Goal: Information Seeking & Learning: Learn about a topic

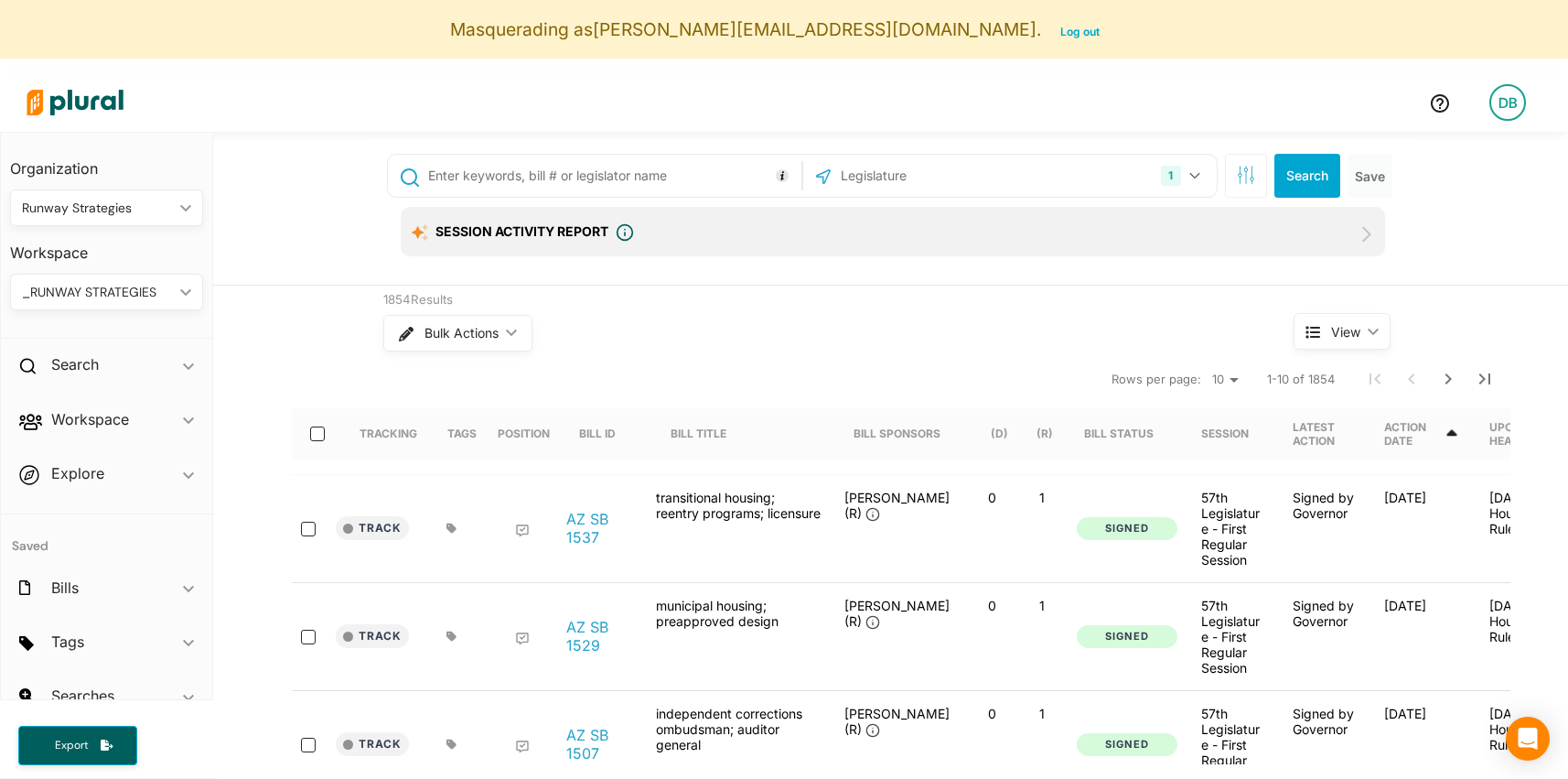
click at [132, 311] on div "Organization Runway Strategies ic_keyboard_arrow_down Personal Runway Strategie…" at bounding box center [106, 236] width 211 height 206
click at [116, 300] on div "_RUNWAY STRATEGIES" at bounding box center [97, 291] width 151 height 19
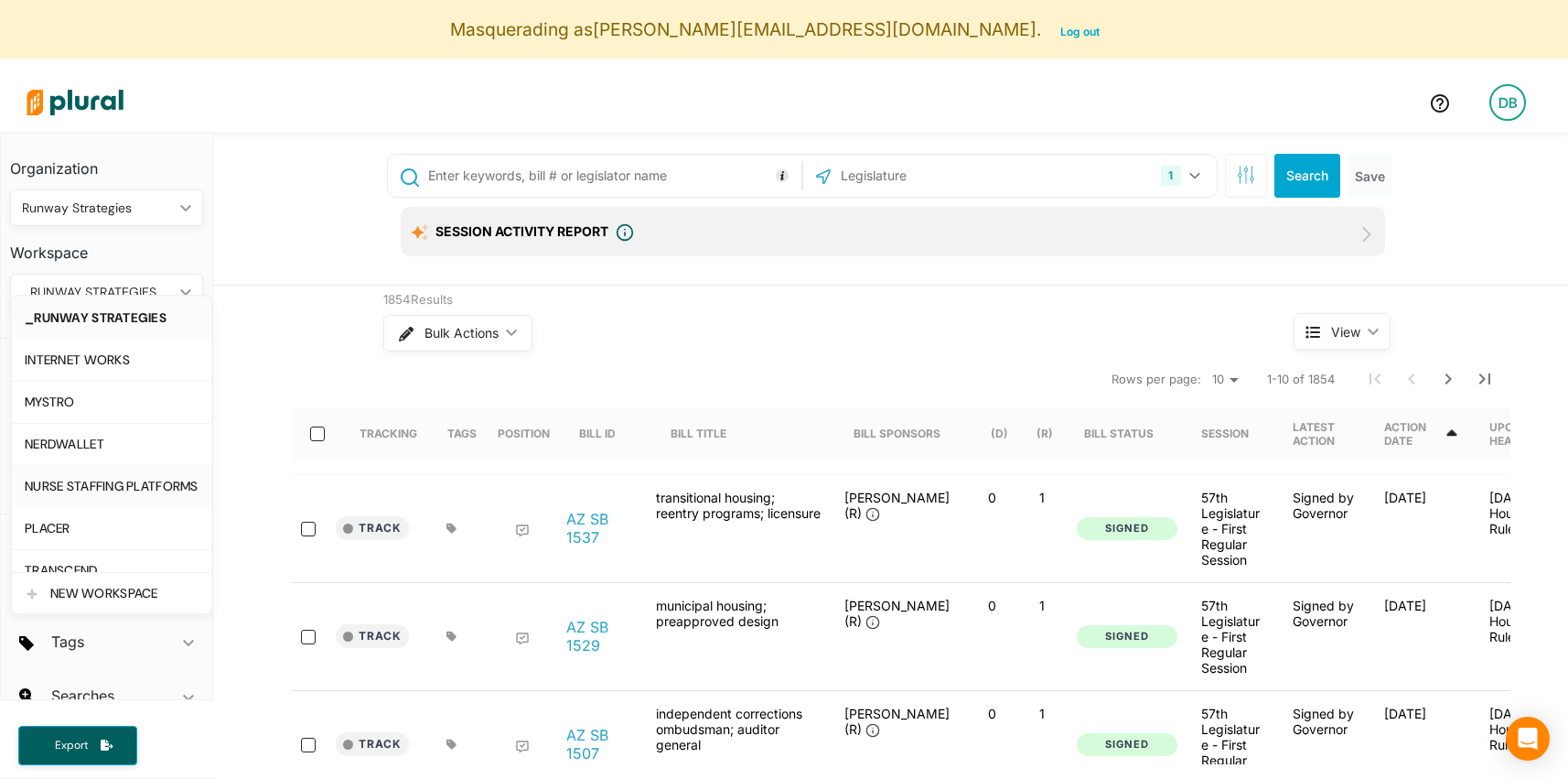
scroll to position [20, 0]
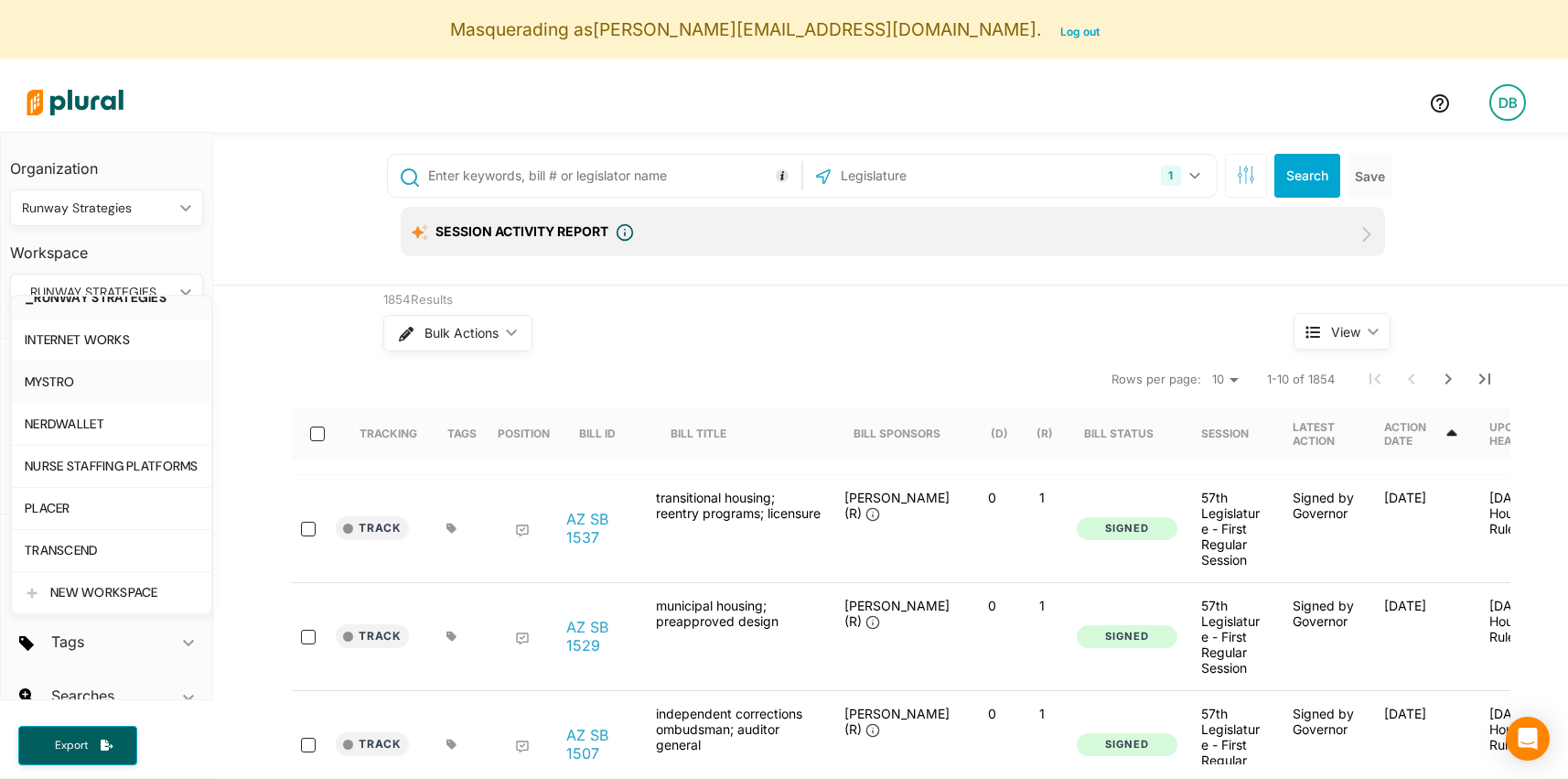
click at [110, 391] on link "MYSTRO" at bounding box center [111, 382] width 199 height 42
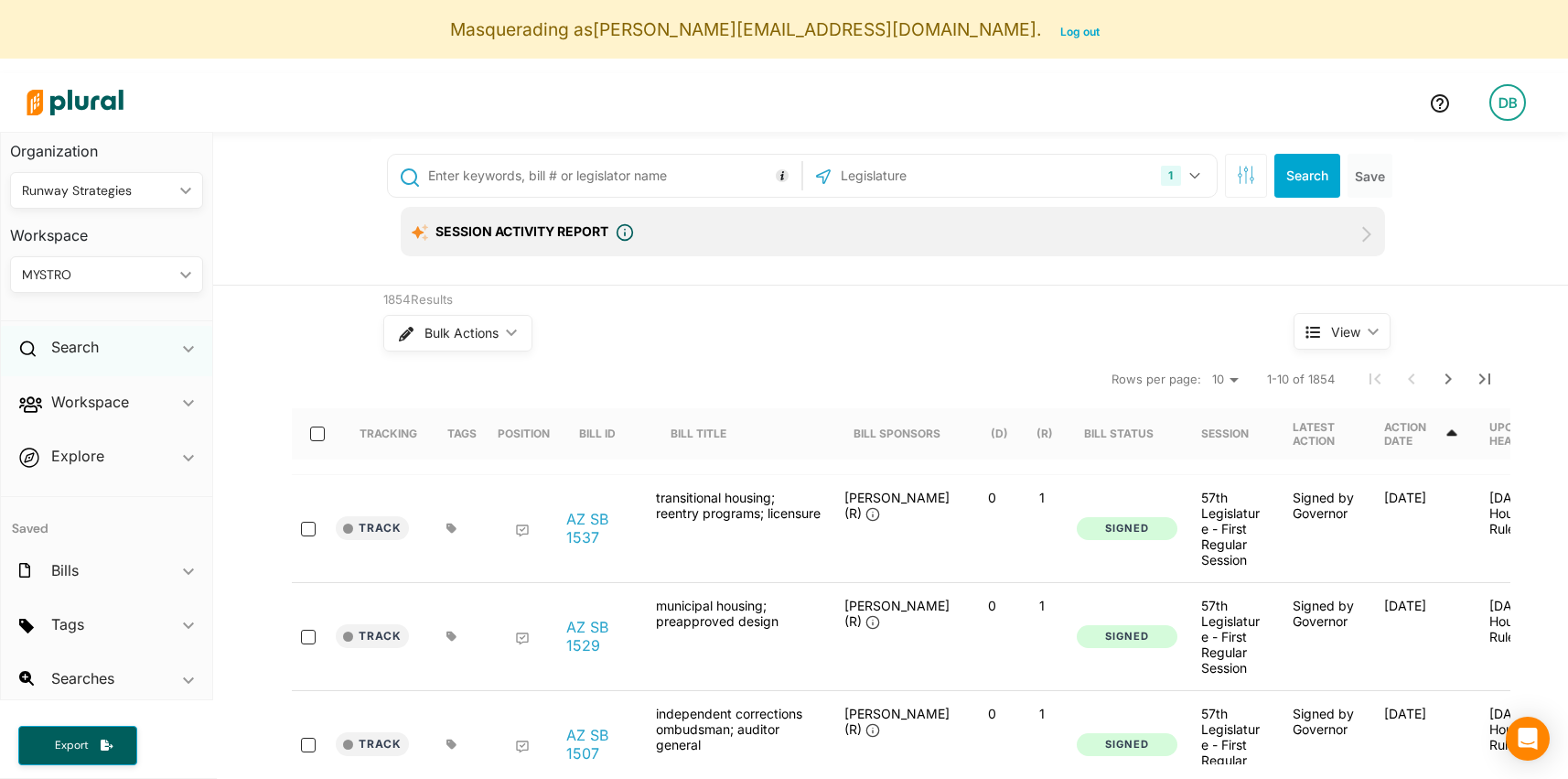
scroll to position [0, 0]
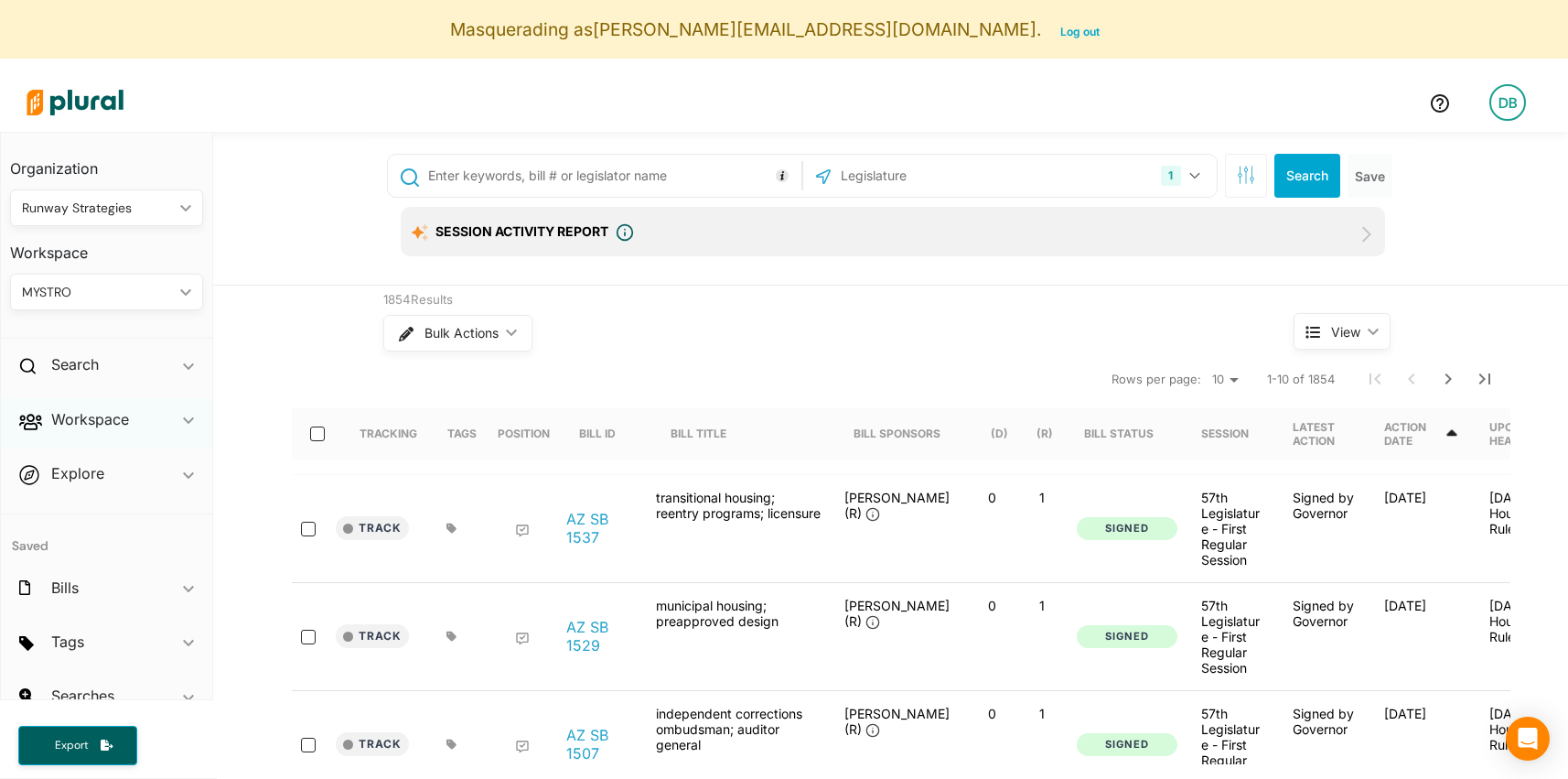
click at [99, 434] on div "Workspace ic_keyboard_arrow_down" at bounding box center [106, 423] width 211 height 50
click at [83, 467] on h4 "Members" at bounding box center [111, 461] width 166 height 18
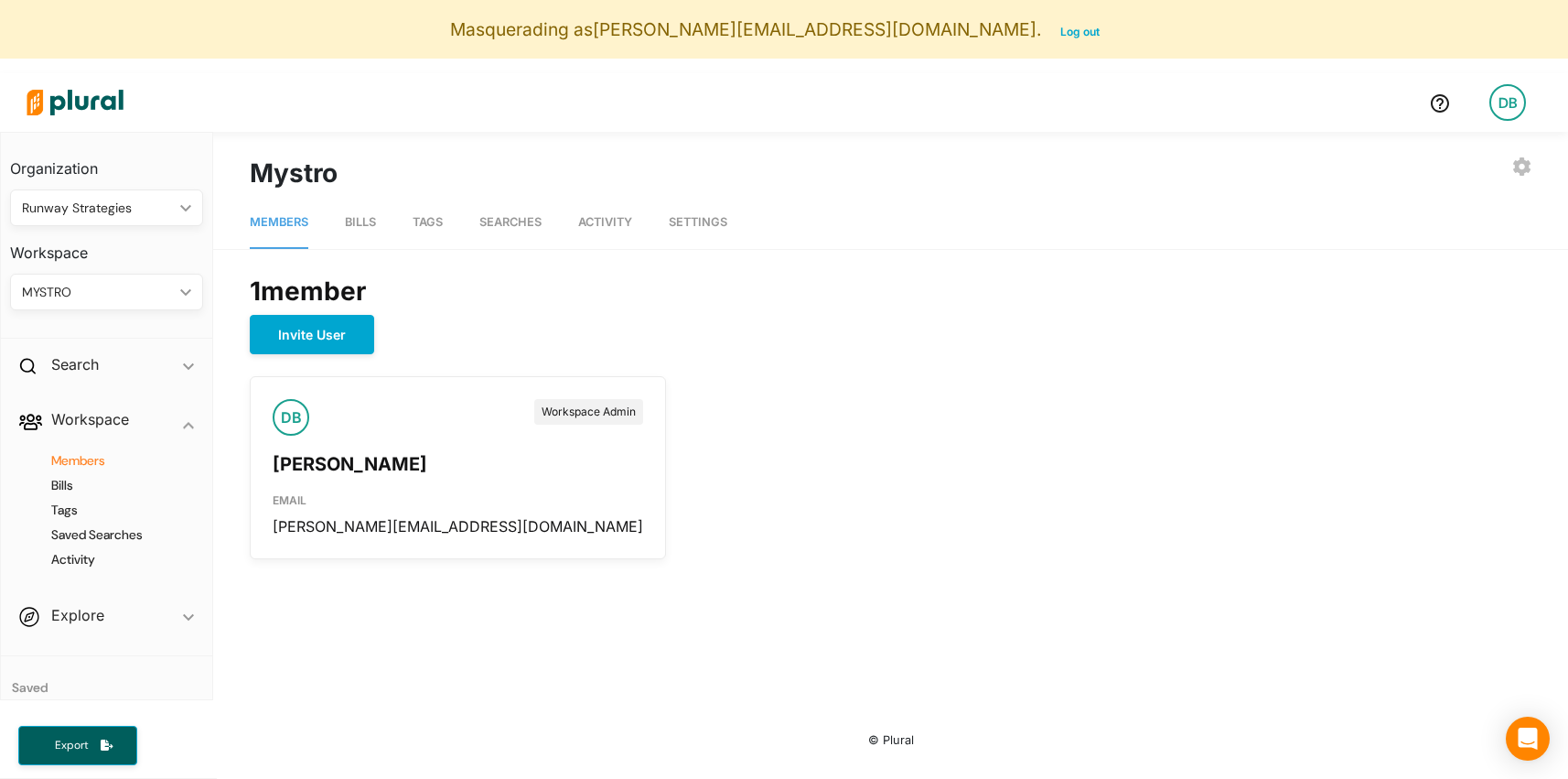
click at [372, 225] on span "Bills" at bounding box center [360, 222] width 31 height 14
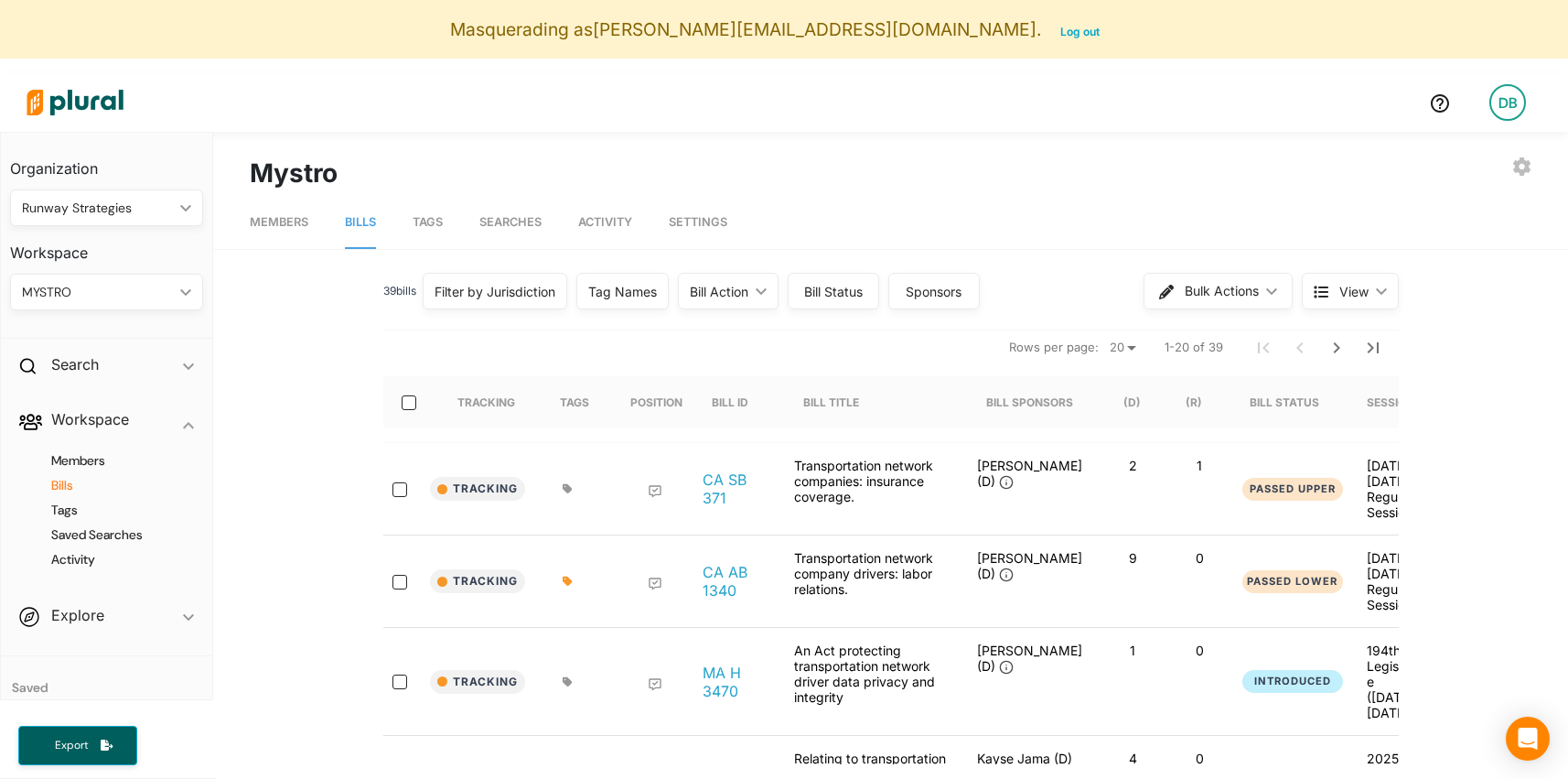
click at [523, 220] on span "Searches" at bounding box center [510, 222] width 62 height 14
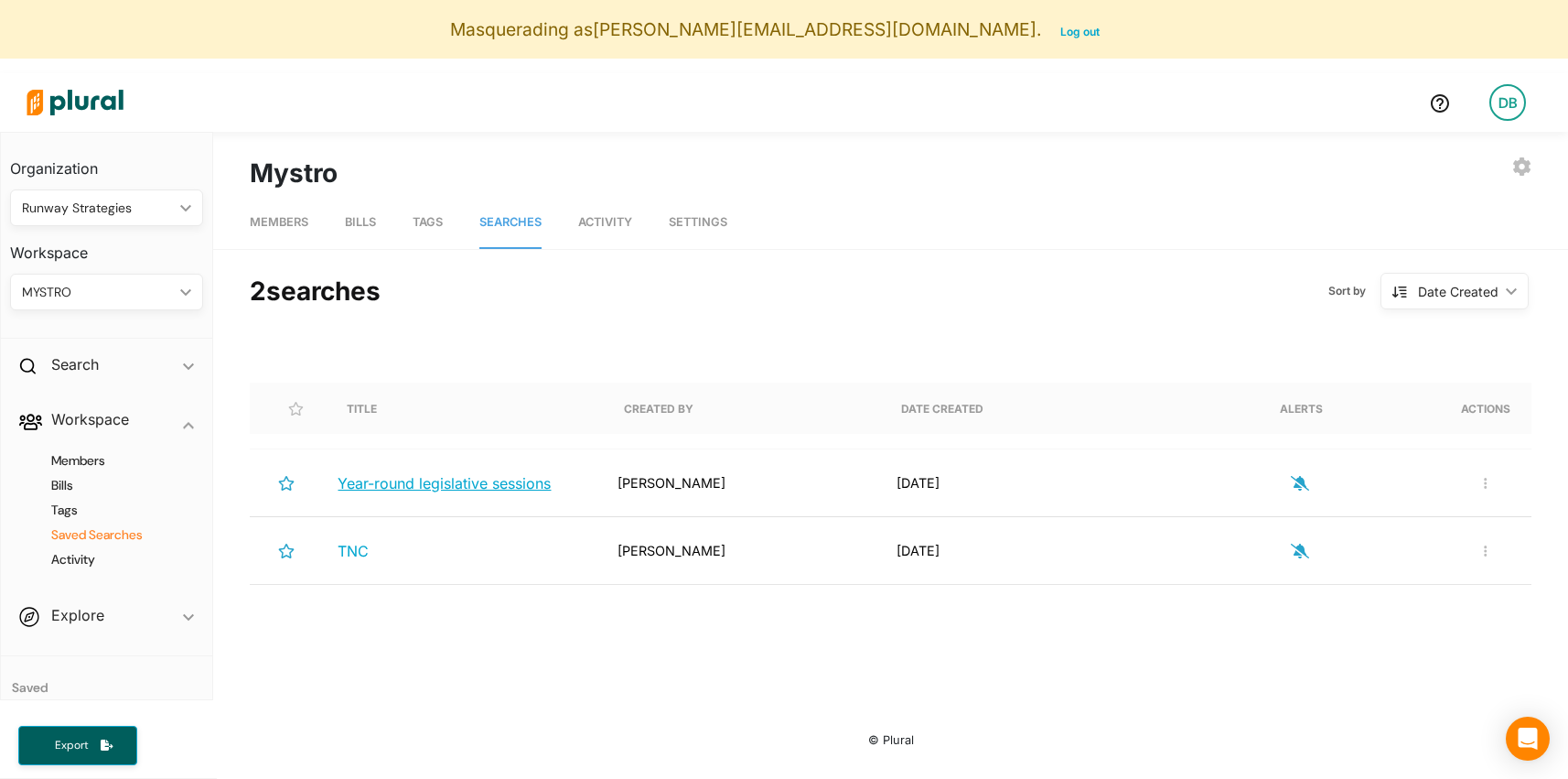
click at [419, 488] on span "Year-round legislative sessions" at bounding box center [444, 483] width 213 height 18
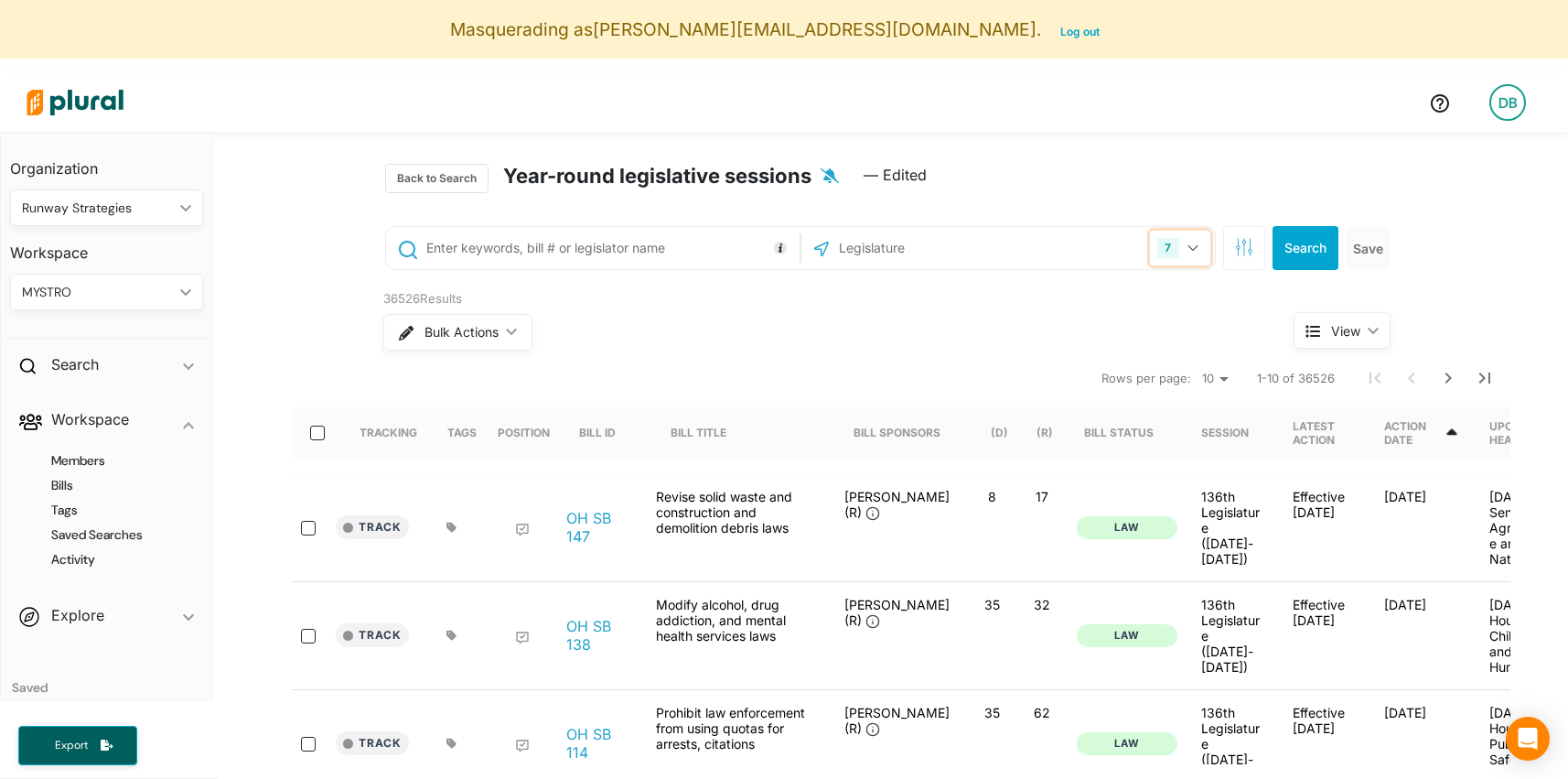
click at [1196, 249] on icon "button" at bounding box center [1192, 247] width 11 height 7
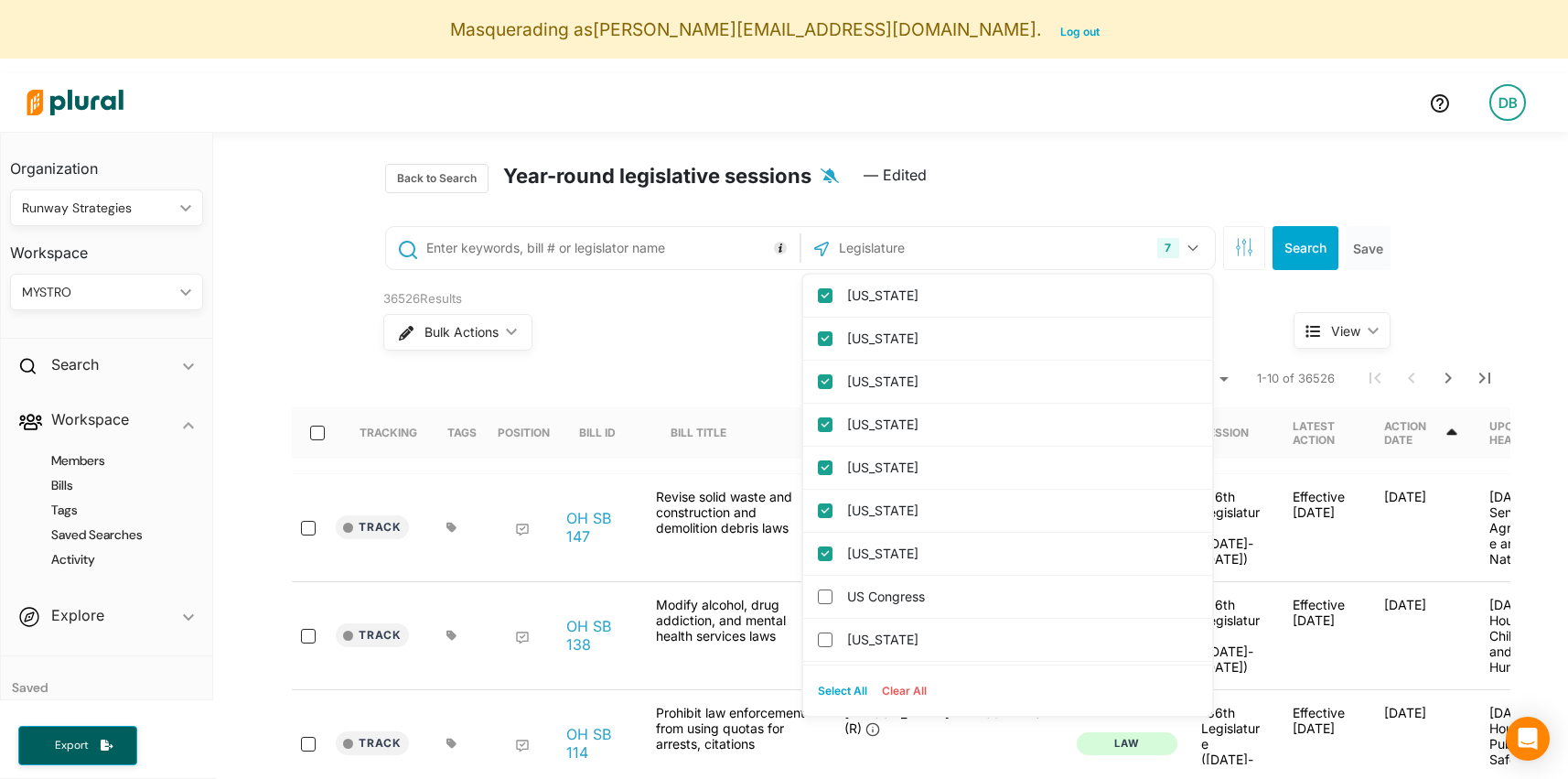
click at [688, 363] on nav "Rows per page: 10 20 50 1-10 of 36526" at bounding box center [901, 378] width 1219 height 52
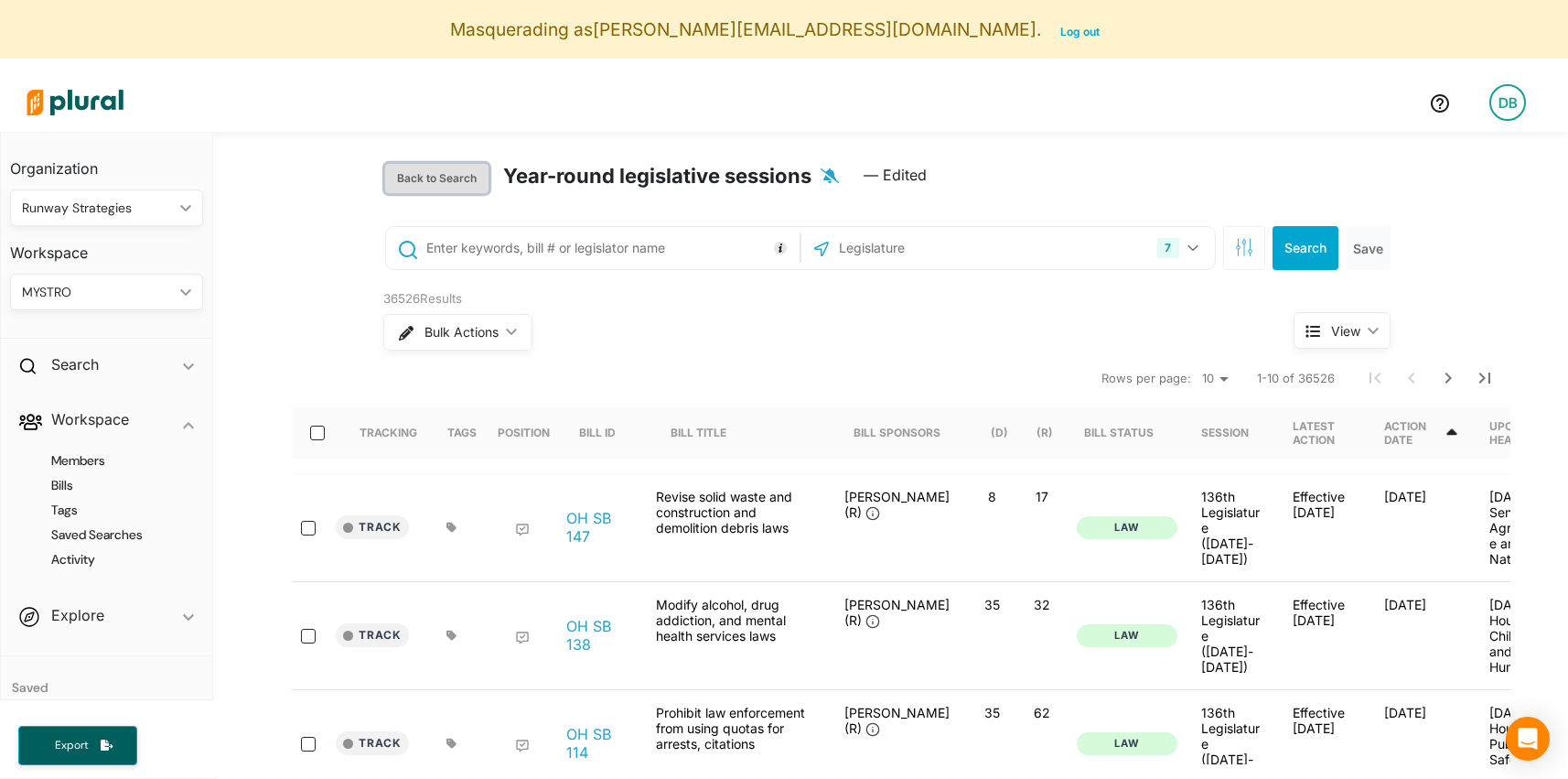
click at [463, 179] on button "Back to Search" at bounding box center [437, 178] width 103 height 30
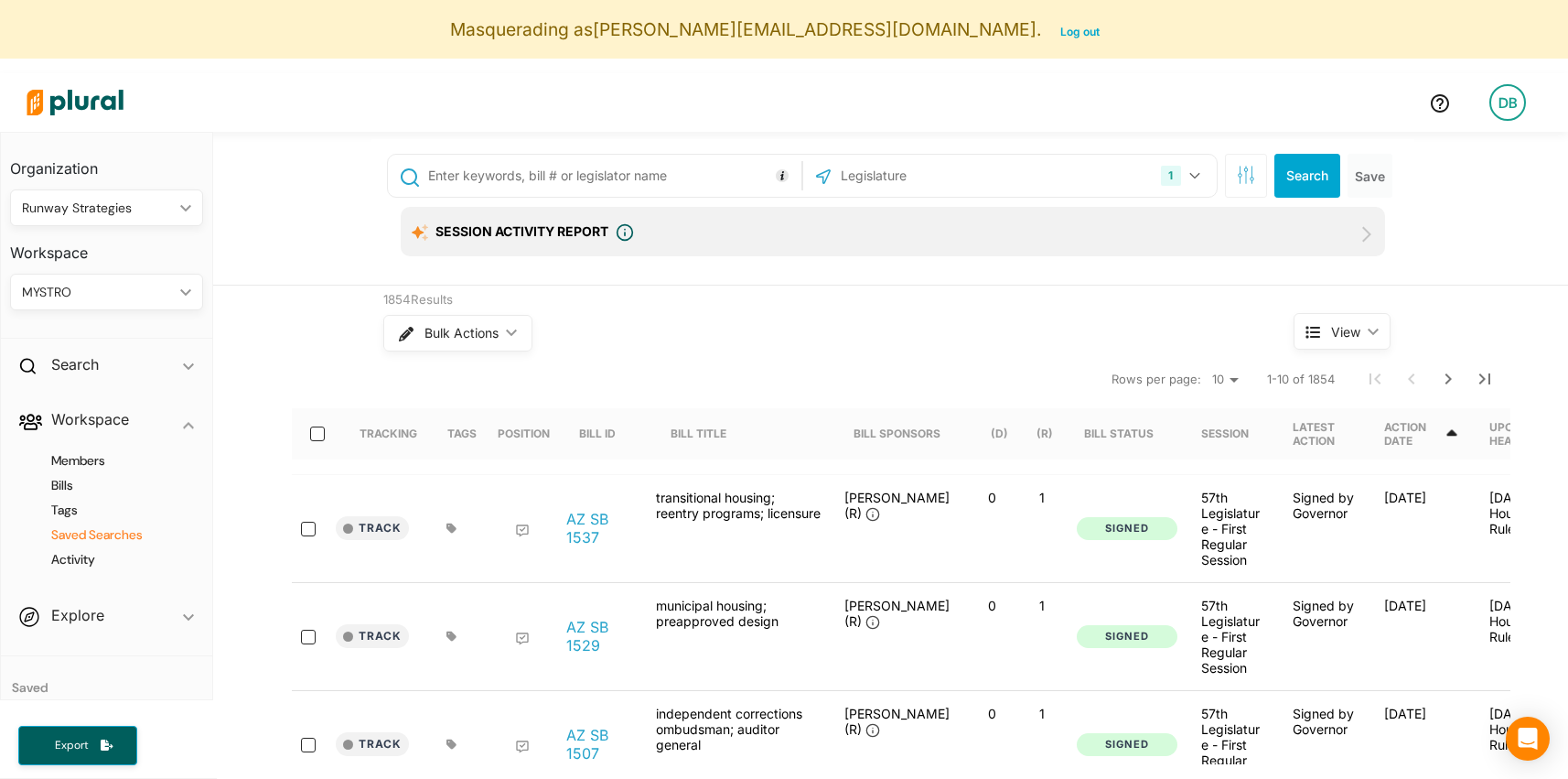
click at [78, 531] on h4 "Saved Searches" at bounding box center [111, 535] width 166 height 18
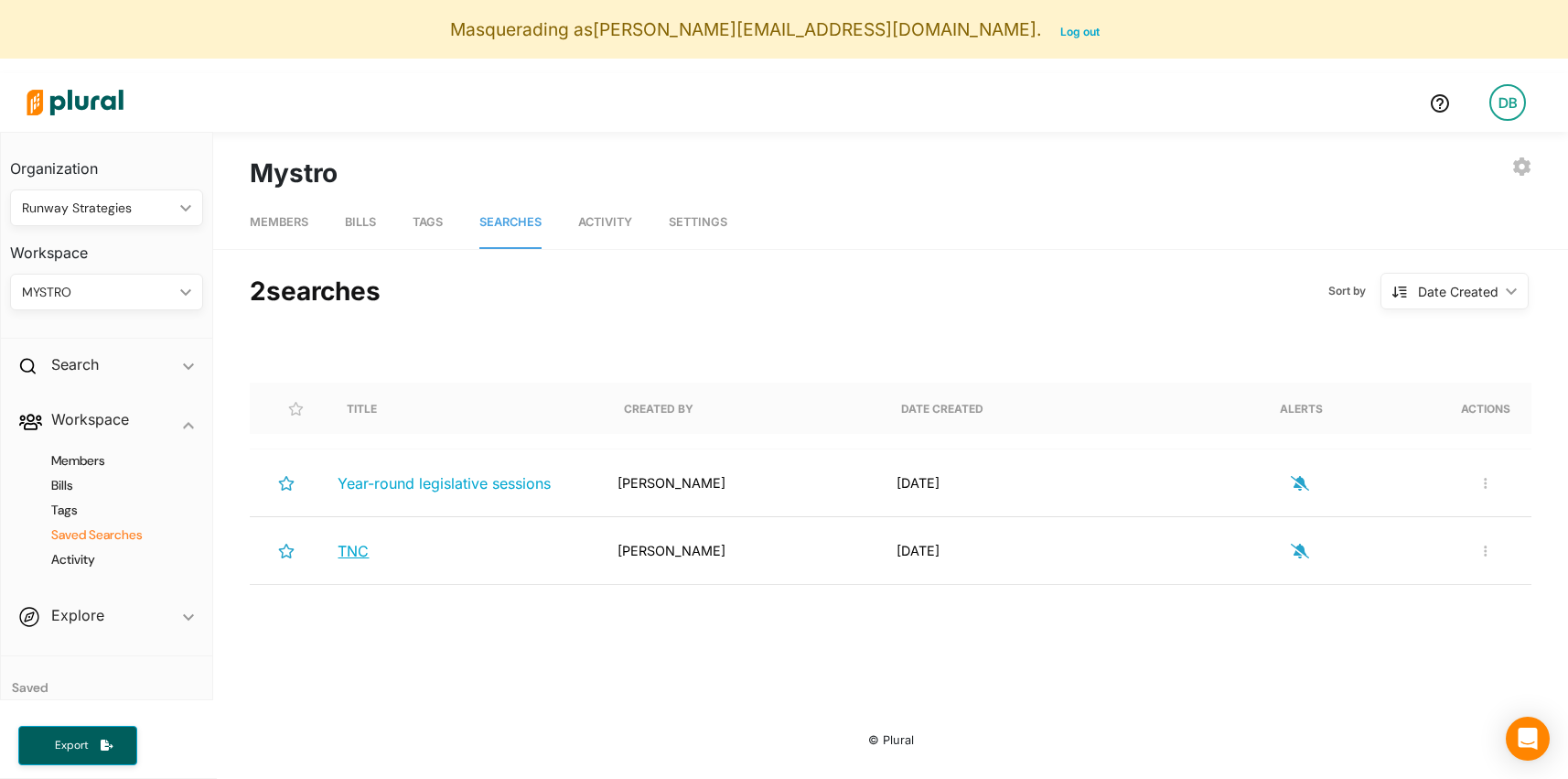
click at [345, 554] on span "TNC" at bounding box center [353, 551] width 31 height 18
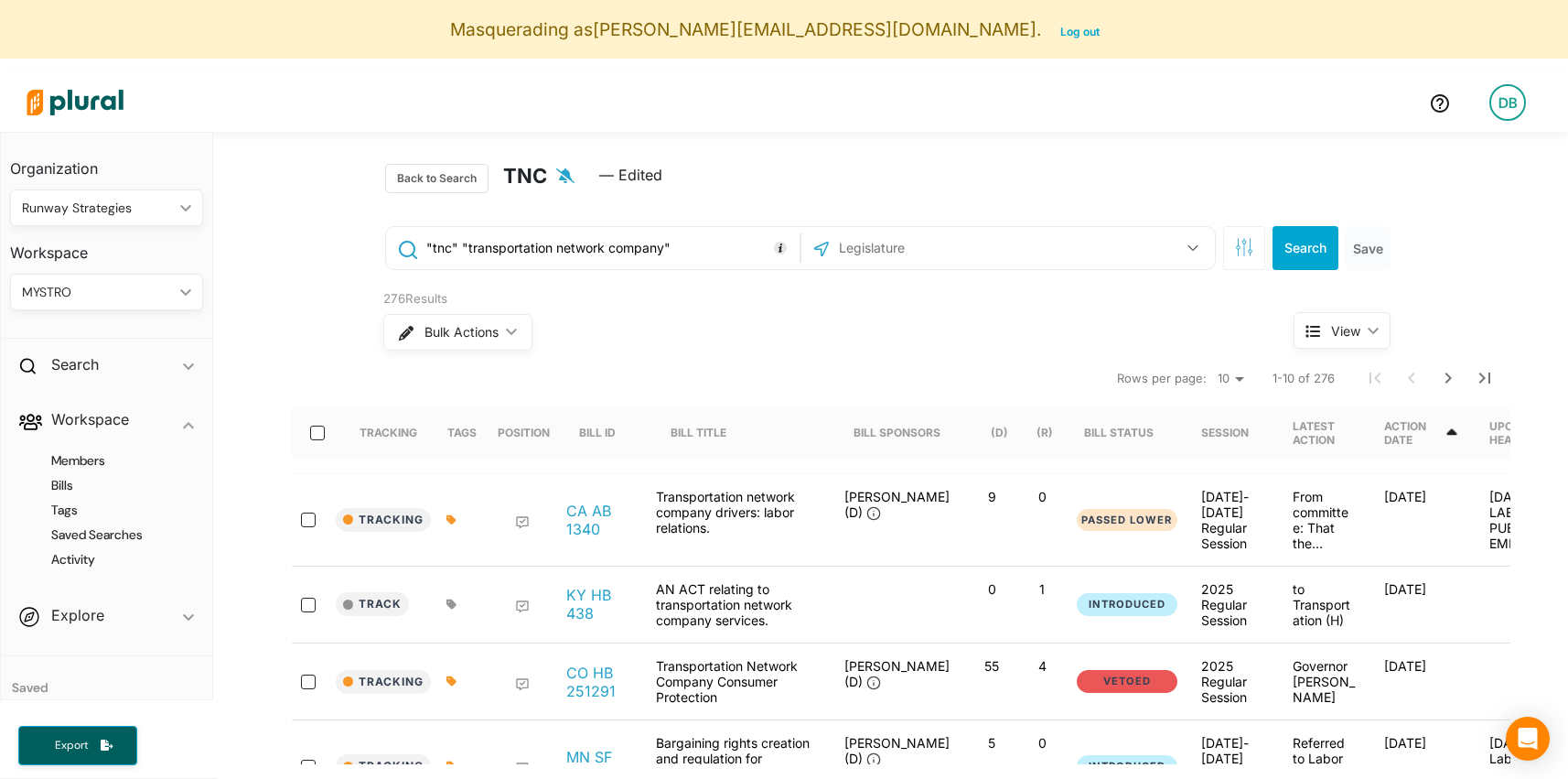
click at [591, 255] on input ""tnc" "transportation network company"" at bounding box center [610, 248] width 371 height 35
click at [504, 254] on input ""tnc" "transportation network company"" at bounding box center [610, 248] width 371 height 35
click at [454, 250] on input ""tnc" "transportation network company"" at bounding box center [610, 248] width 371 height 35
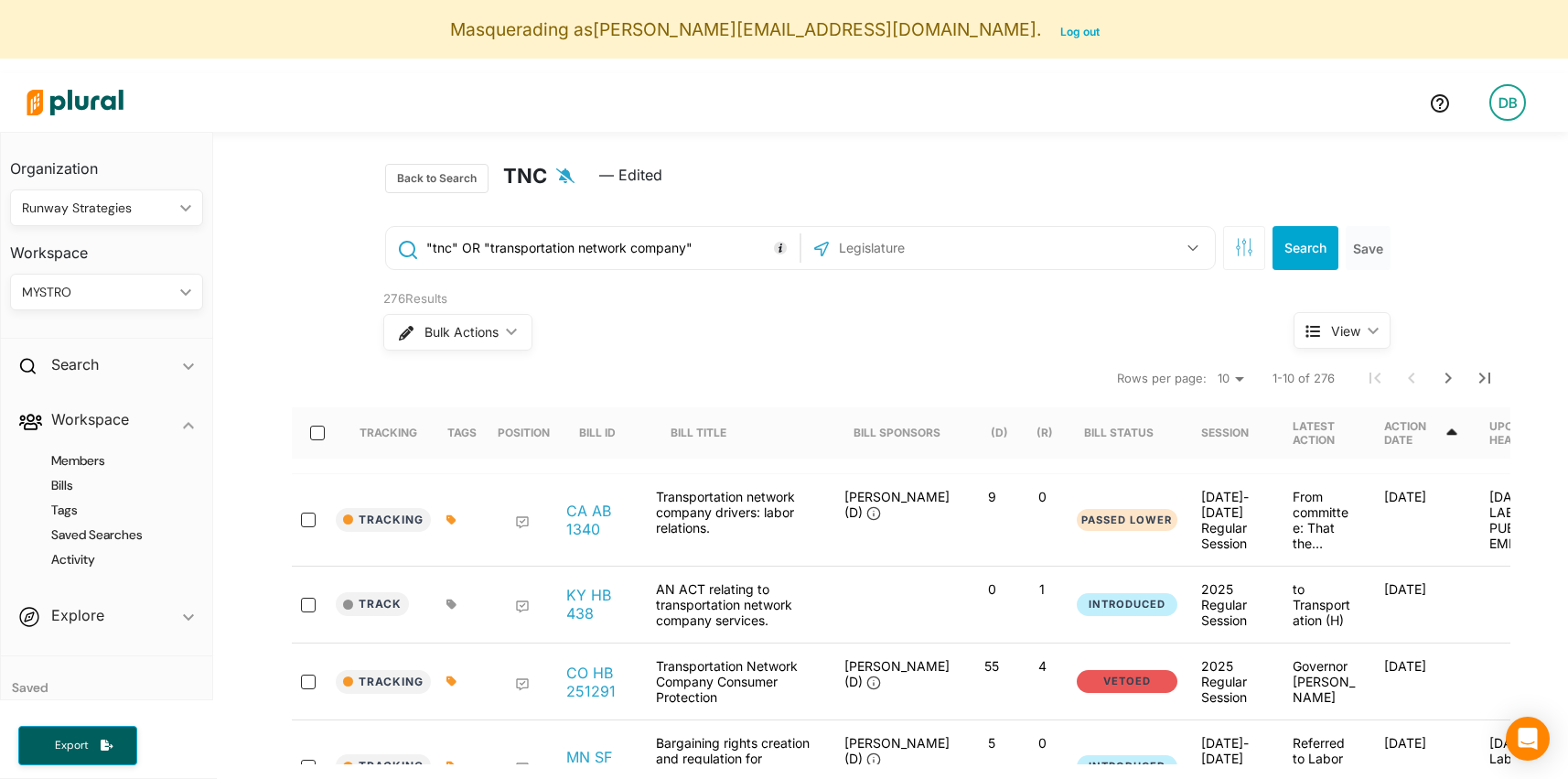
click at [745, 333] on div "Bulk Actions ic_keyboard_arrow_down" at bounding box center [804, 332] width 841 height 48
click at [1288, 256] on button "Search" at bounding box center [1305, 248] width 65 height 44
click at [463, 250] on input ""tnc" OR "transportation network company"" at bounding box center [610, 248] width 371 height 35
click at [475, 255] on input ""tnc" OR "transportation network company"" at bounding box center [610, 248] width 371 height 35
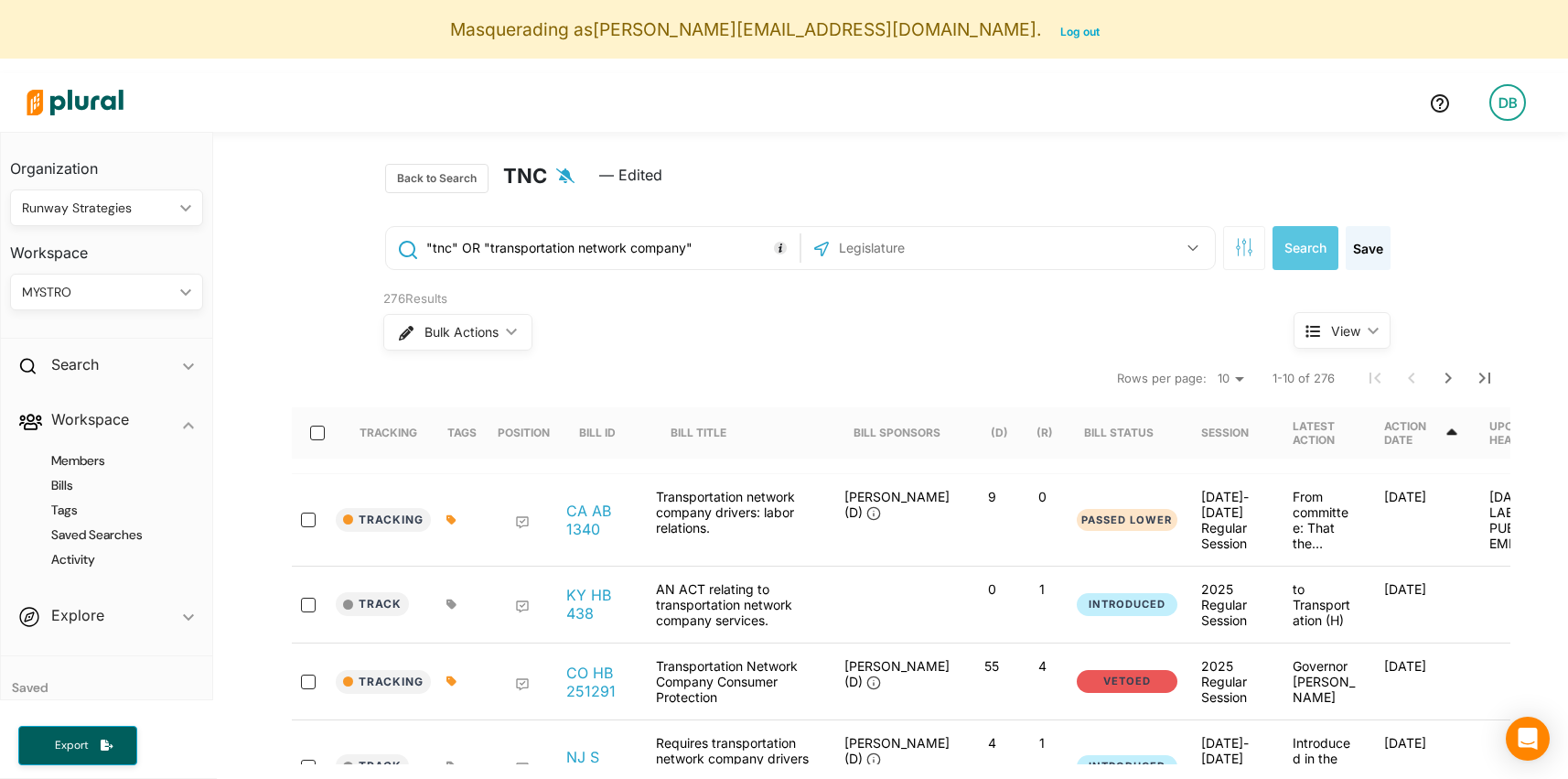
click at [472, 251] on input ""tnc" OR "transportation network company"" at bounding box center [610, 248] width 371 height 35
click at [1297, 240] on button "Search" at bounding box center [1305, 248] width 65 height 44
click at [478, 248] on input ""tnc" AND "transportation network company"" at bounding box center [610, 248] width 371 height 35
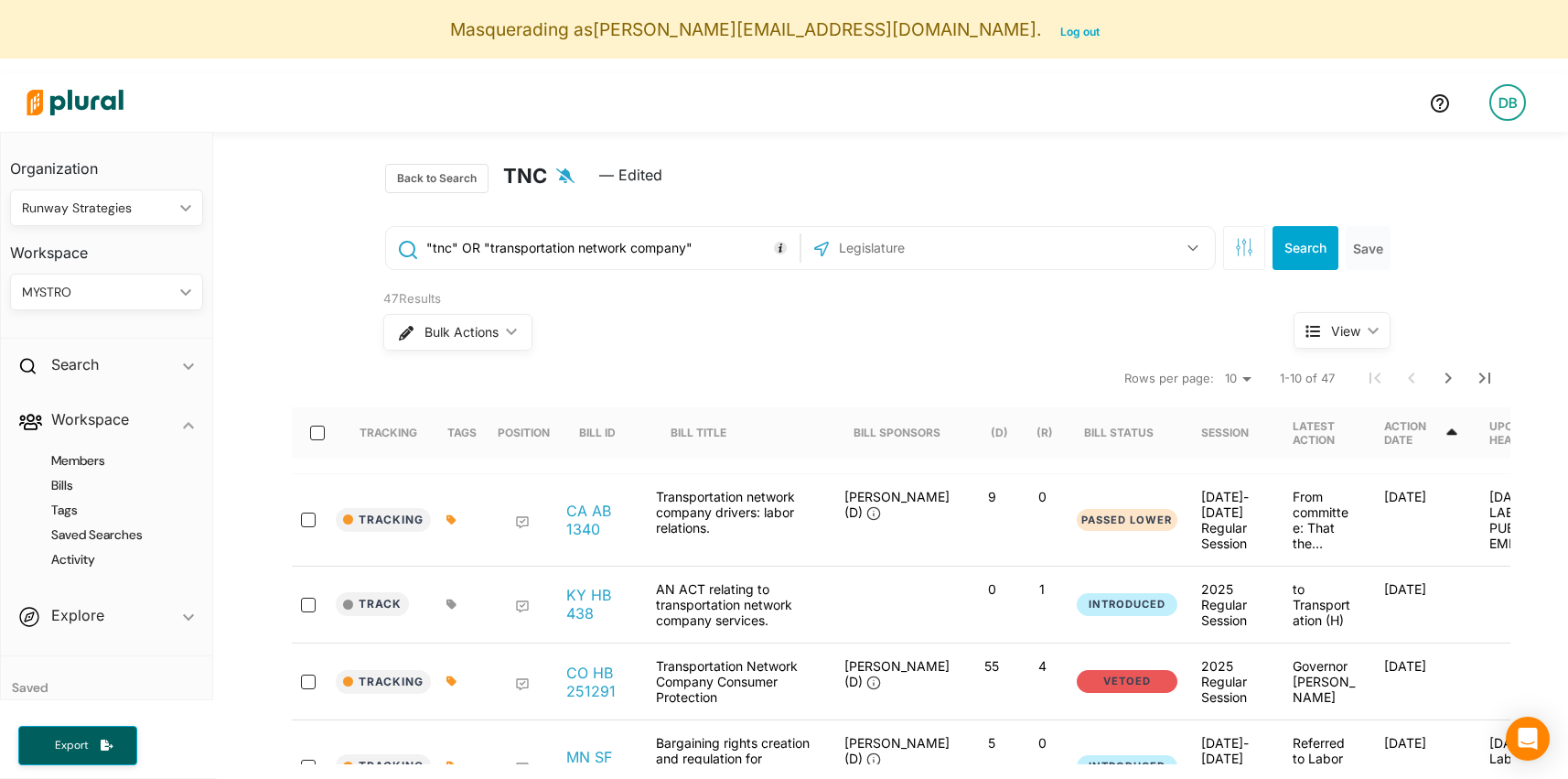
type input ""tnc" OR "transportation network company""
click at [1302, 256] on button "Search" at bounding box center [1305, 248] width 65 height 44
click at [473, 251] on input ""tnc" OR "transportation network company"" at bounding box center [610, 248] width 371 height 35
click at [489, 253] on input ""tnc" OR "transportation network company"" at bounding box center [610, 248] width 371 height 35
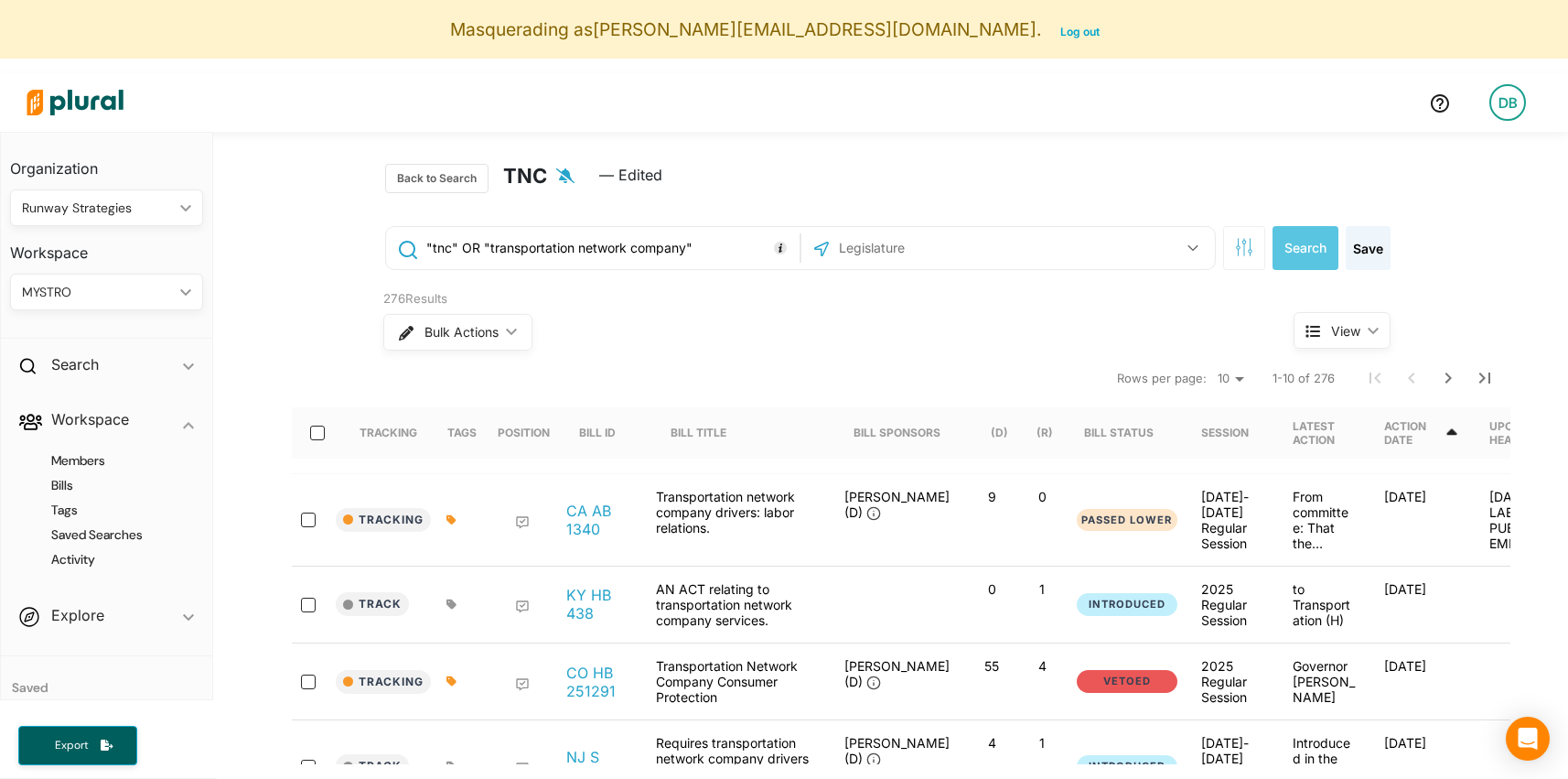
drag, startPoint x: 454, startPoint y: 253, endPoint x: 528, endPoint y: 253, distance: 74.0
click at [528, 253] on input ""tnc" OR "transportation network company"" at bounding box center [610, 248] width 371 height 35
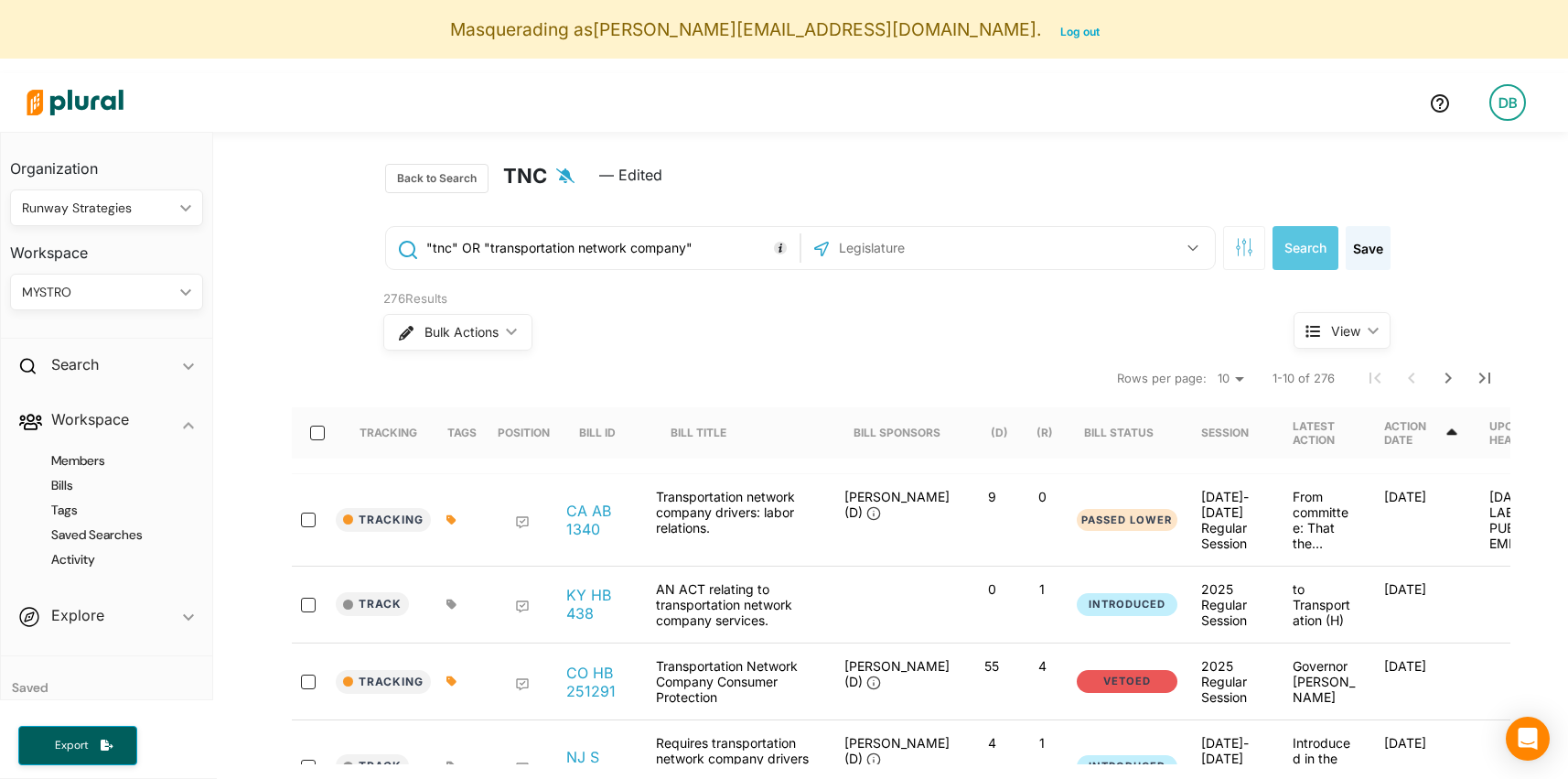
click at [513, 253] on input ""tnc" OR "transportation network company"" at bounding box center [610, 248] width 371 height 35
drag, startPoint x: 513, startPoint y: 253, endPoint x: 601, endPoint y: 253, distance: 88.0
click at [601, 253] on input ""tnc" OR "transportation network company"" at bounding box center [610, 248] width 371 height 35
click at [620, 292] on div "276 Results" at bounding box center [804, 299] width 841 height 18
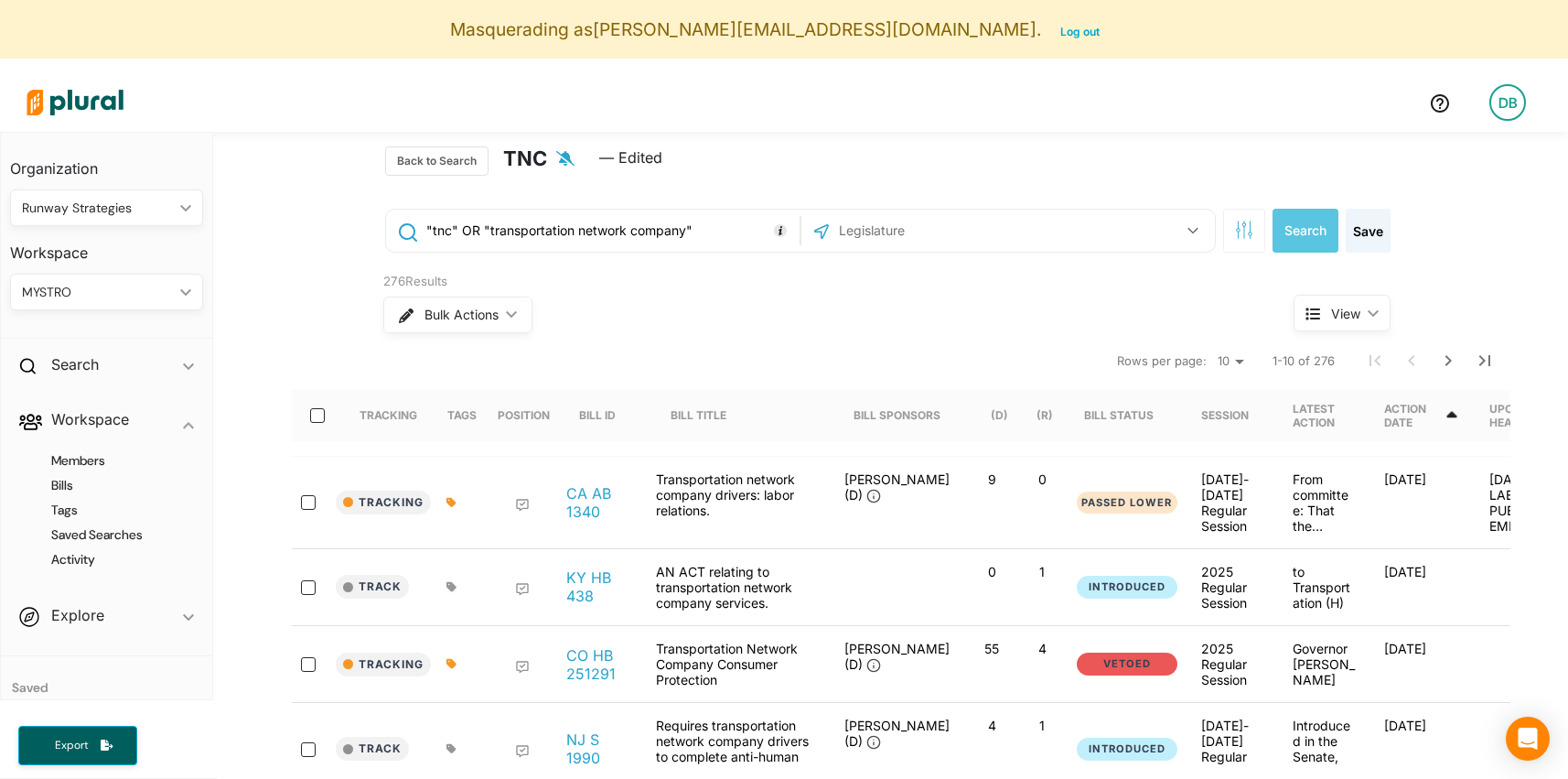
scroll to position [17, 0]
click at [135, 284] on div "MYSTRO" at bounding box center [97, 291] width 151 height 19
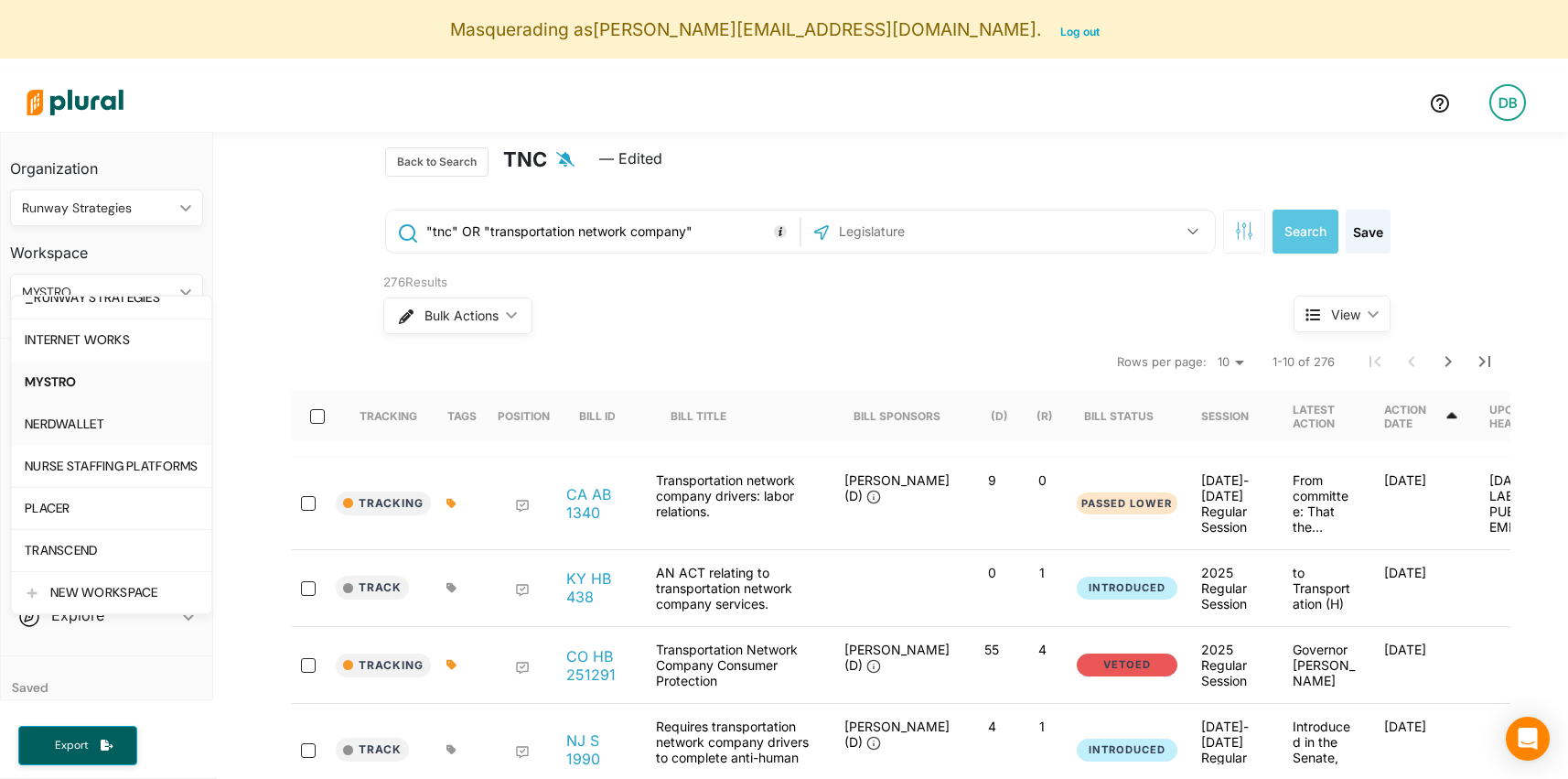
click at [151, 426] on div "NERDWALLET" at bounding box center [111, 424] width 173 height 16
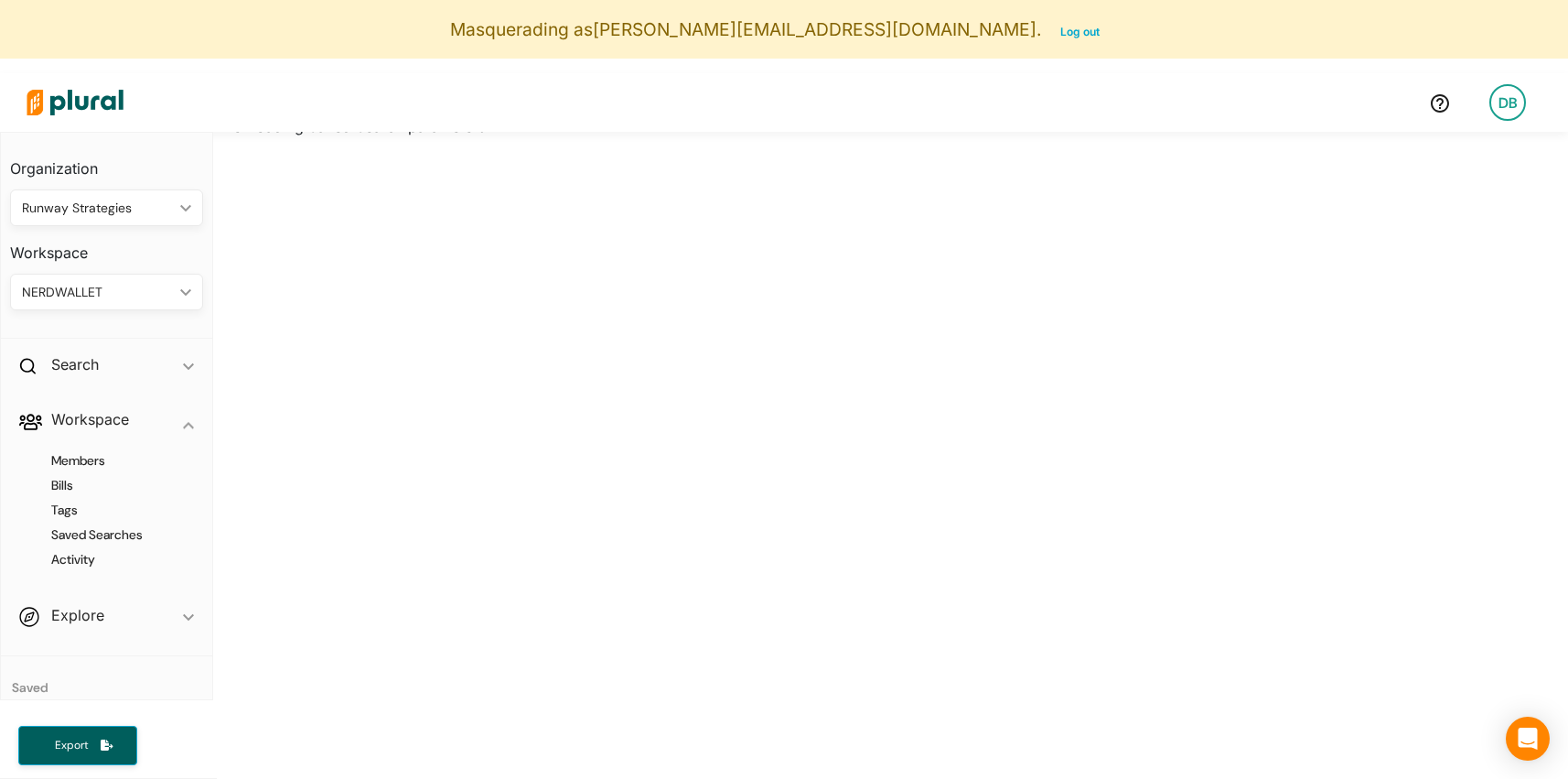
scroll to position [0, 0]
click at [141, 291] on div "NERDWALLET" at bounding box center [97, 291] width 151 height 19
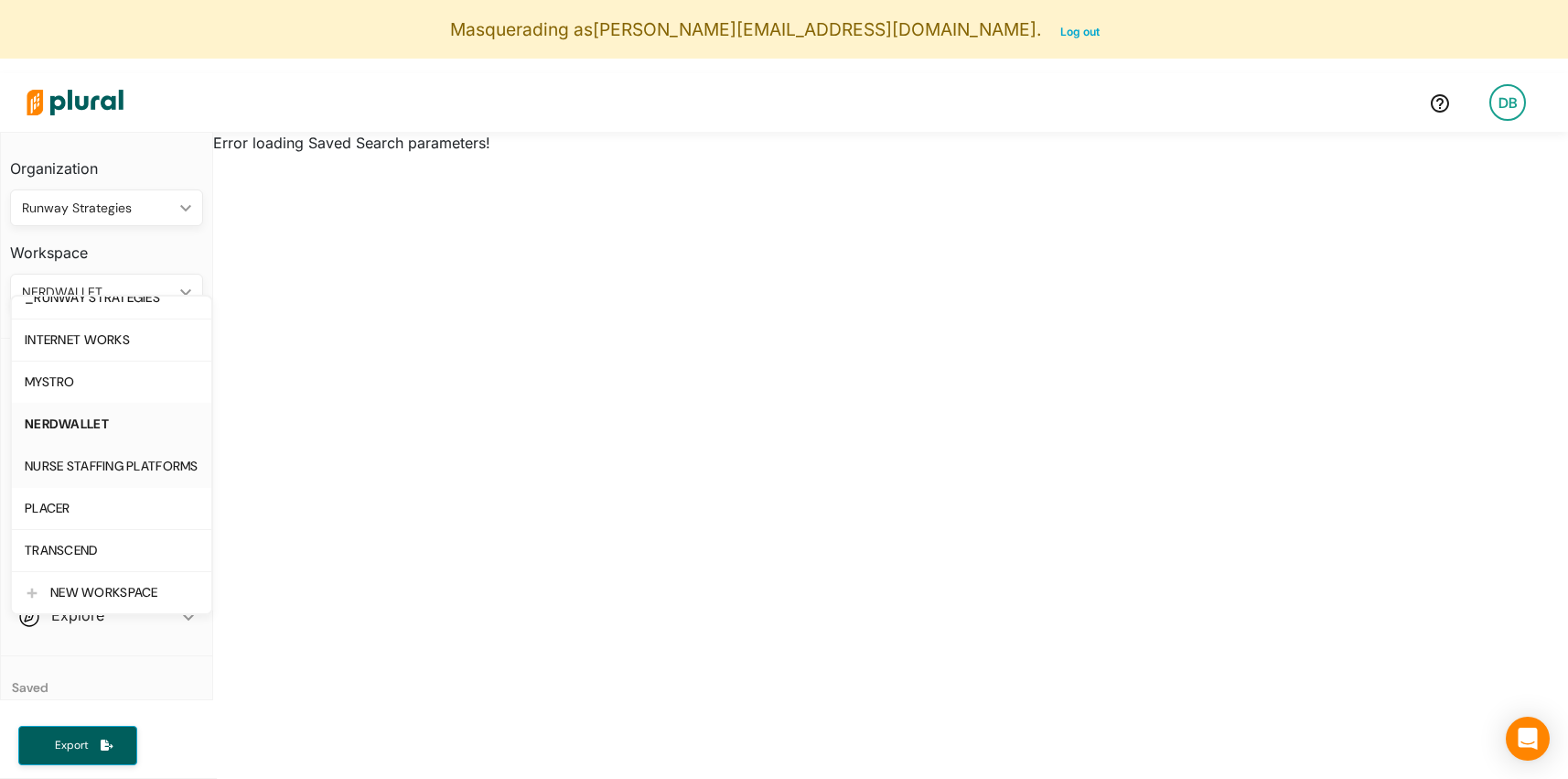
click at [122, 467] on div "NURSE STAFFING PLATFORMS" at bounding box center [111, 466] width 173 height 16
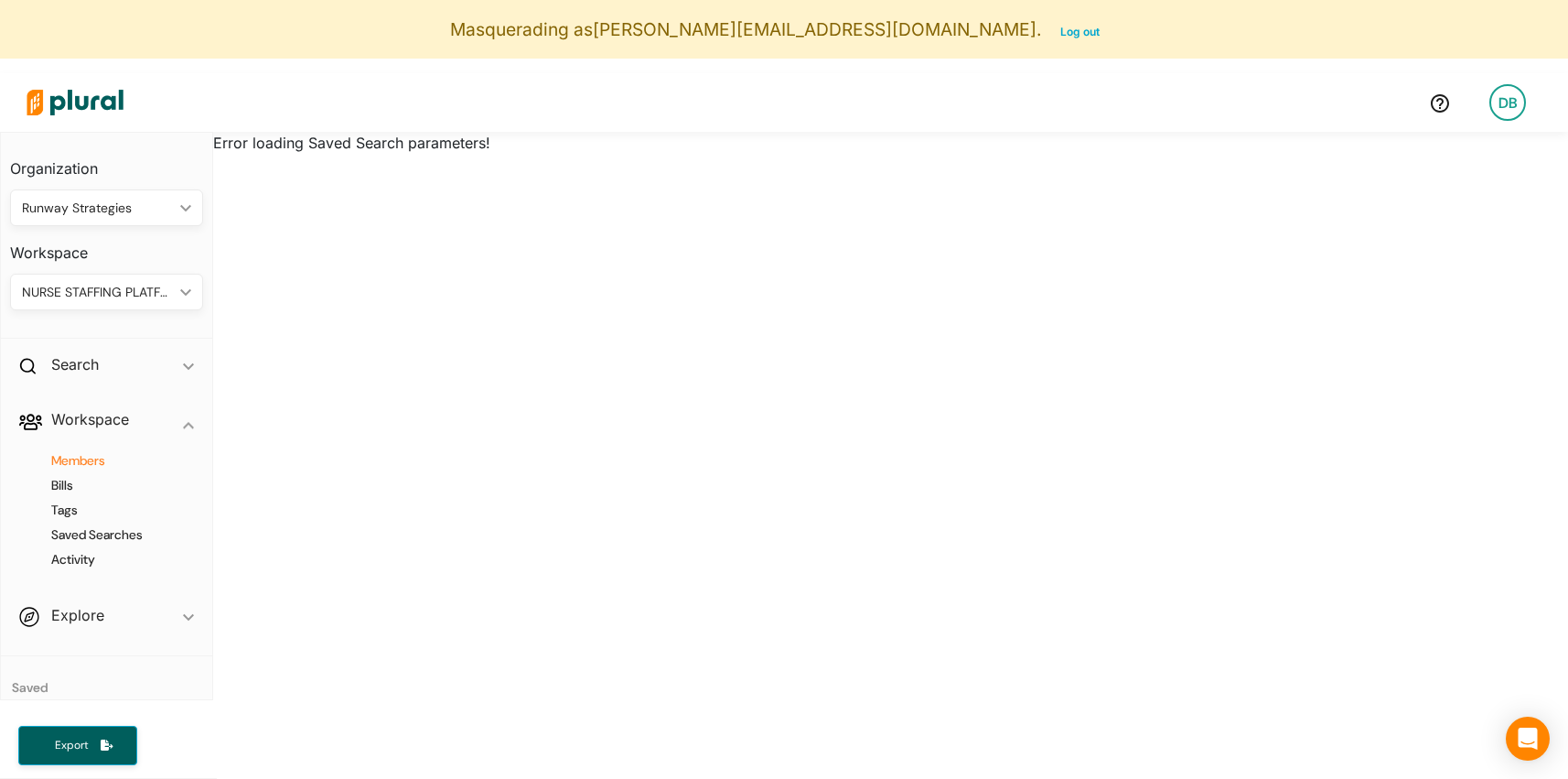
click at [89, 456] on h4 "Members" at bounding box center [111, 461] width 166 height 18
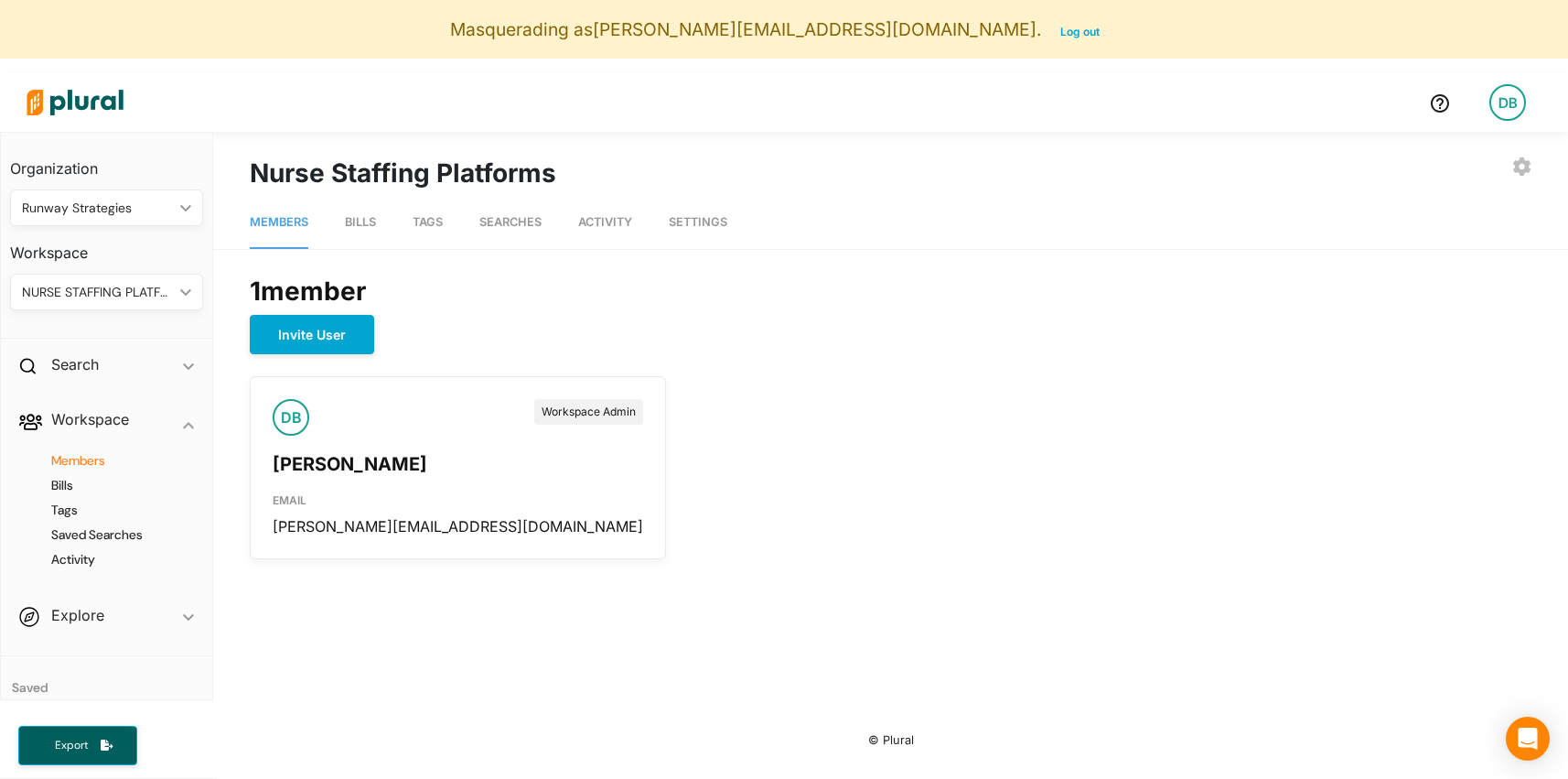
click at [448, 217] on nav "Members Bills Tags Searches Activity Settings" at bounding box center [890, 220] width 1355 height 56
click at [519, 218] on span "Searches" at bounding box center [510, 222] width 62 height 14
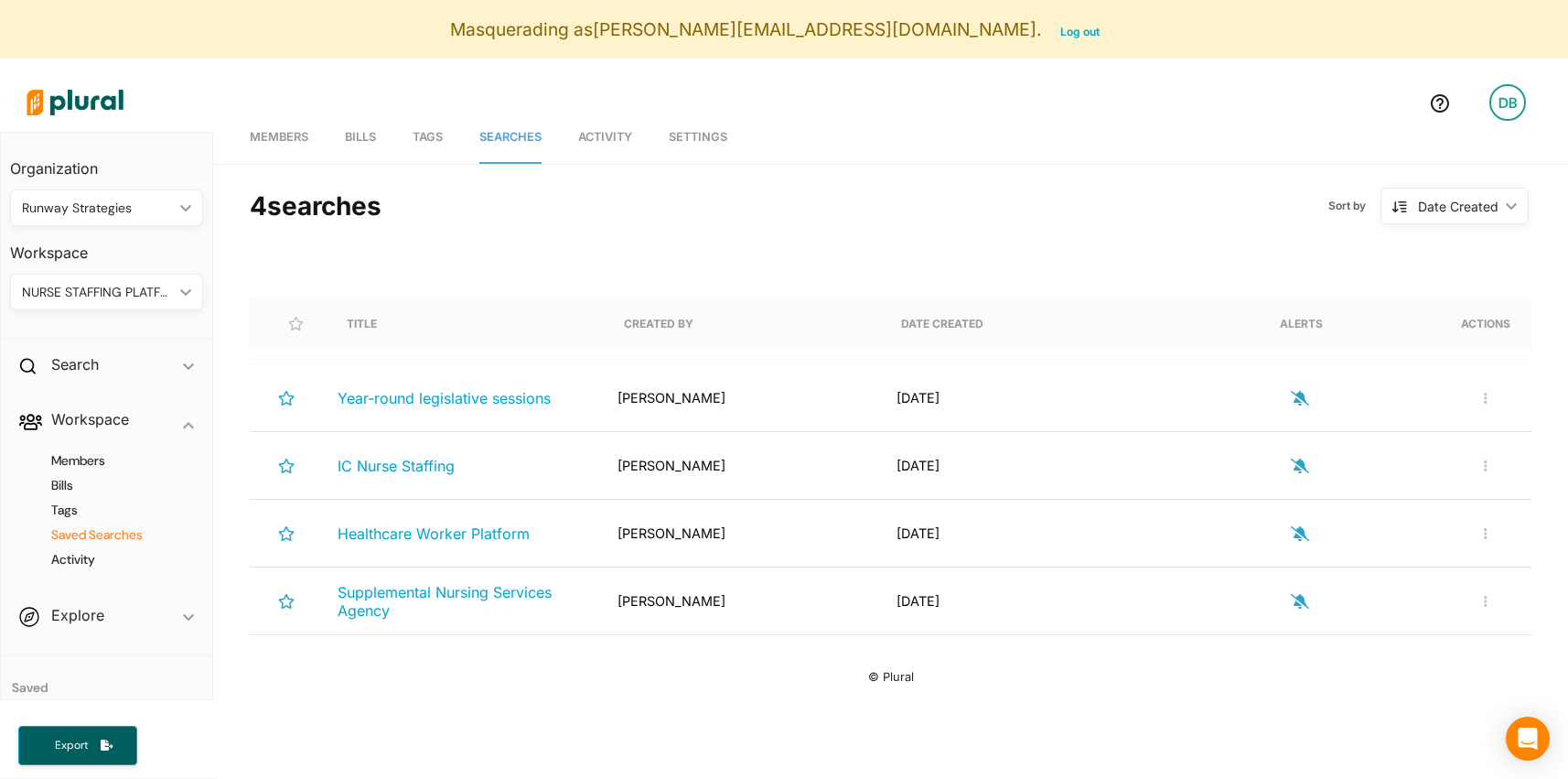
scroll to position [133, 0]
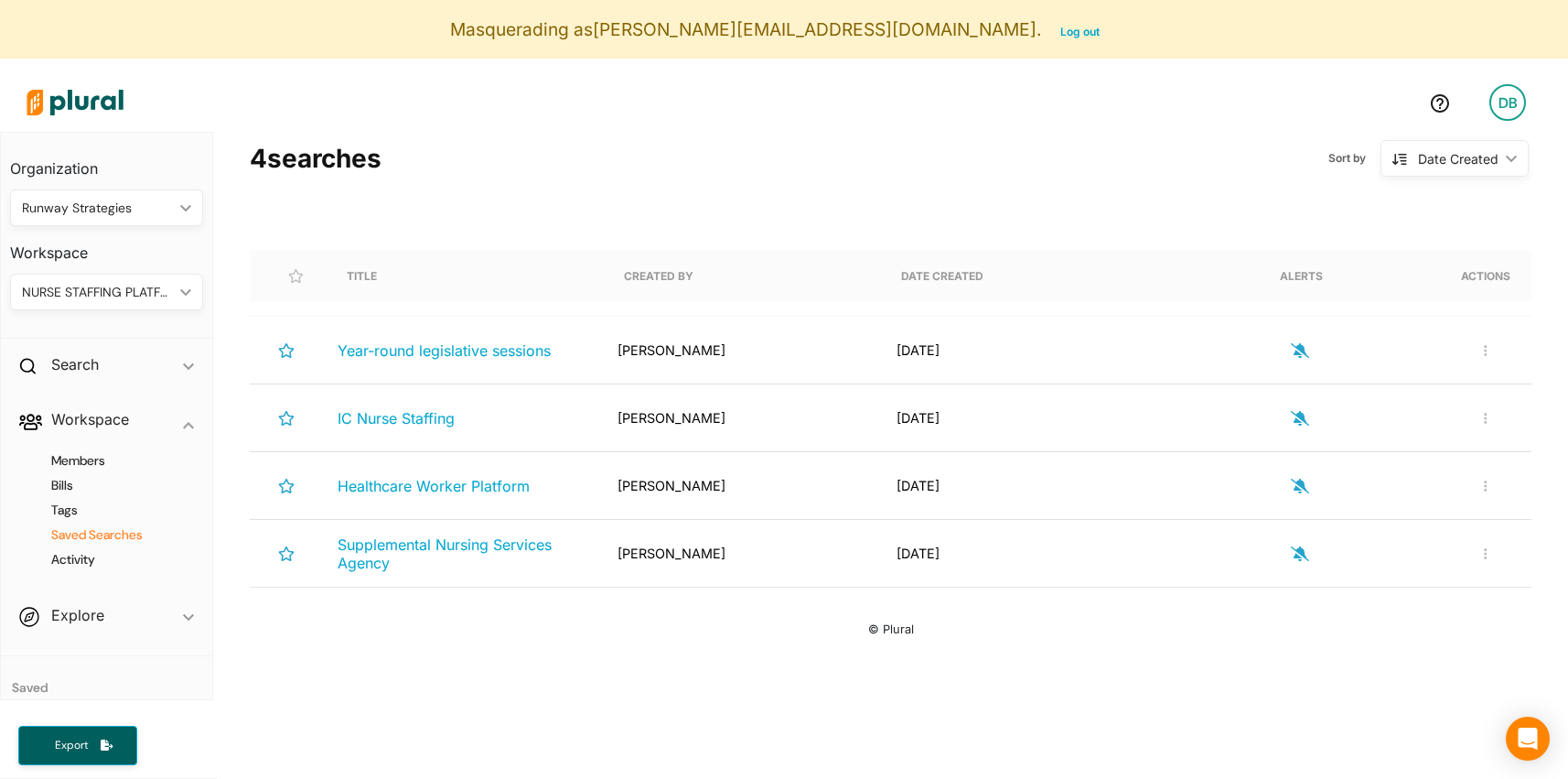
click at [168, 307] on div "NURSE STAFFING PLATFORMS ic_keyboard_arrow_down" at bounding box center [106, 291] width 193 height 37
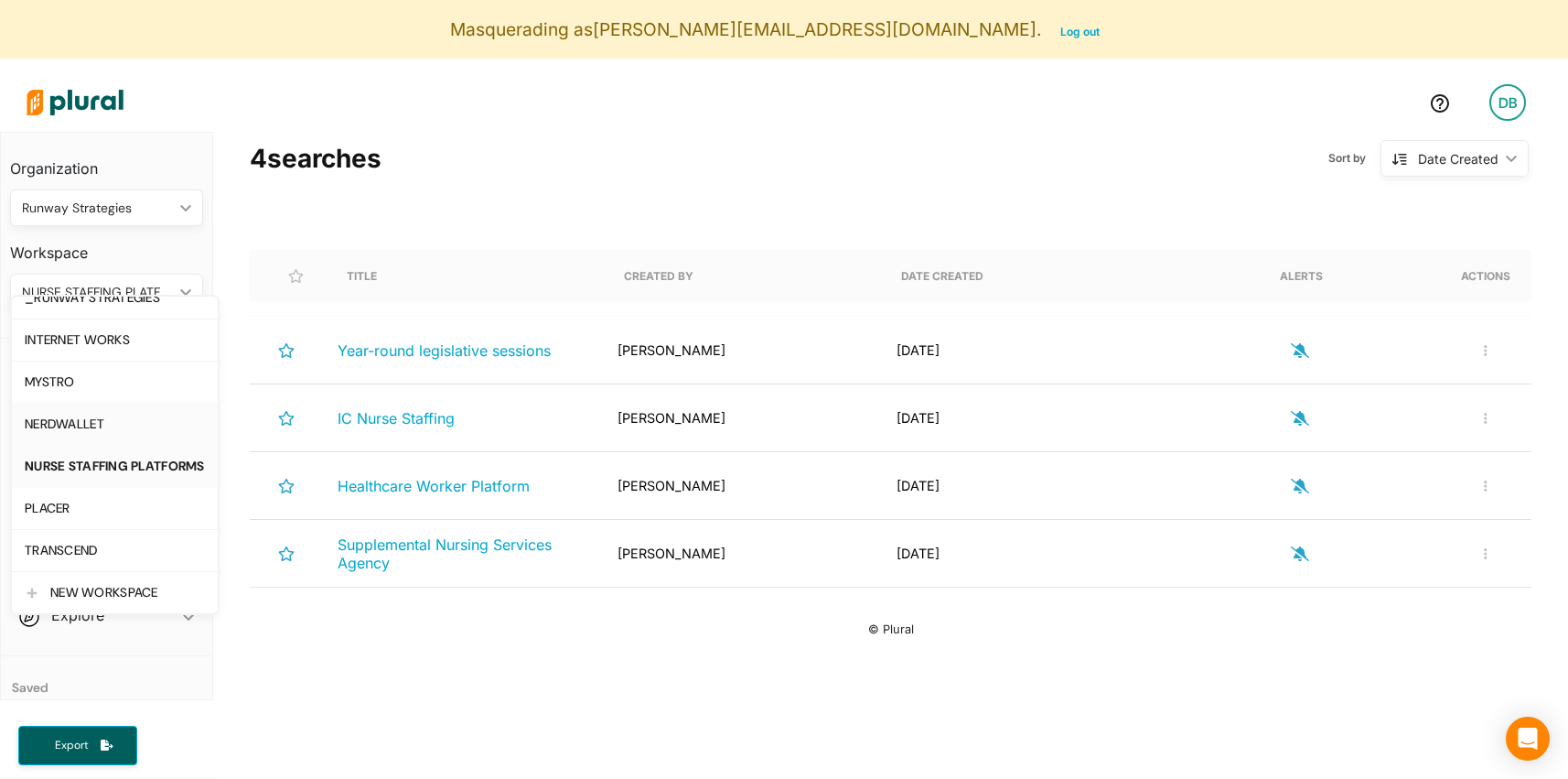
click at [130, 423] on div "NERDWALLET" at bounding box center [115, 424] width 180 height 16
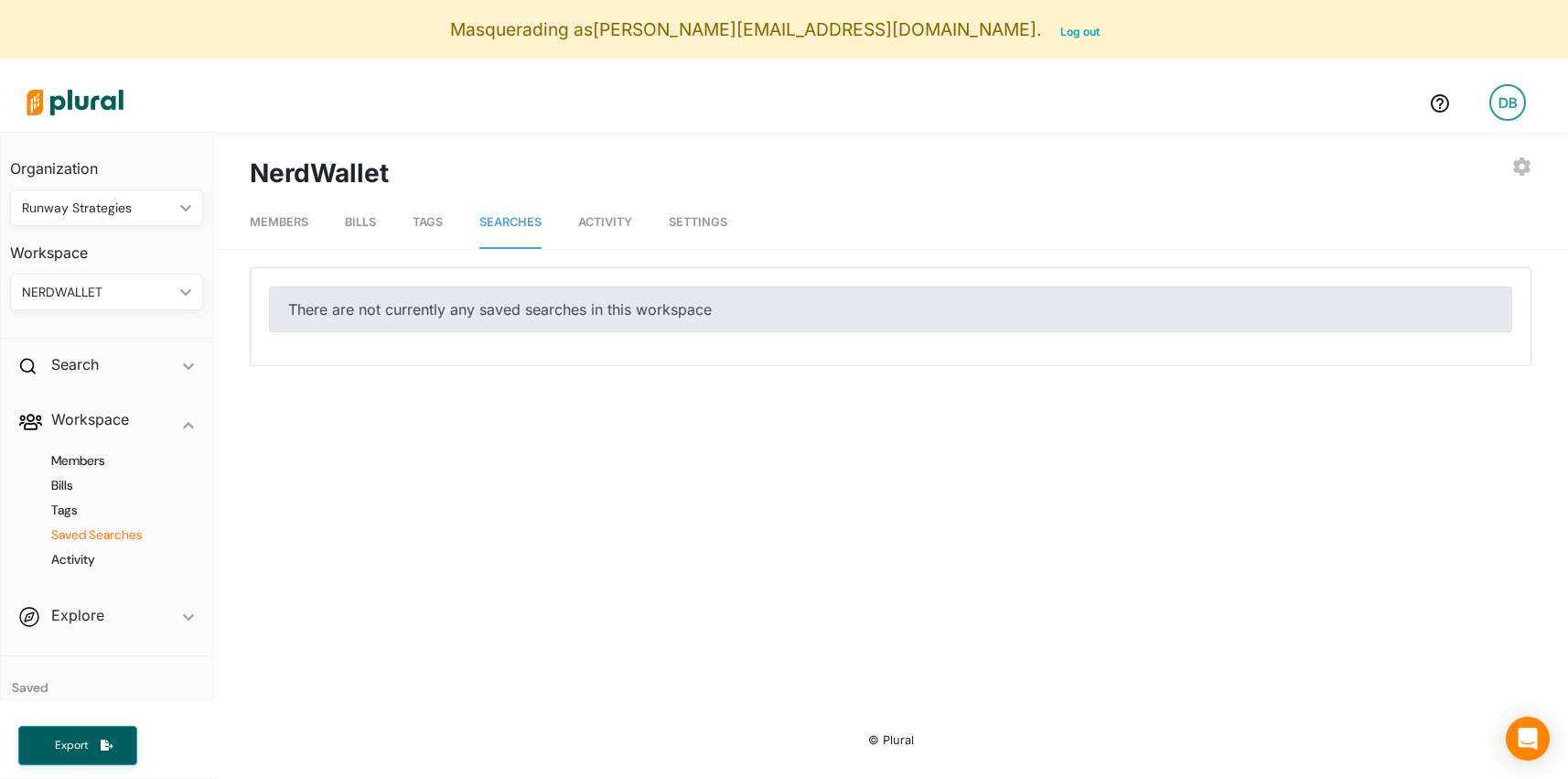
click at [387, 222] on nav "Members Bills Tags Searches Activity Settings" at bounding box center [890, 220] width 1355 height 56
click at [369, 222] on span "Bills" at bounding box center [360, 222] width 31 height 14
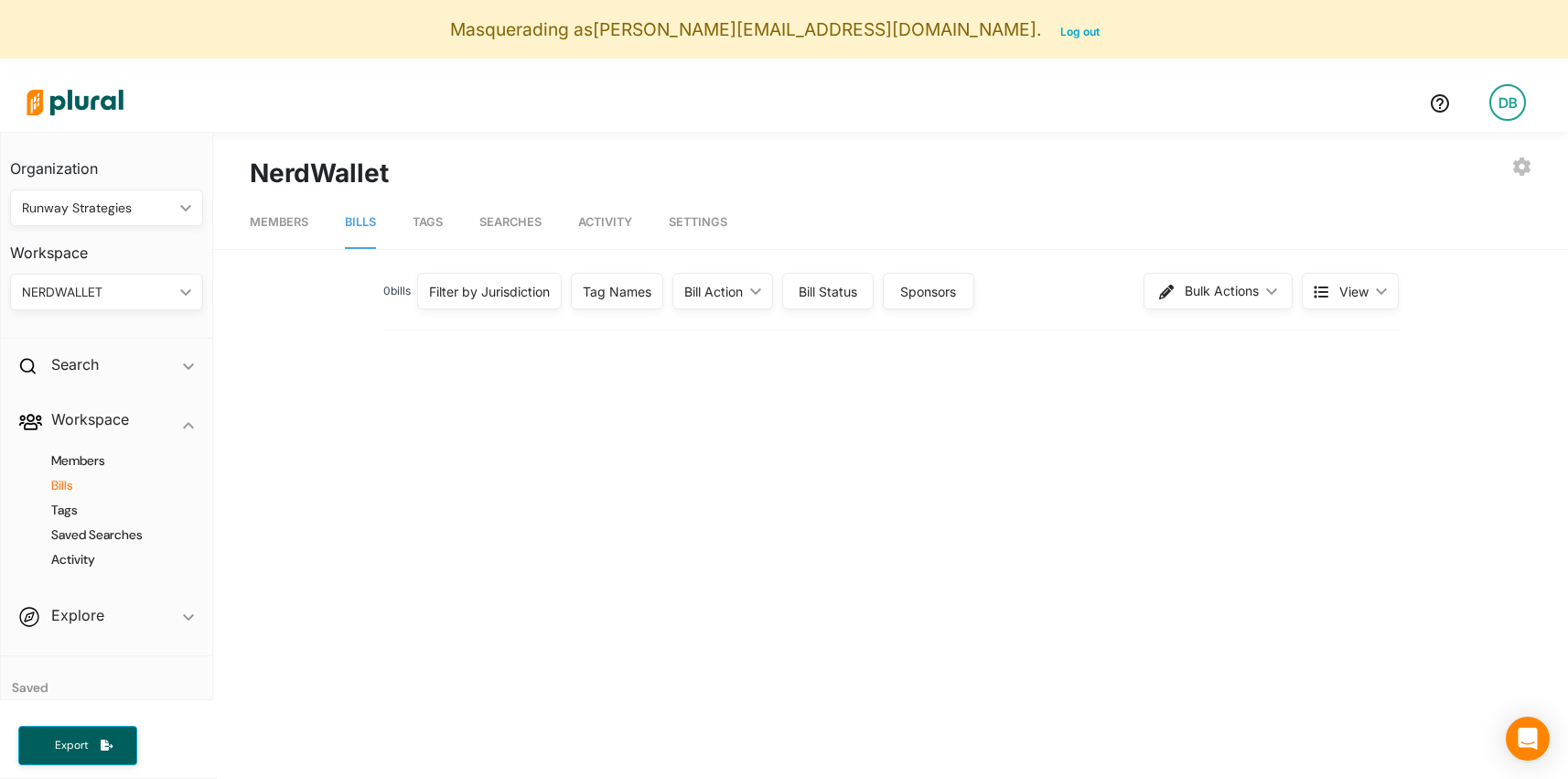
click at [488, 222] on span "Searches" at bounding box center [510, 222] width 62 height 14
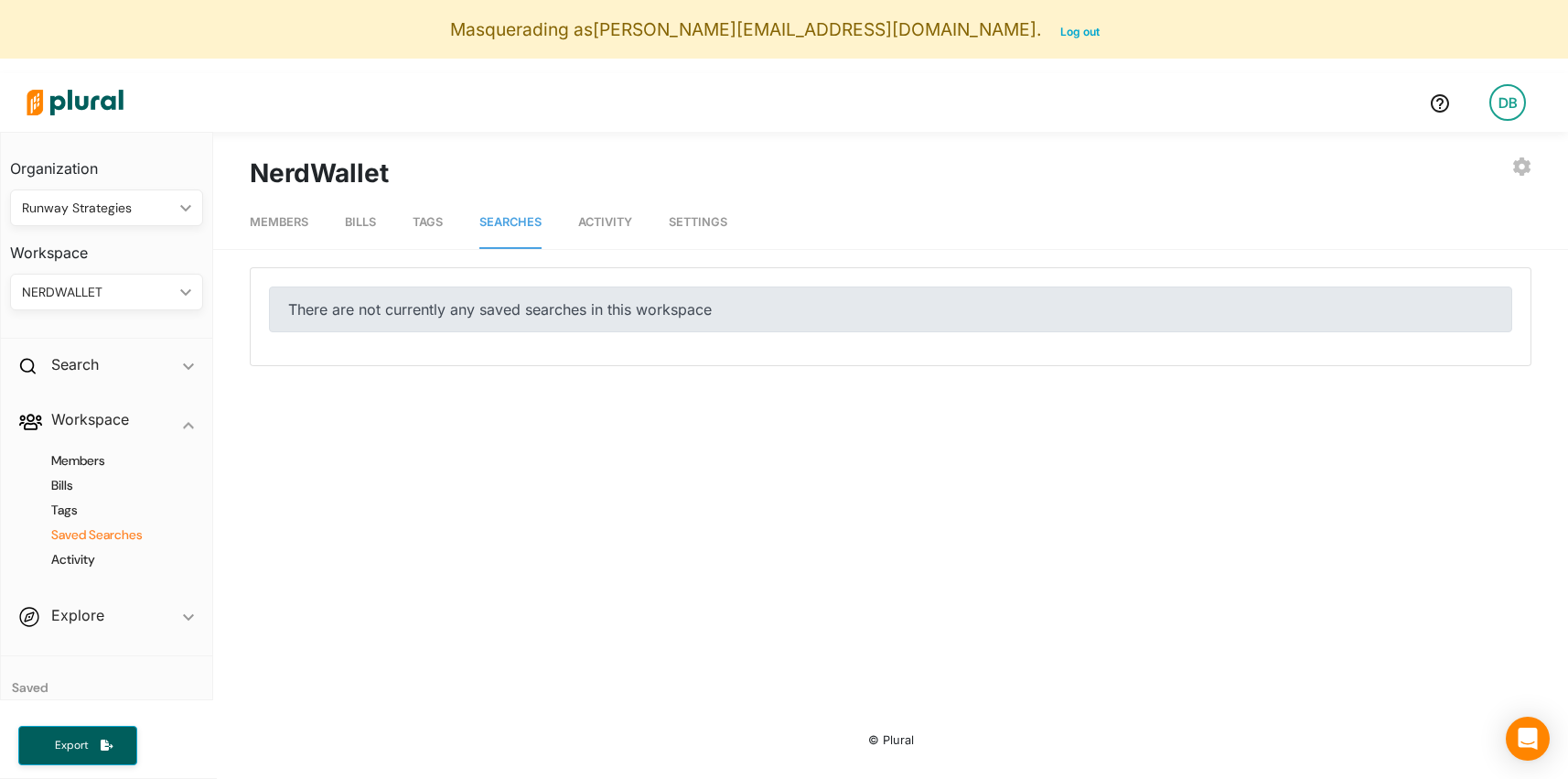
click at [434, 222] on span "Tags" at bounding box center [427, 222] width 30 height 14
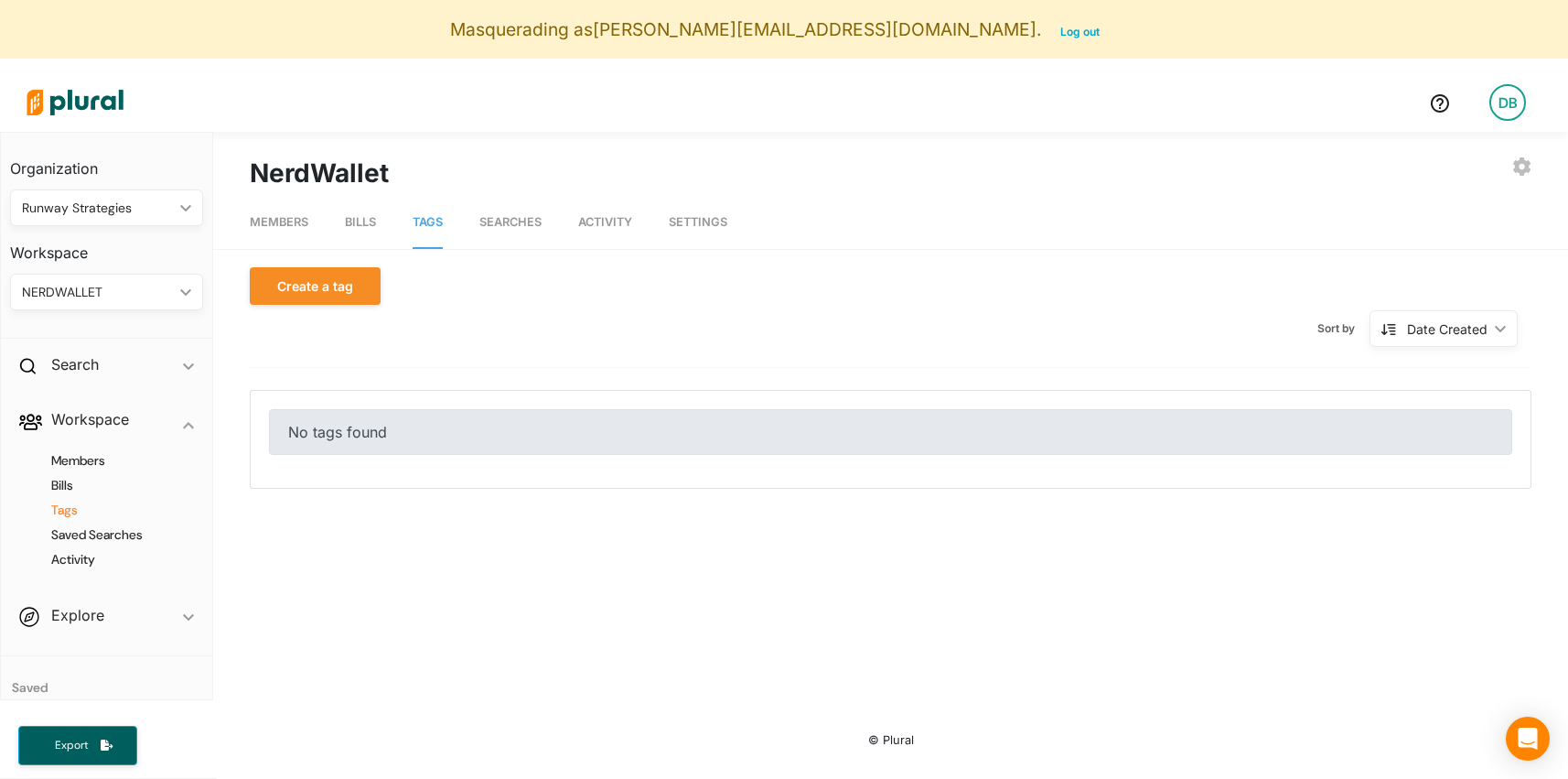
click at [343, 222] on nav "Members Bills Tags Searches Activity Settings" at bounding box center [890, 220] width 1355 height 56
click at [367, 222] on span "Bills" at bounding box center [360, 222] width 31 height 14
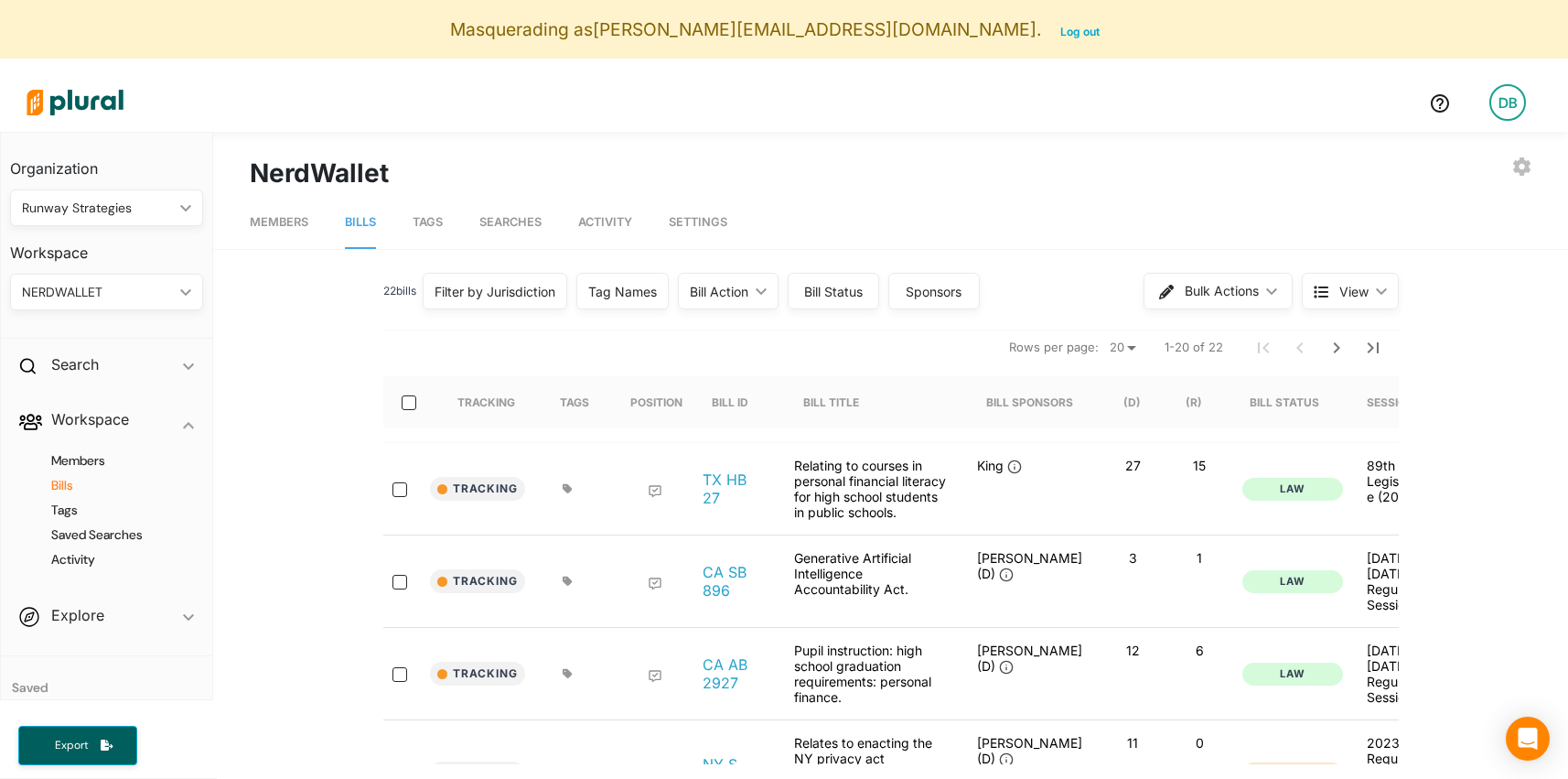
click at [516, 225] on span "Searches" at bounding box center [510, 222] width 62 height 14
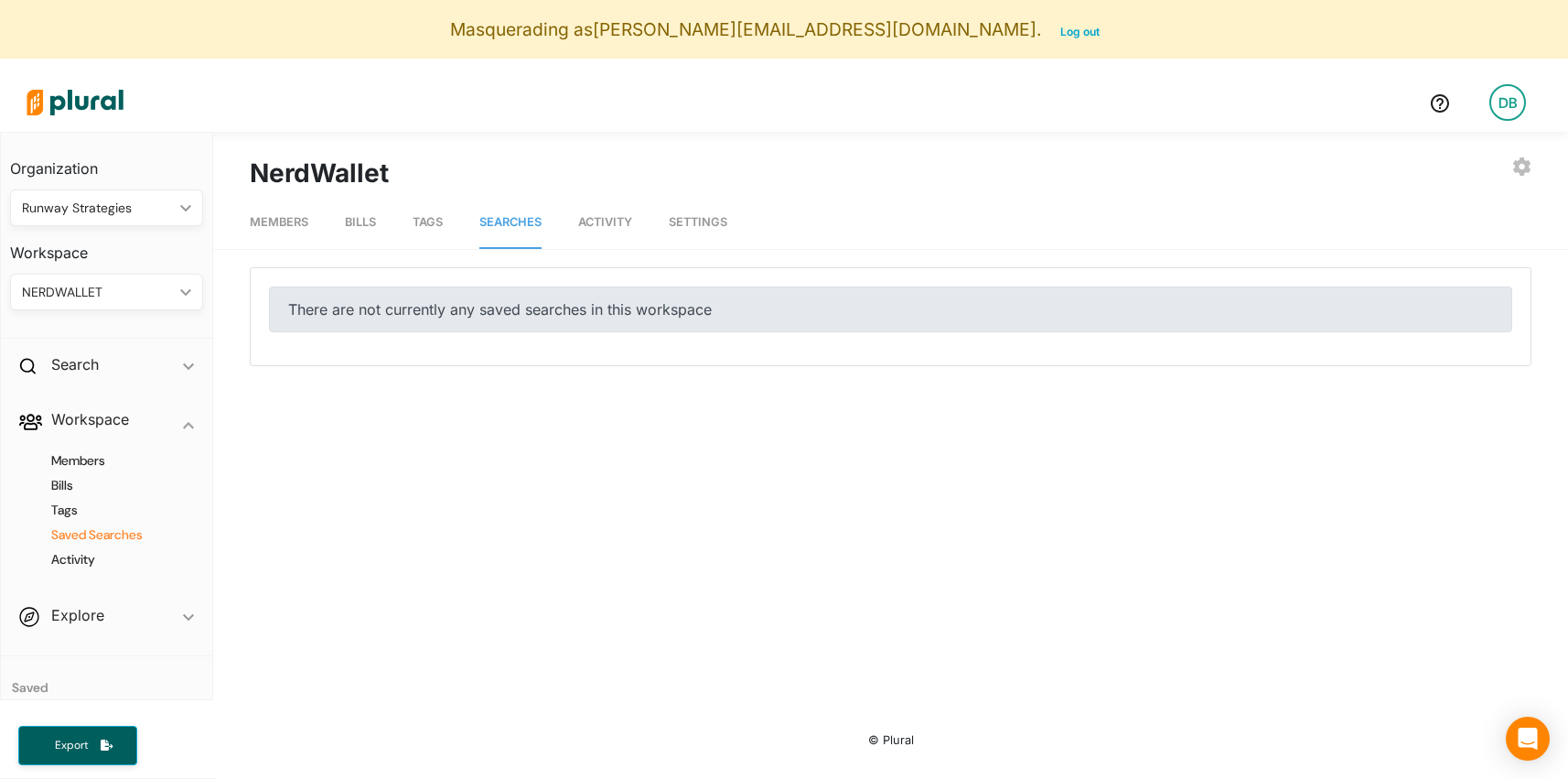
click at [368, 222] on span "Bills" at bounding box center [360, 222] width 31 height 14
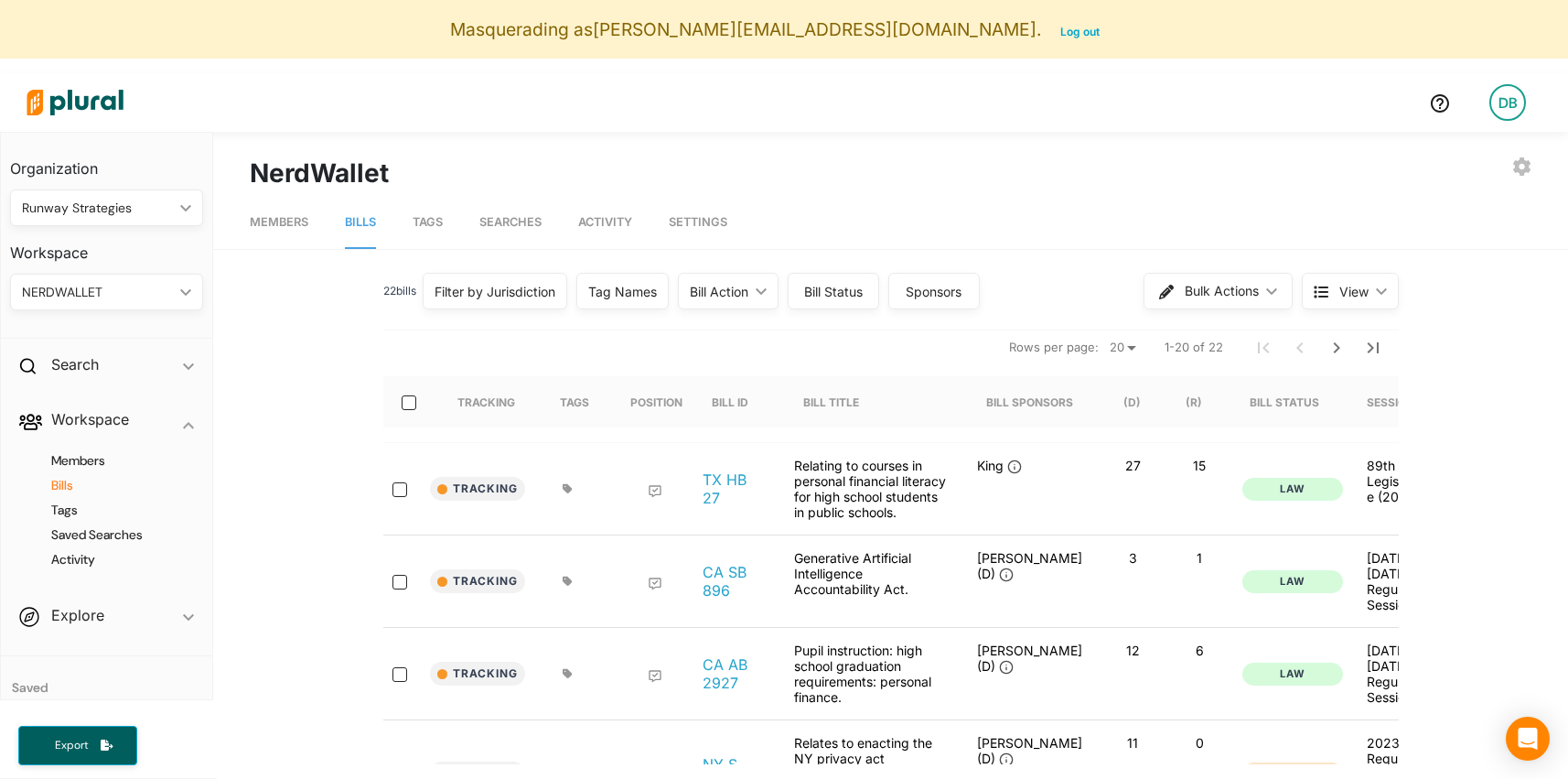
click at [97, 298] on div "NERDWALLET" at bounding box center [97, 291] width 151 height 19
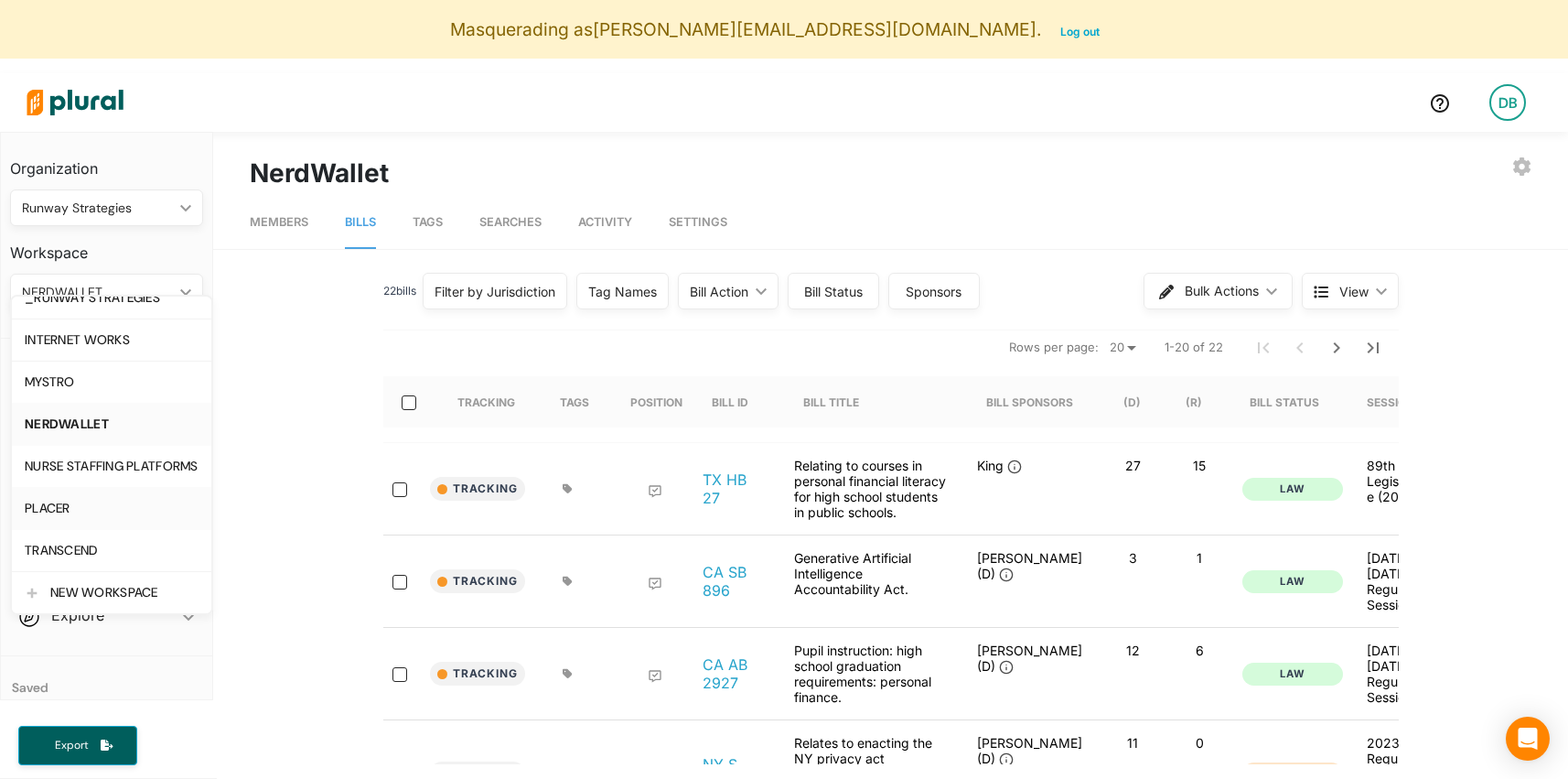
click at [99, 505] on div "PLACER" at bounding box center [111, 508] width 173 height 16
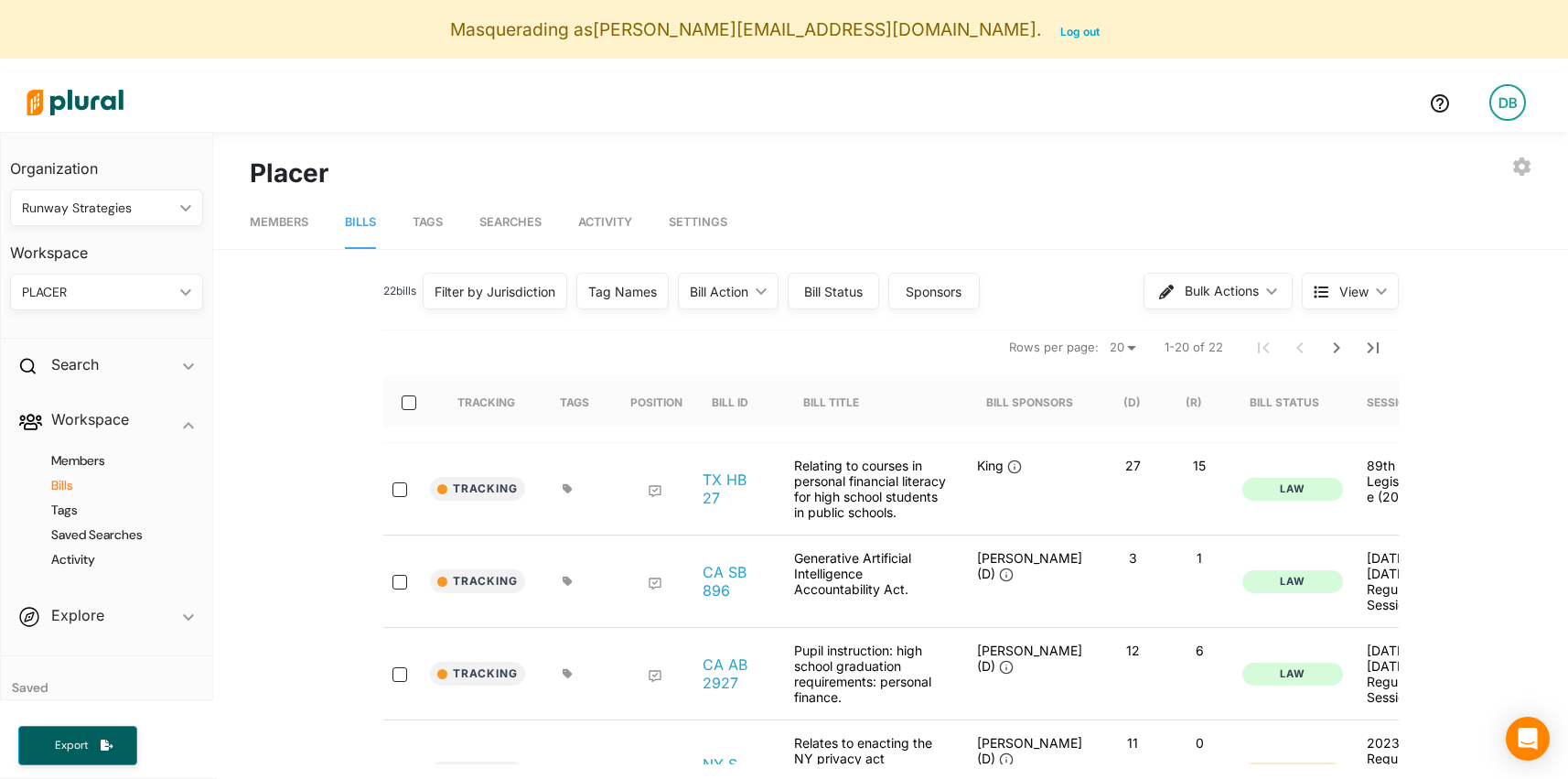
click at [423, 224] on span "Tags" at bounding box center [427, 222] width 30 height 14
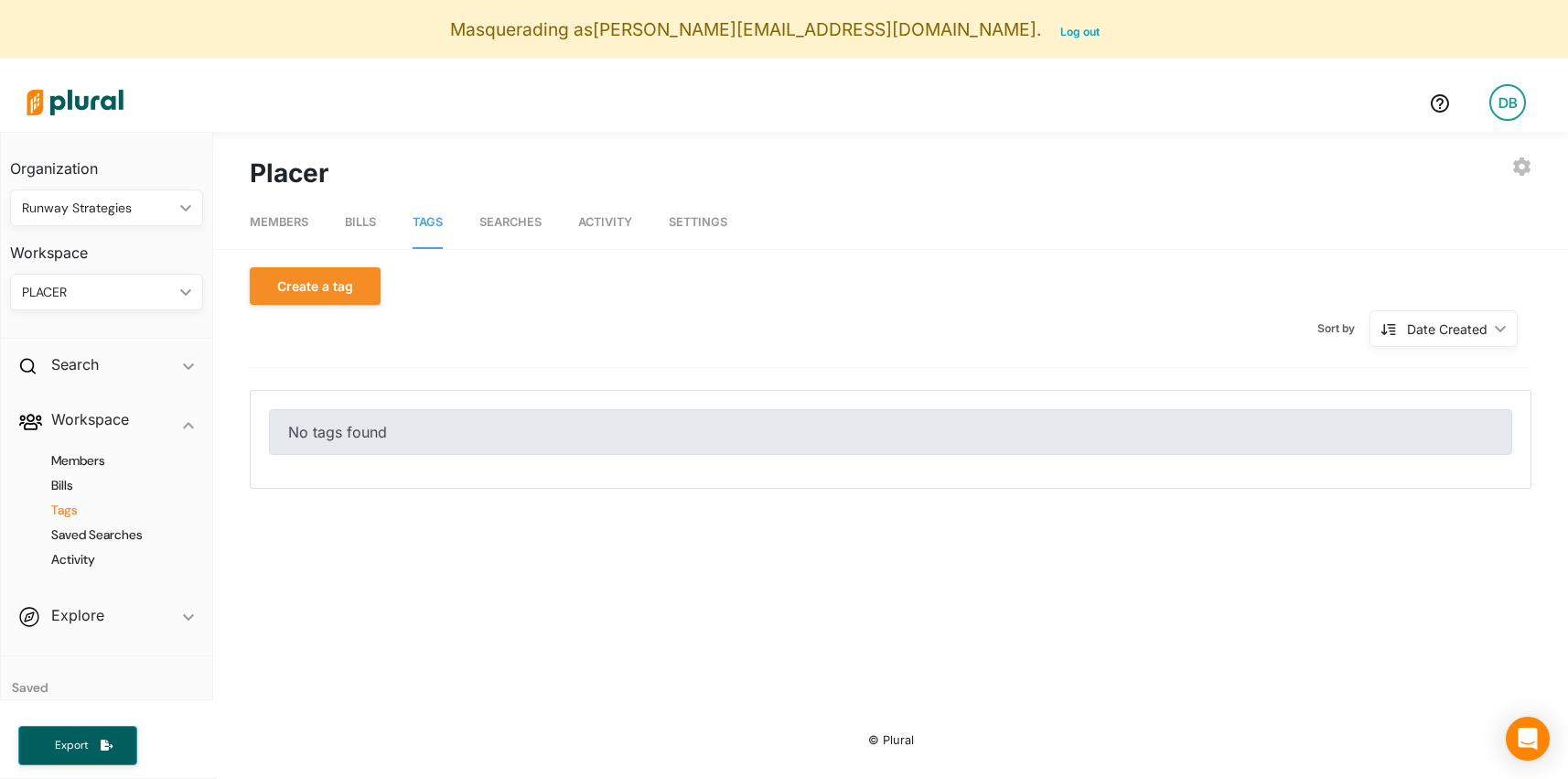
click at [334, 224] on nav "Members Bills Tags Searches Activity Settings" at bounding box center [890, 220] width 1355 height 56
click at [364, 224] on span "Bills" at bounding box center [360, 222] width 31 height 14
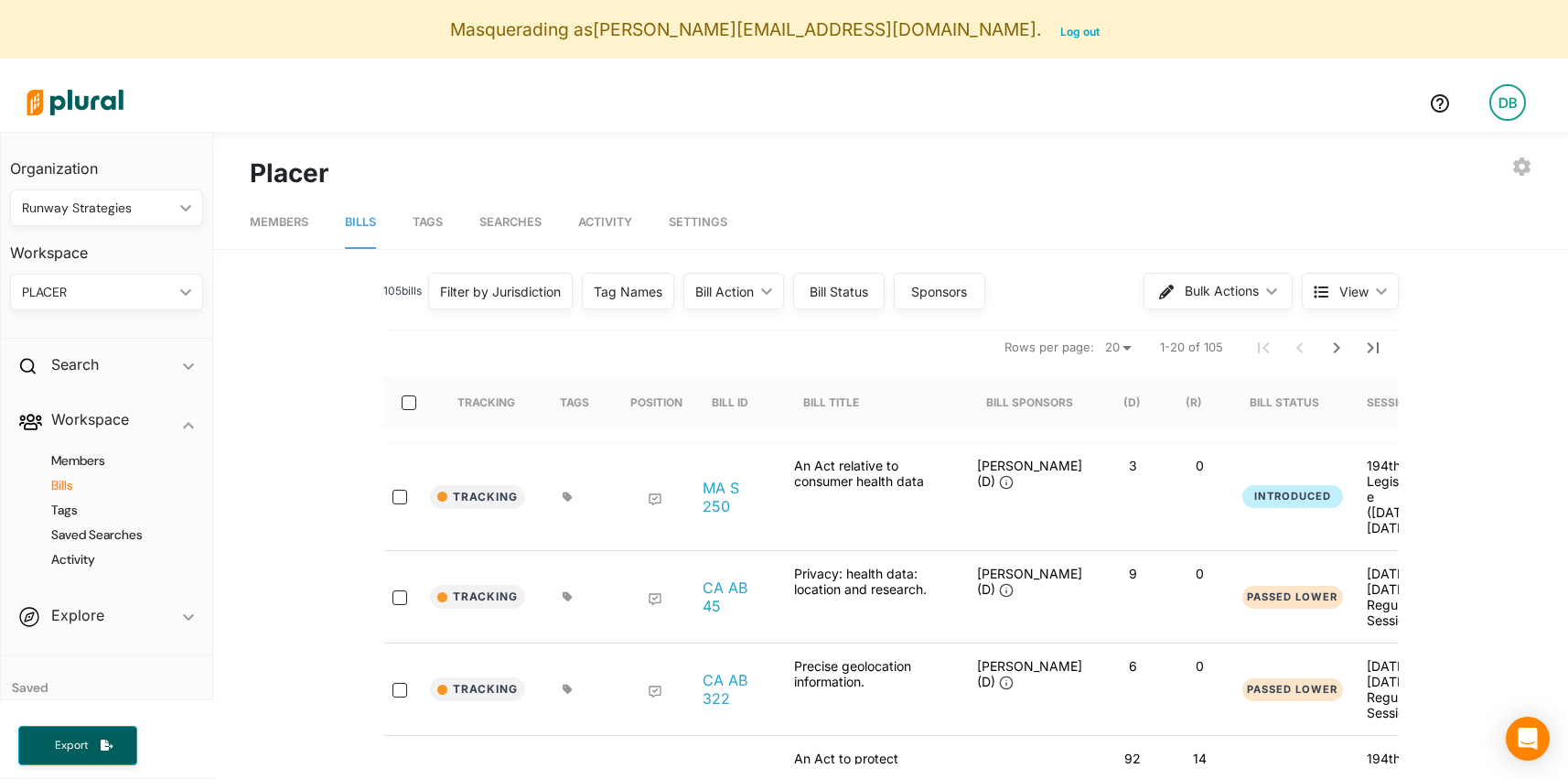
click at [522, 220] on span "Searches" at bounding box center [510, 222] width 62 height 14
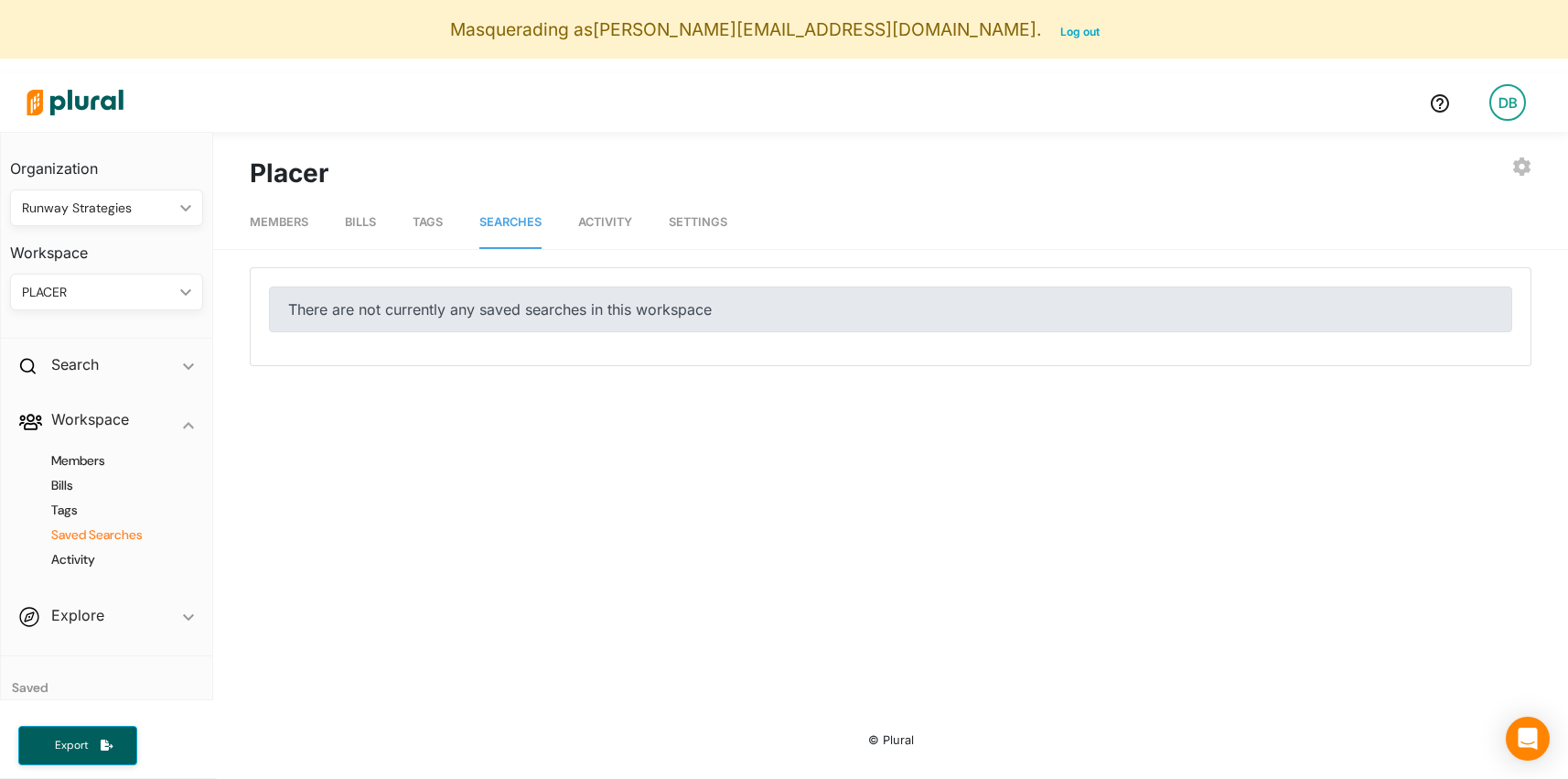
click at [612, 221] on span "Activity" at bounding box center [605, 222] width 54 height 14
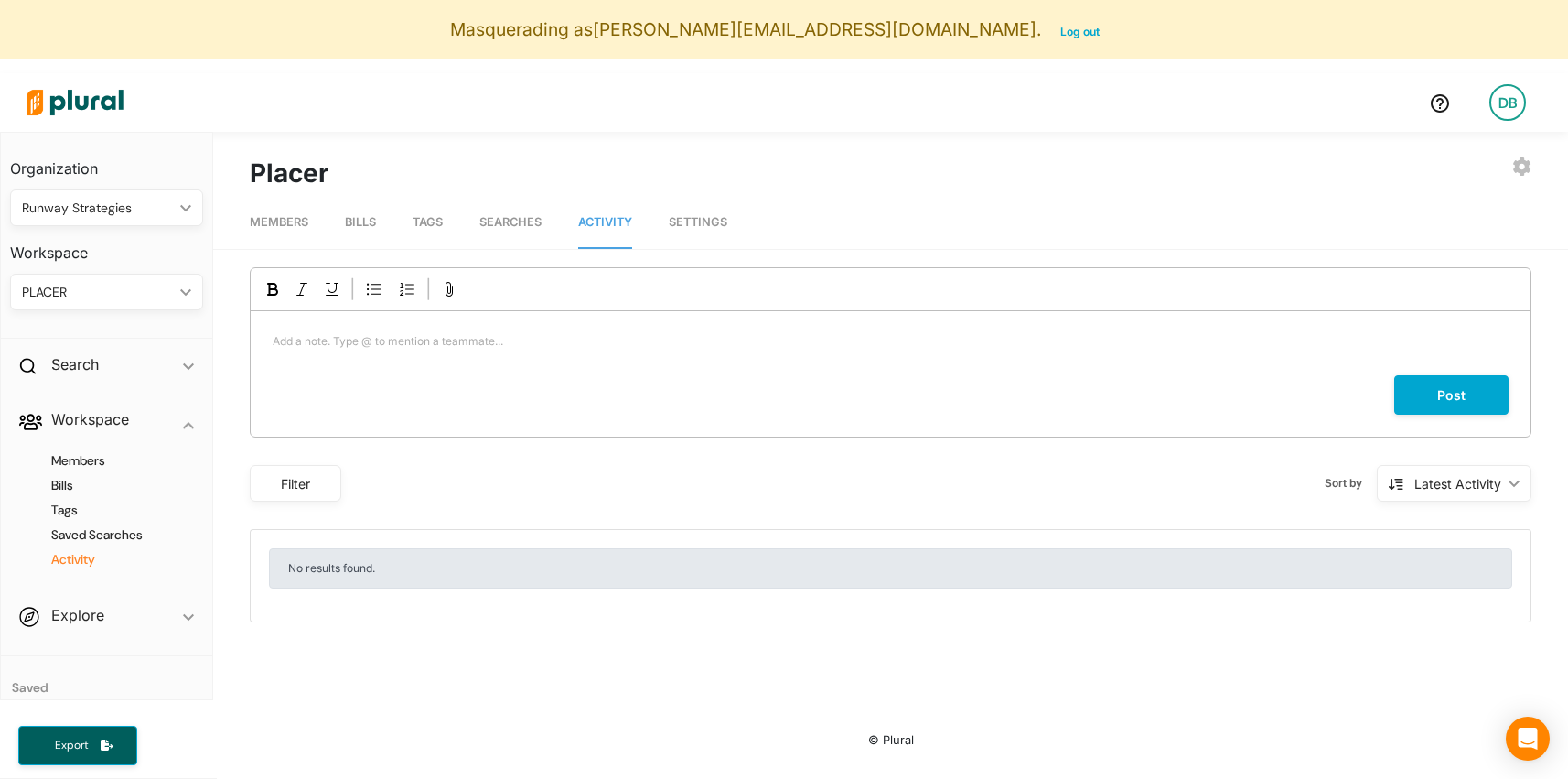
click at [530, 220] on span "Searches" at bounding box center [510, 222] width 62 height 14
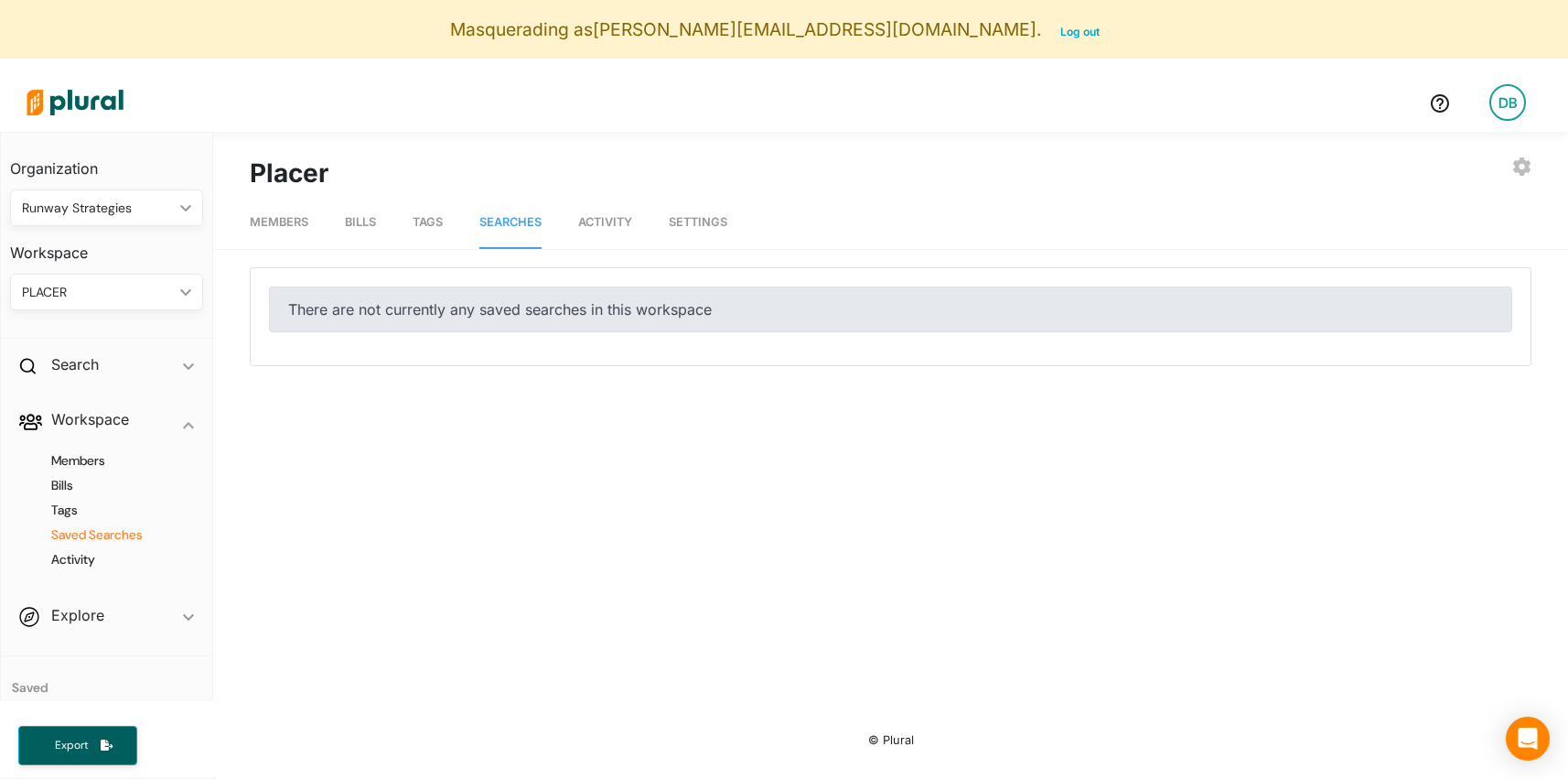
click at [369, 215] on span "Bills" at bounding box center [360, 222] width 31 height 14
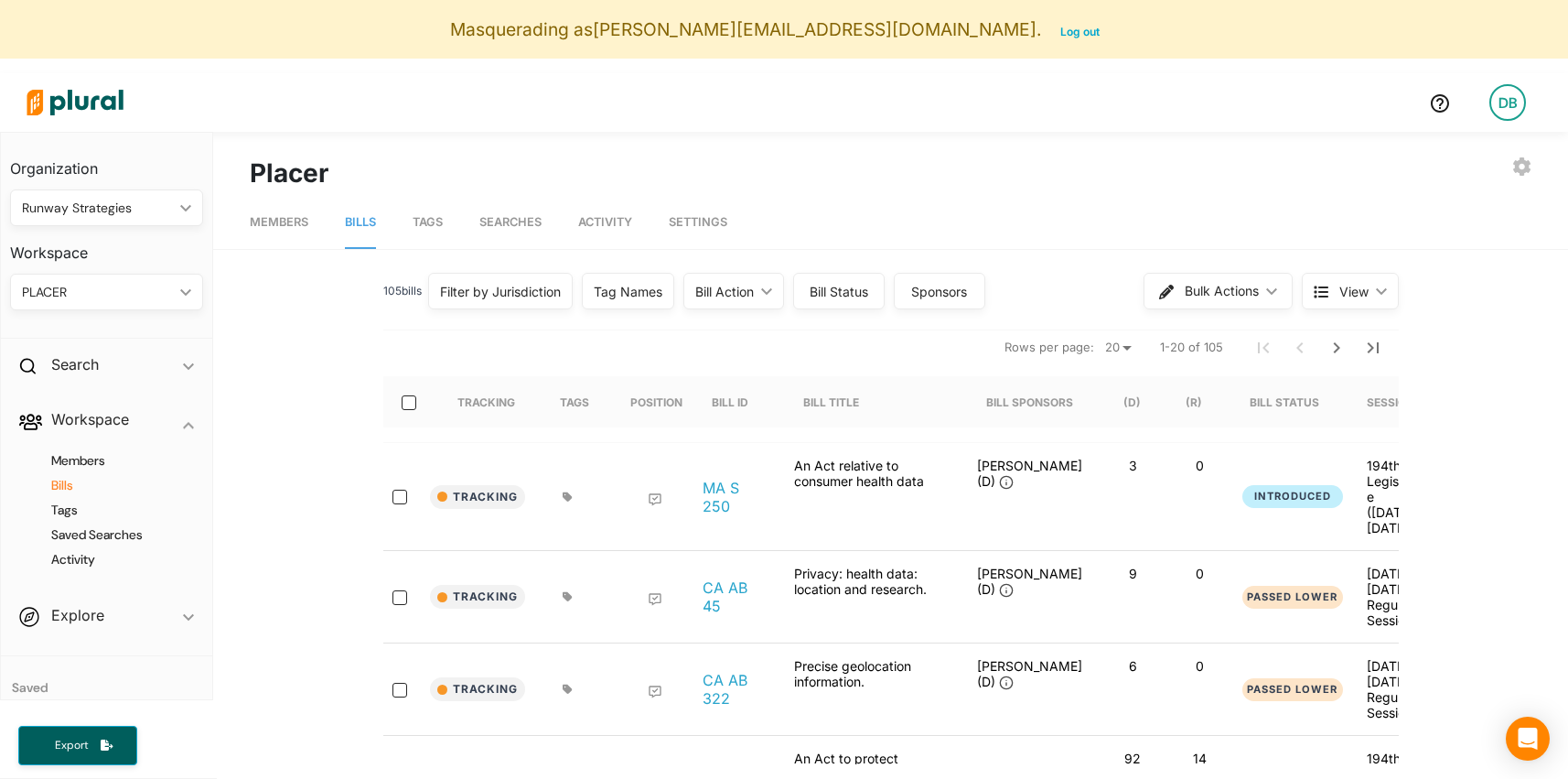
click at [162, 291] on div "PLACER" at bounding box center [97, 291] width 151 height 19
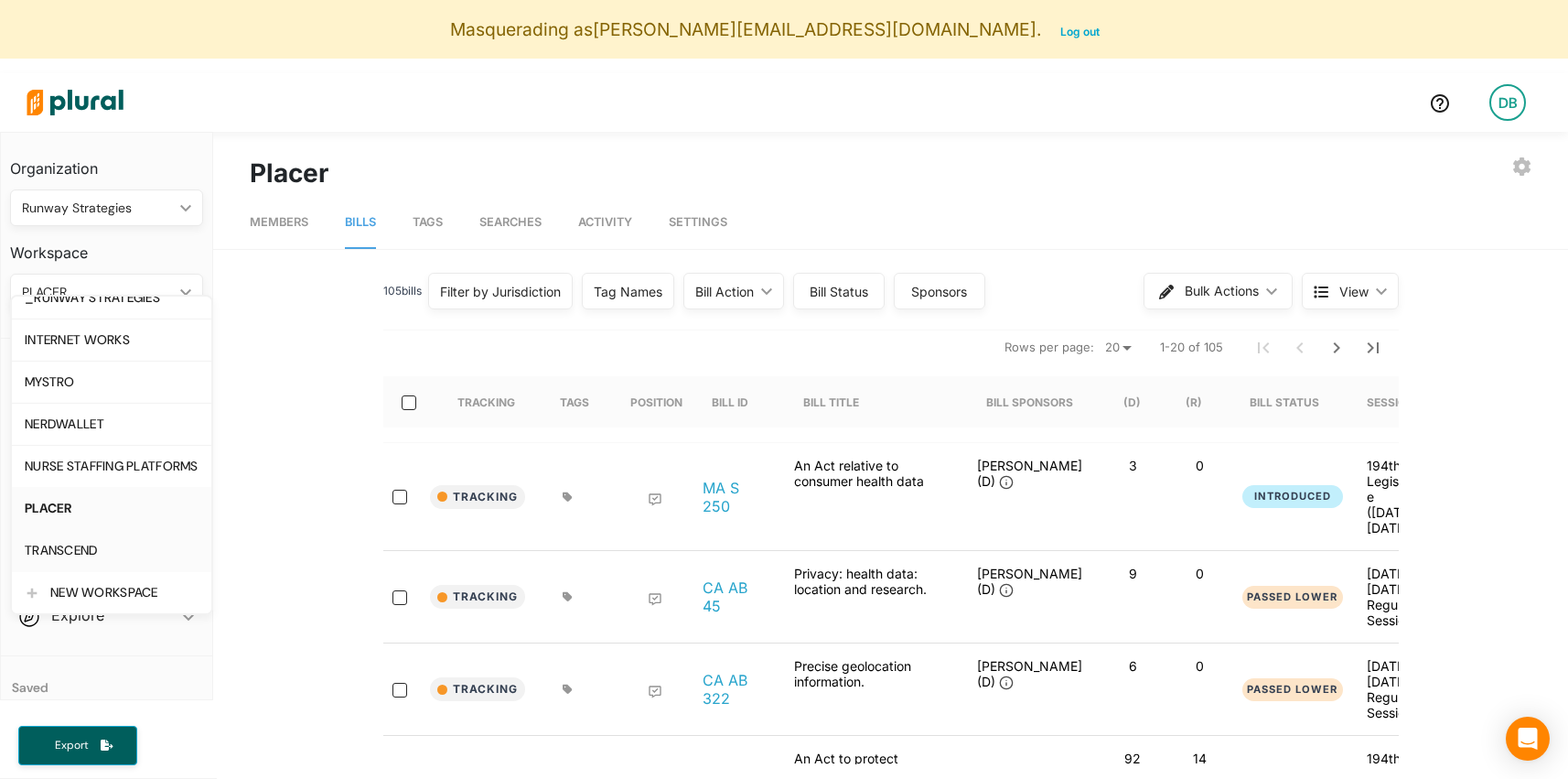
click at [126, 543] on div "TRANSCEND" at bounding box center [111, 550] width 173 height 16
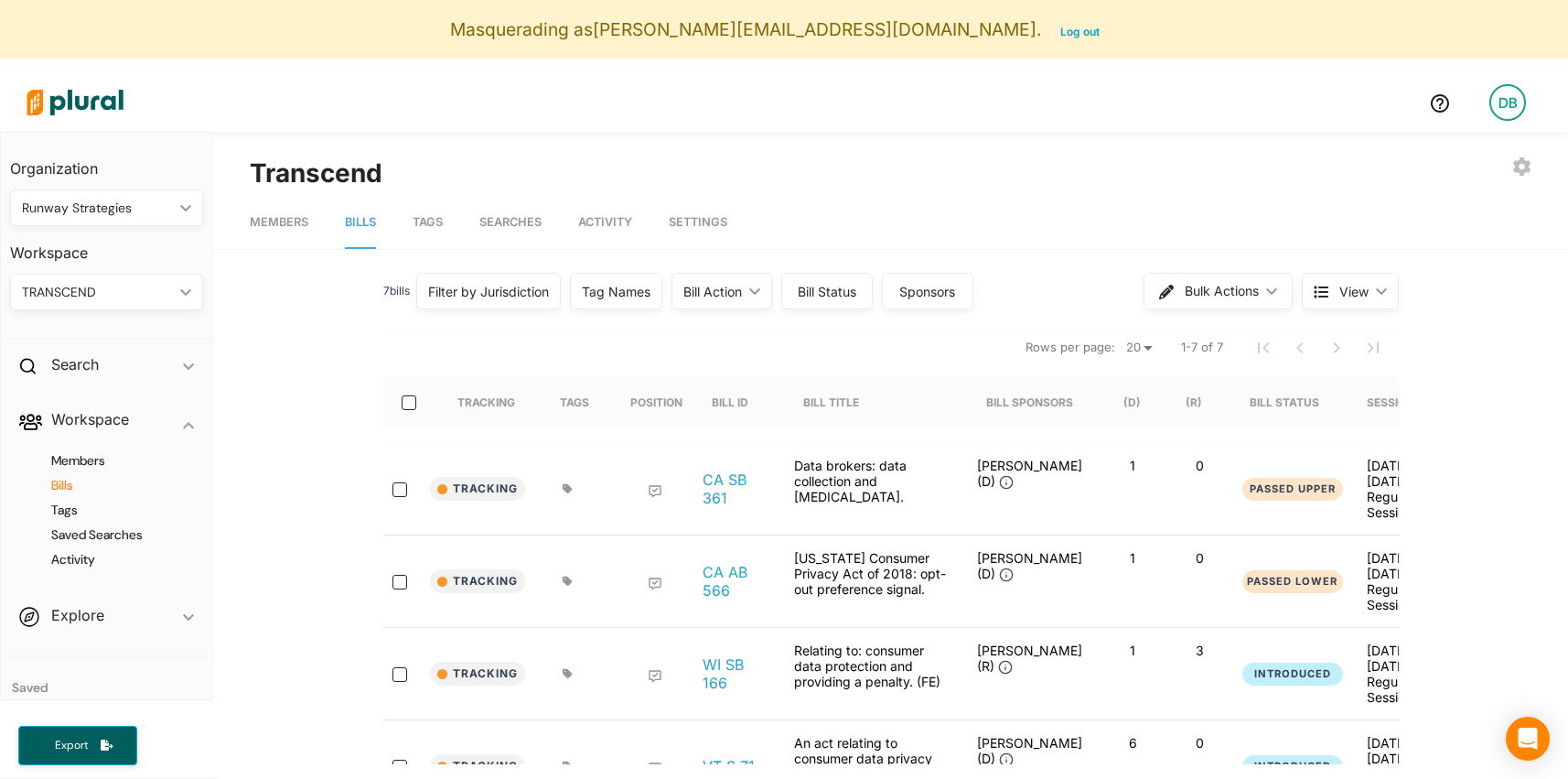
click at [440, 223] on span "Tags" at bounding box center [427, 222] width 30 height 14
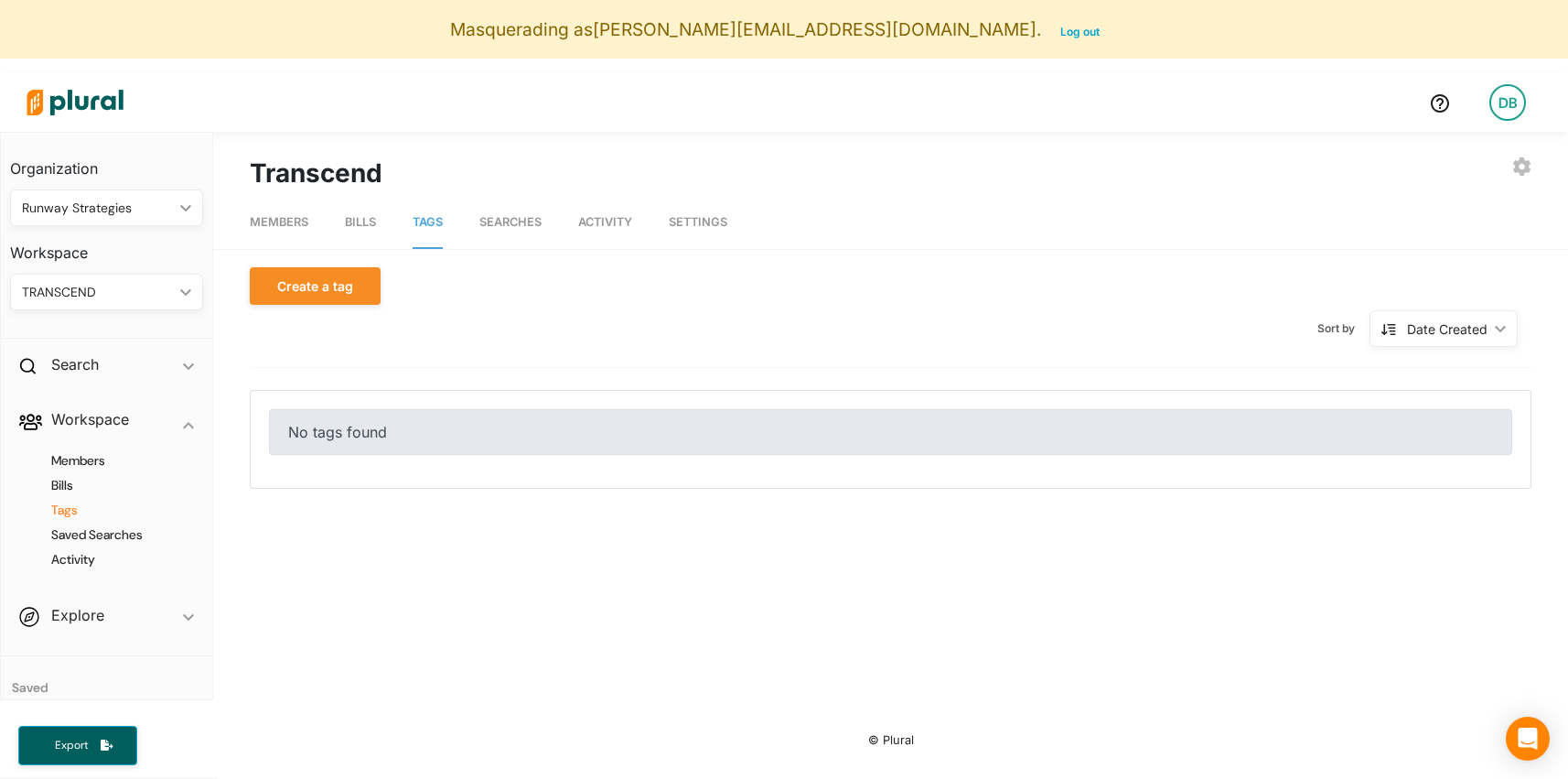
click at [536, 226] on span "Searches" at bounding box center [510, 222] width 62 height 14
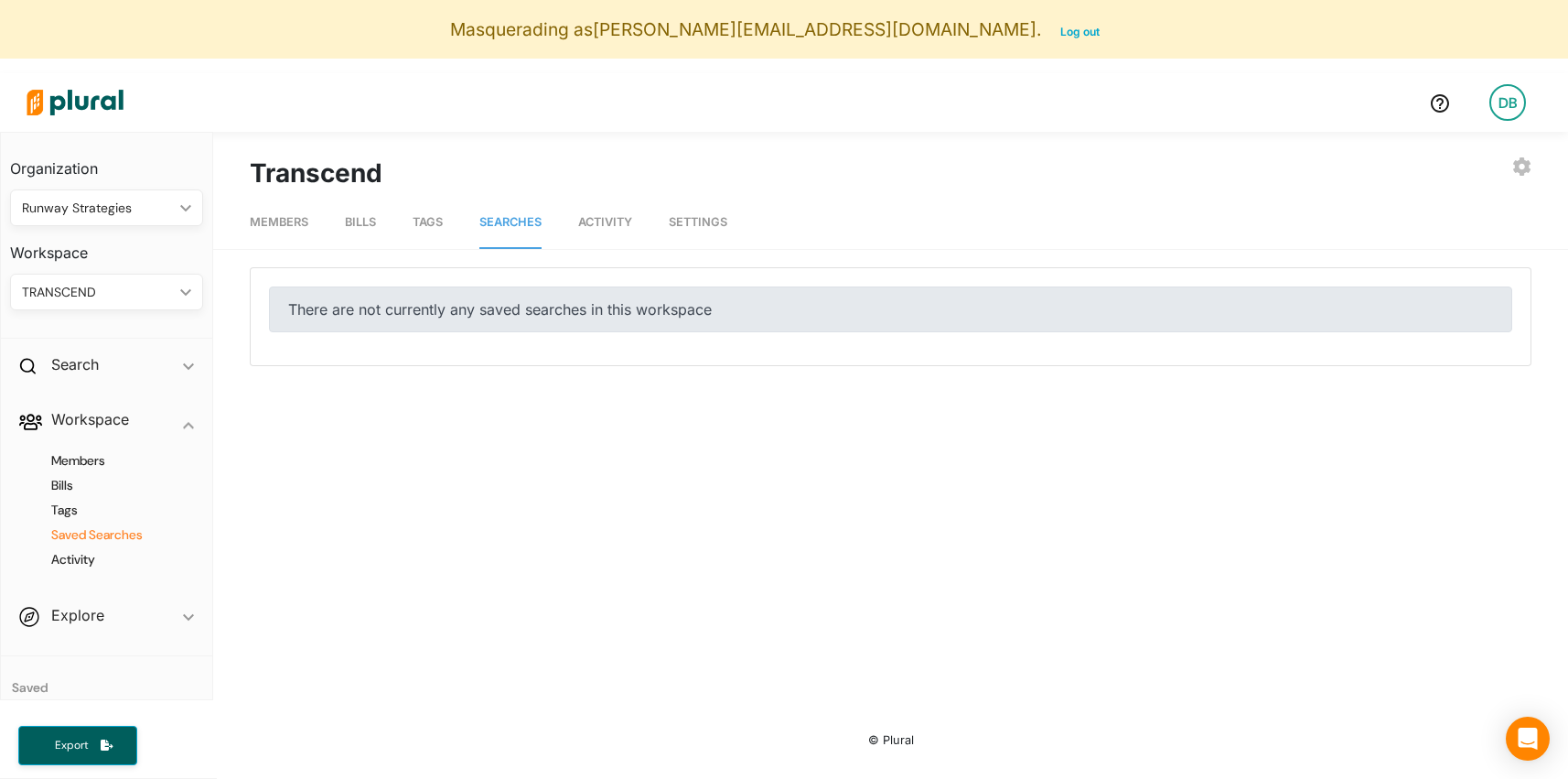
click at [443, 223] on span "Tags" at bounding box center [427, 222] width 30 height 14
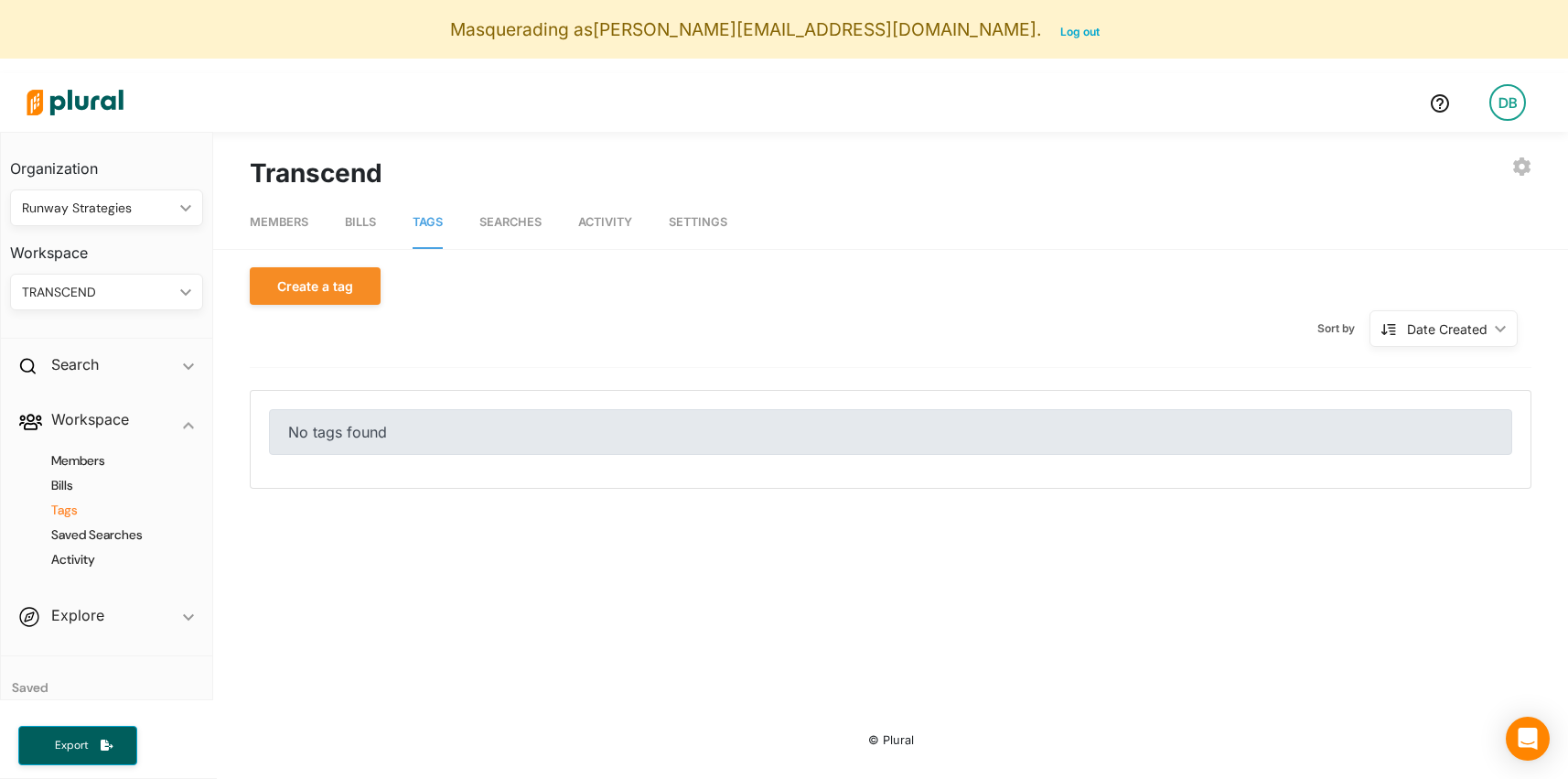
click at [122, 279] on div "TRANSCEND ic_keyboard_arrow_down" at bounding box center [106, 291] width 193 height 37
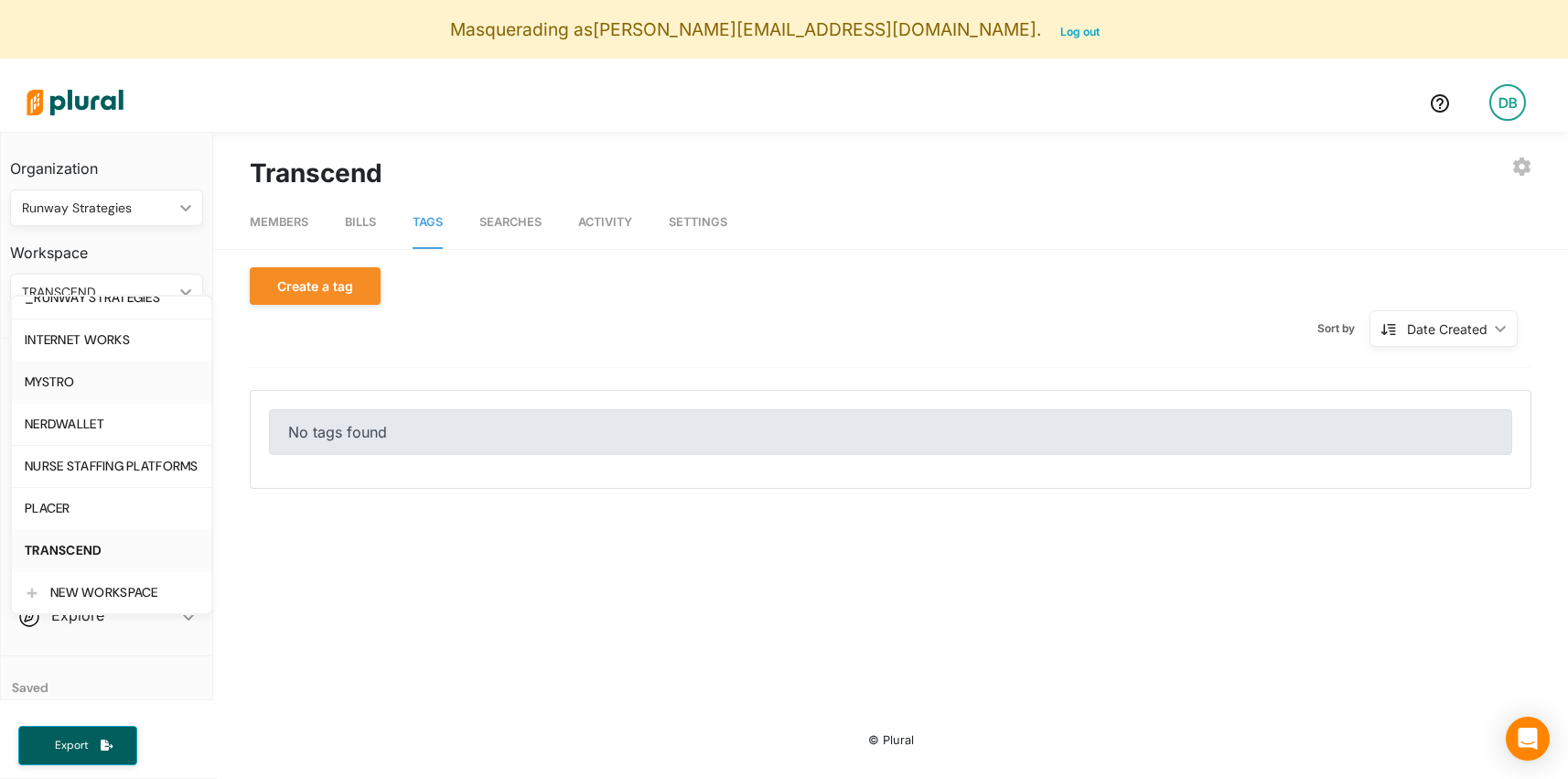
click at [126, 376] on div "MYSTRO" at bounding box center [111, 383] width 173 height 16
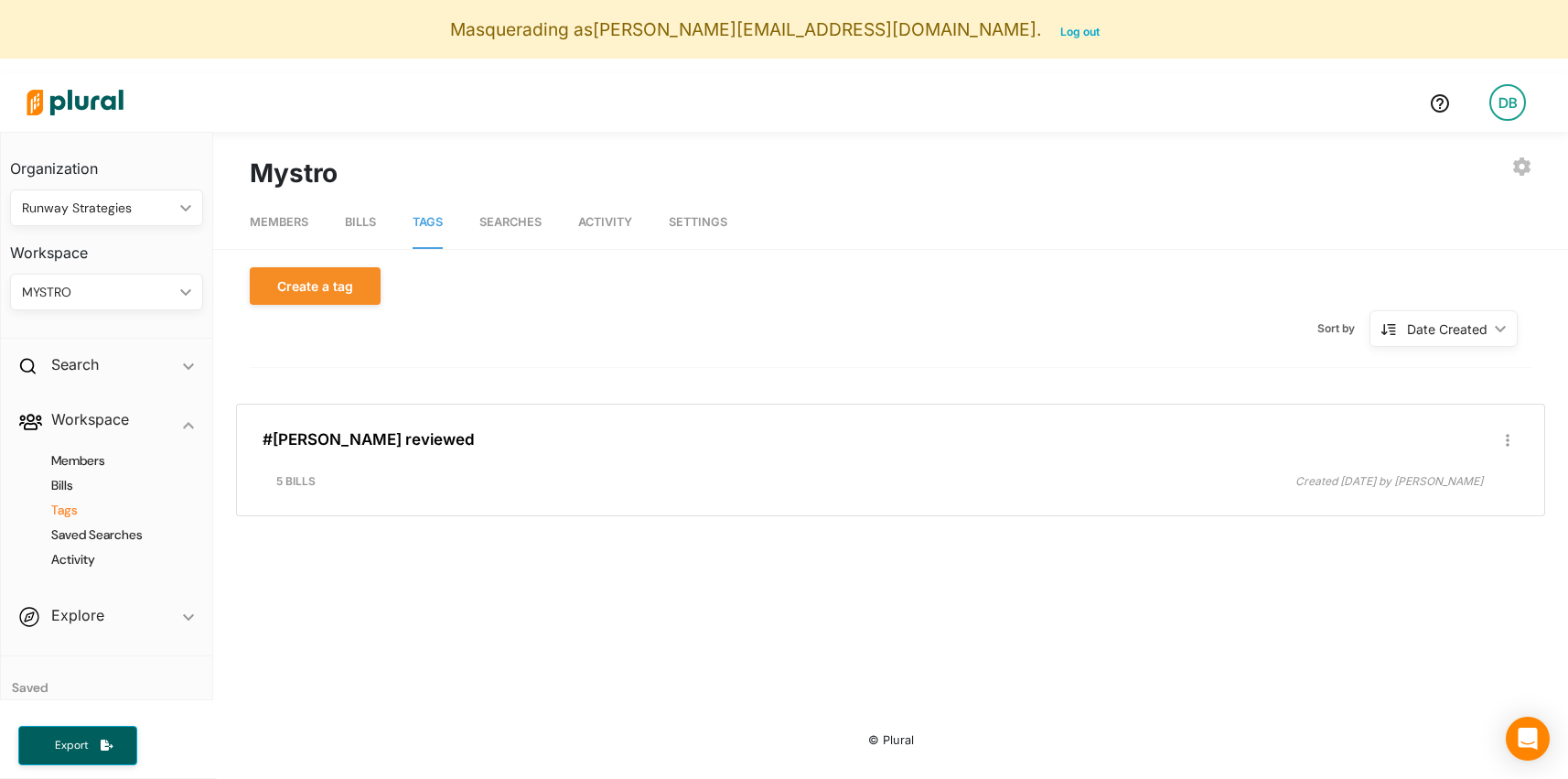
click at [81, 305] on div "MYSTRO ic_keyboard_arrow_down" at bounding box center [106, 291] width 193 height 37
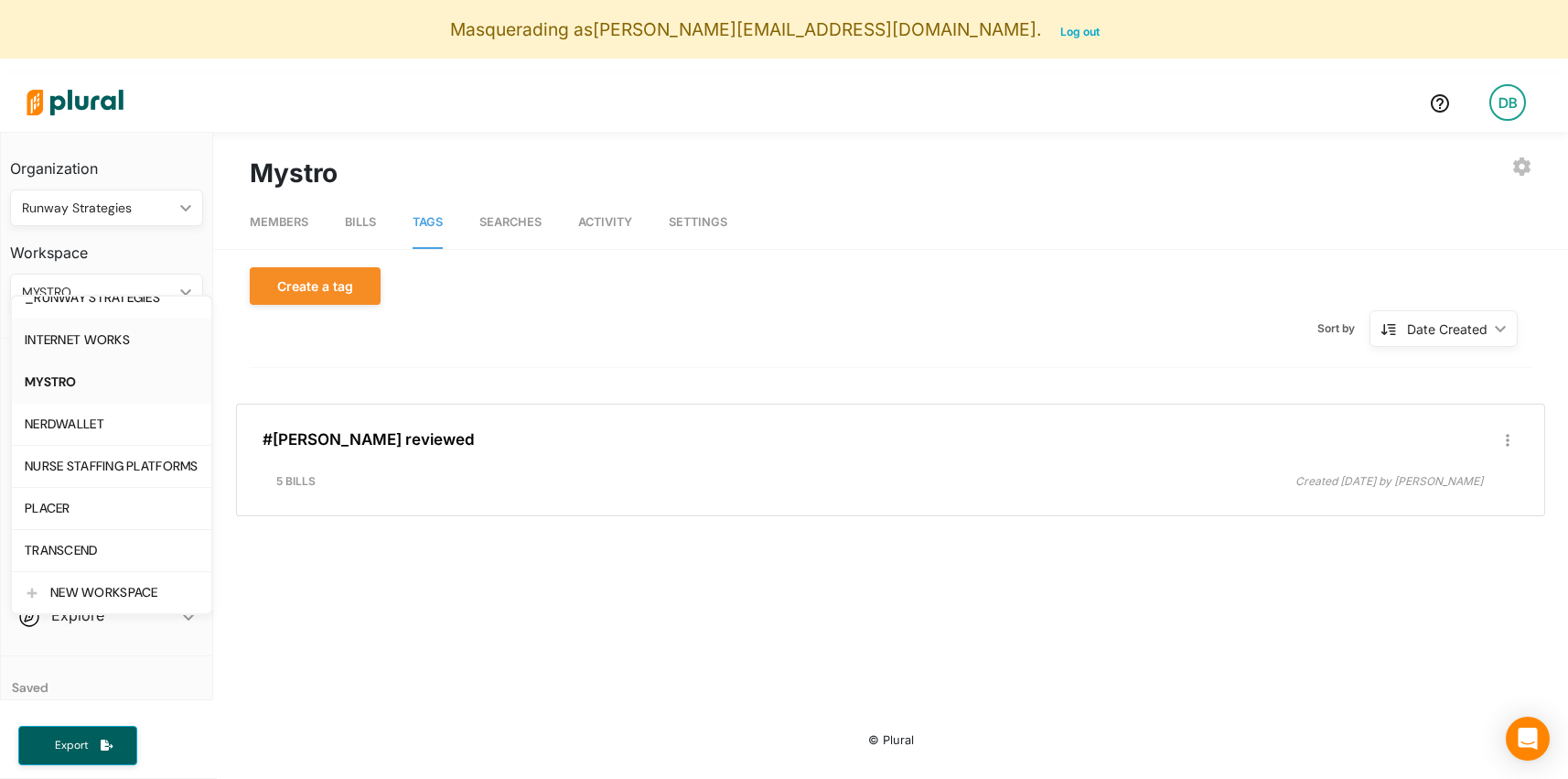
click at [104, 343] on div "INTERNET WORKS" at bounding box center [111, 340] width 173 height 16
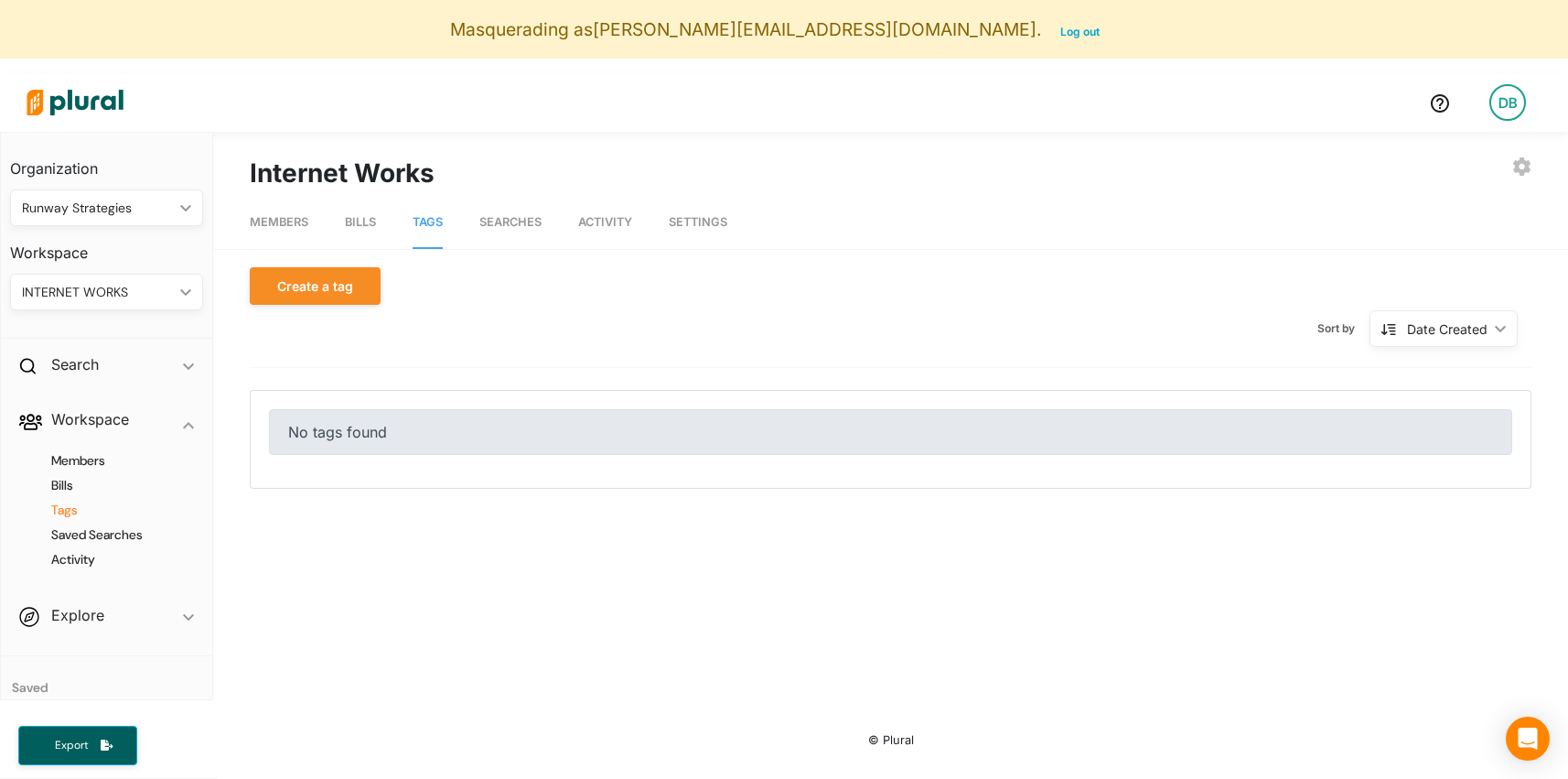
click at [505, 225] on span "Searches" at bounding box center [510, 222] width 62 height 14
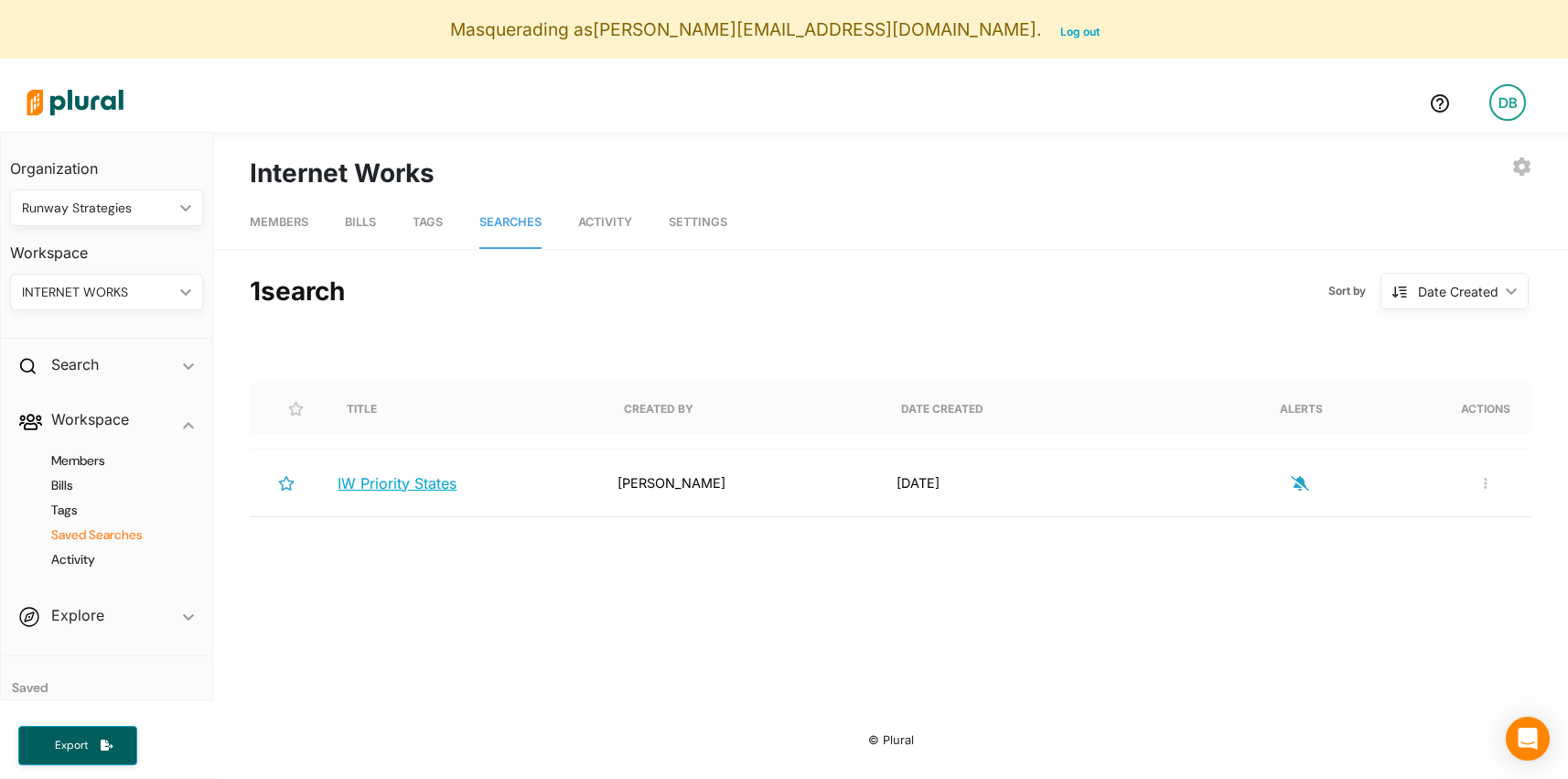
click at [354, 488] on span "IW Priority States" at bounding box center [397, 483] width 119 height 18
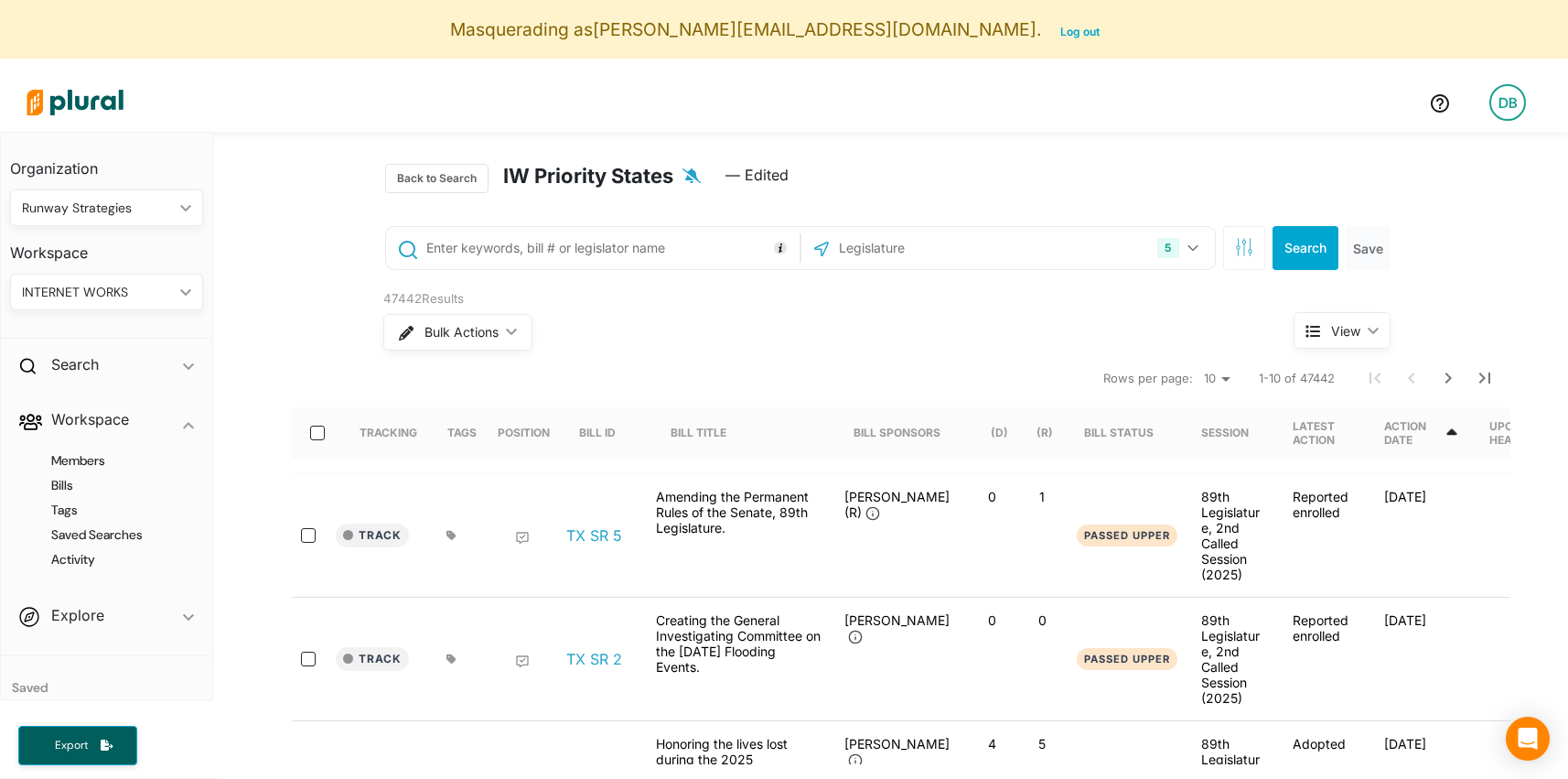
click at [926, 258] on input "text" at bounding box center [936, 248] width 196 height 35
click at [113, 297] on div "INTERNET WORKS" at bounding box center [97, 291] width 151 height 19
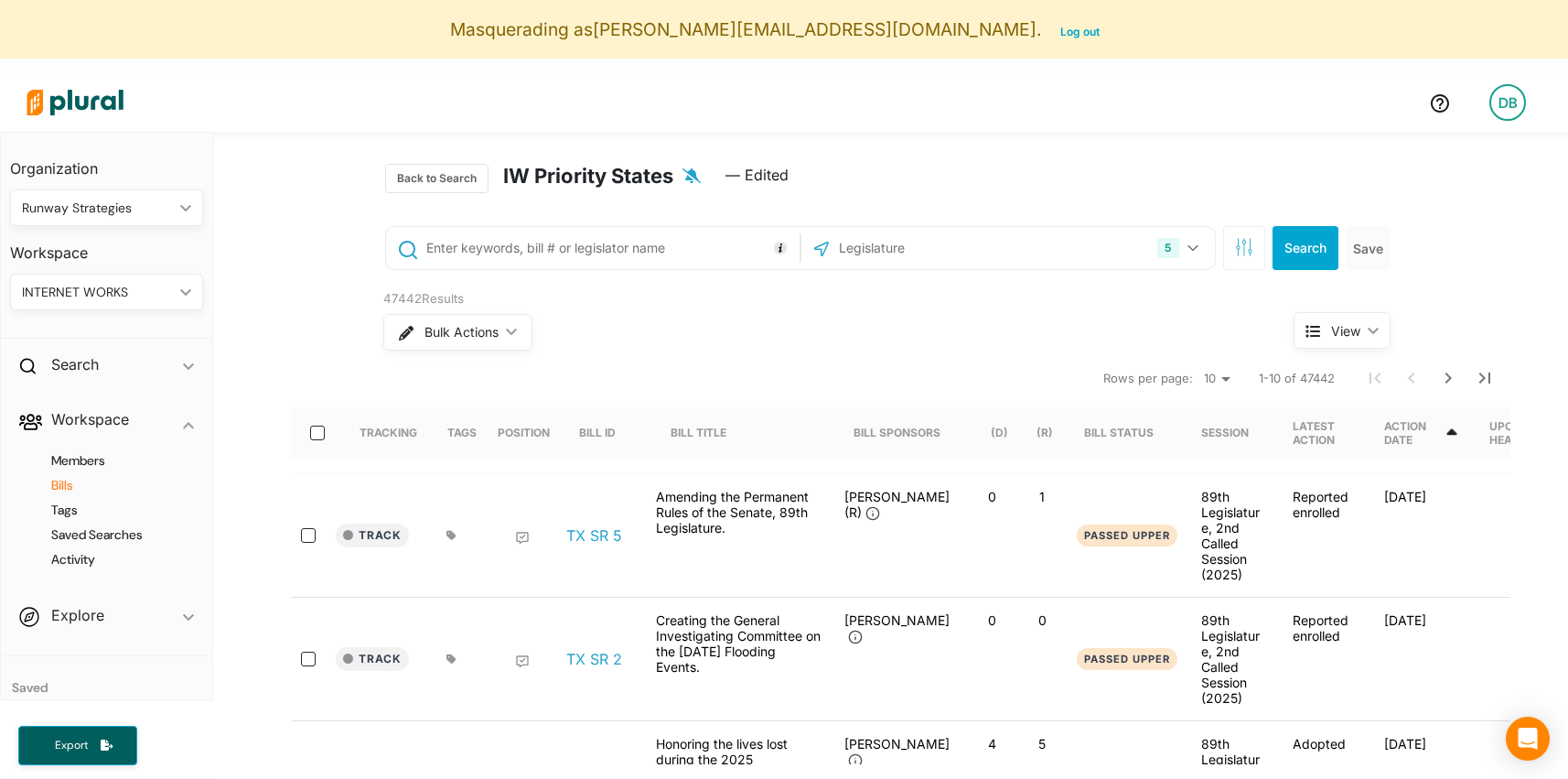
click at [72, 491] on h4 "Bills" at bounding box center [111, 486] width 166 height 18
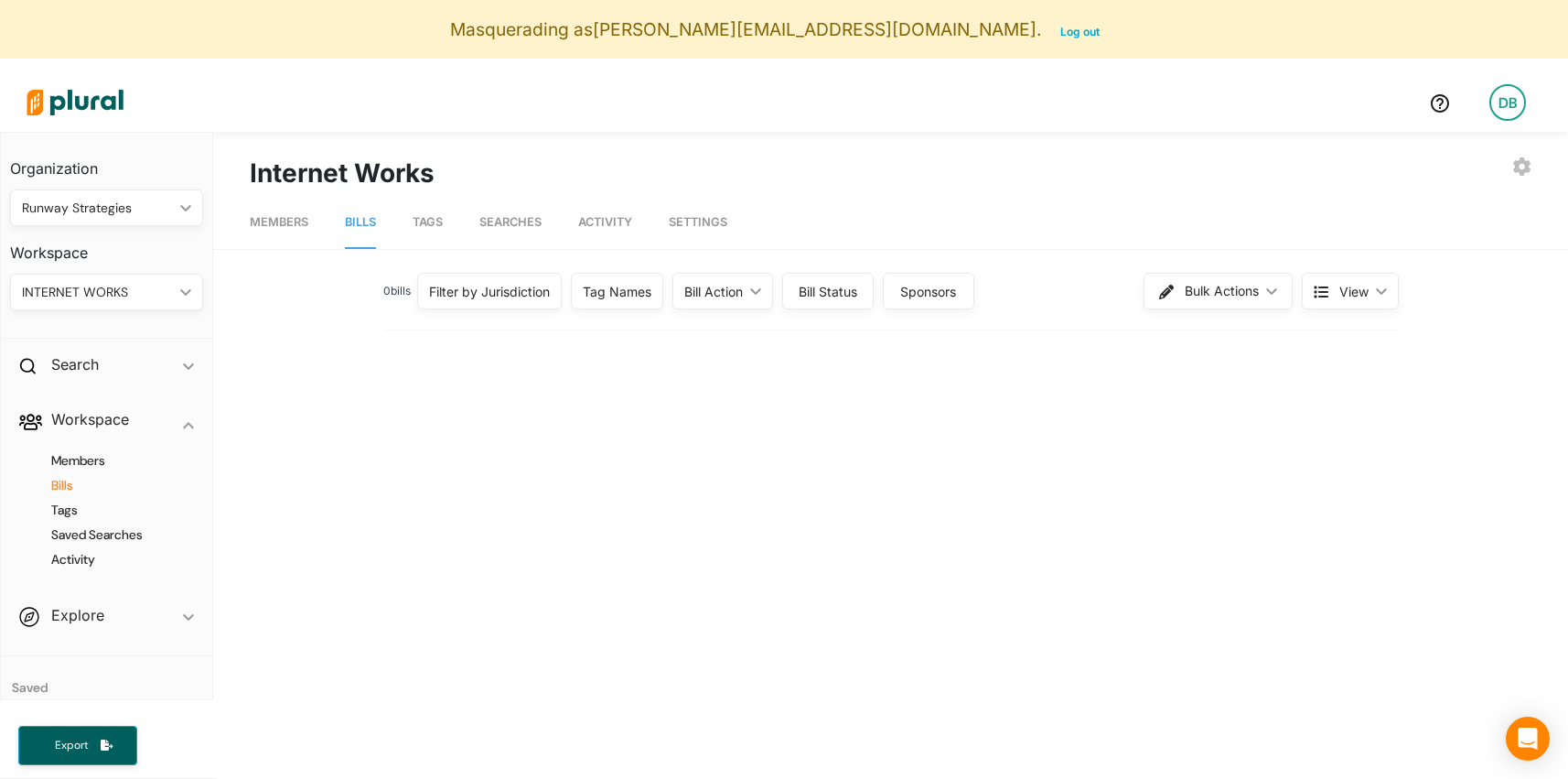
click at [180, 308] on div "INTERNET WORKS ic_keyboard_arrow_down" at bounding box center [106, 291] width 193 height 37
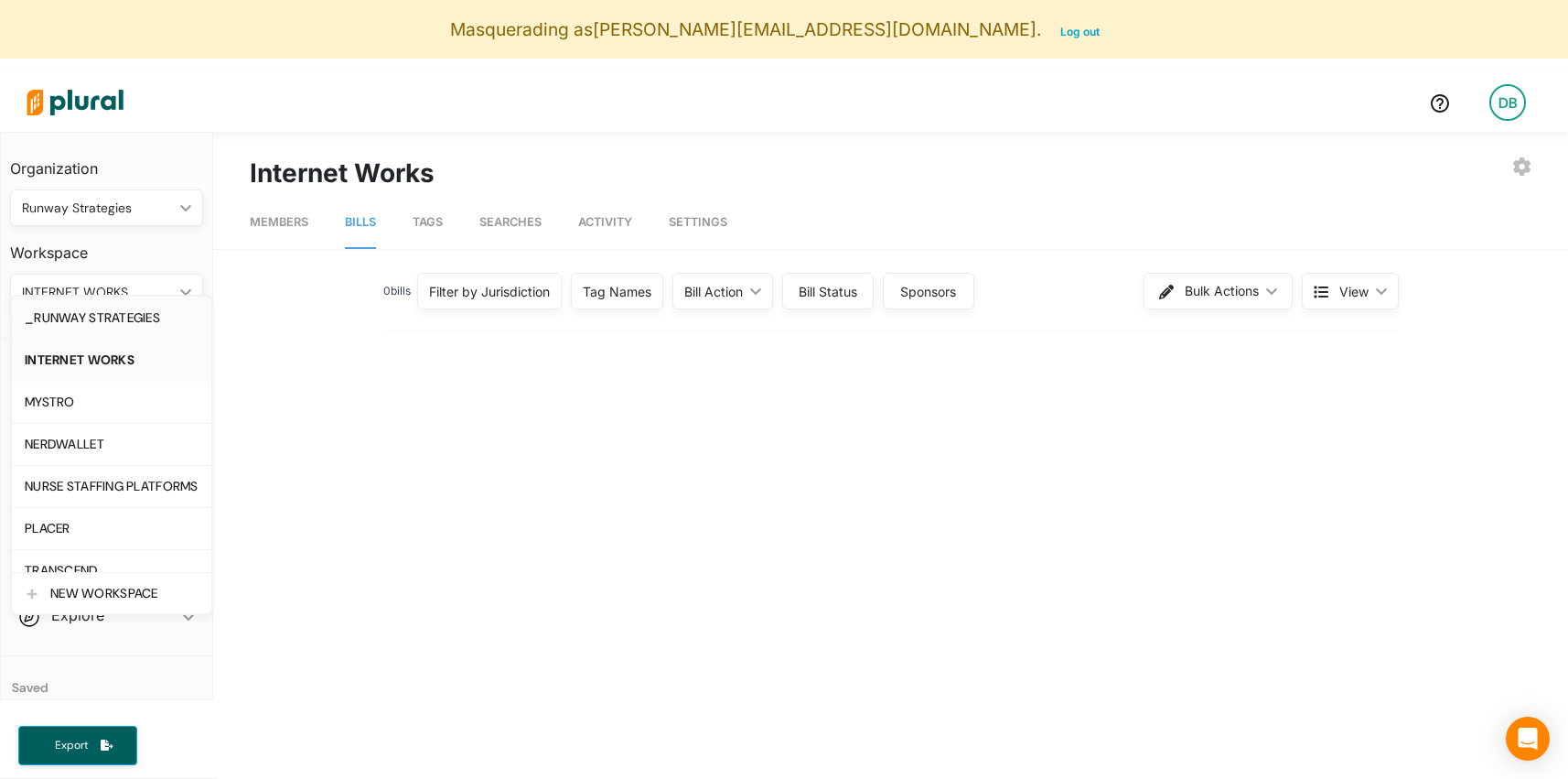
click at [137, 329] on link "_RUNWAY STRATEGIES" at bounding box center [111, 317] width 199 height 42
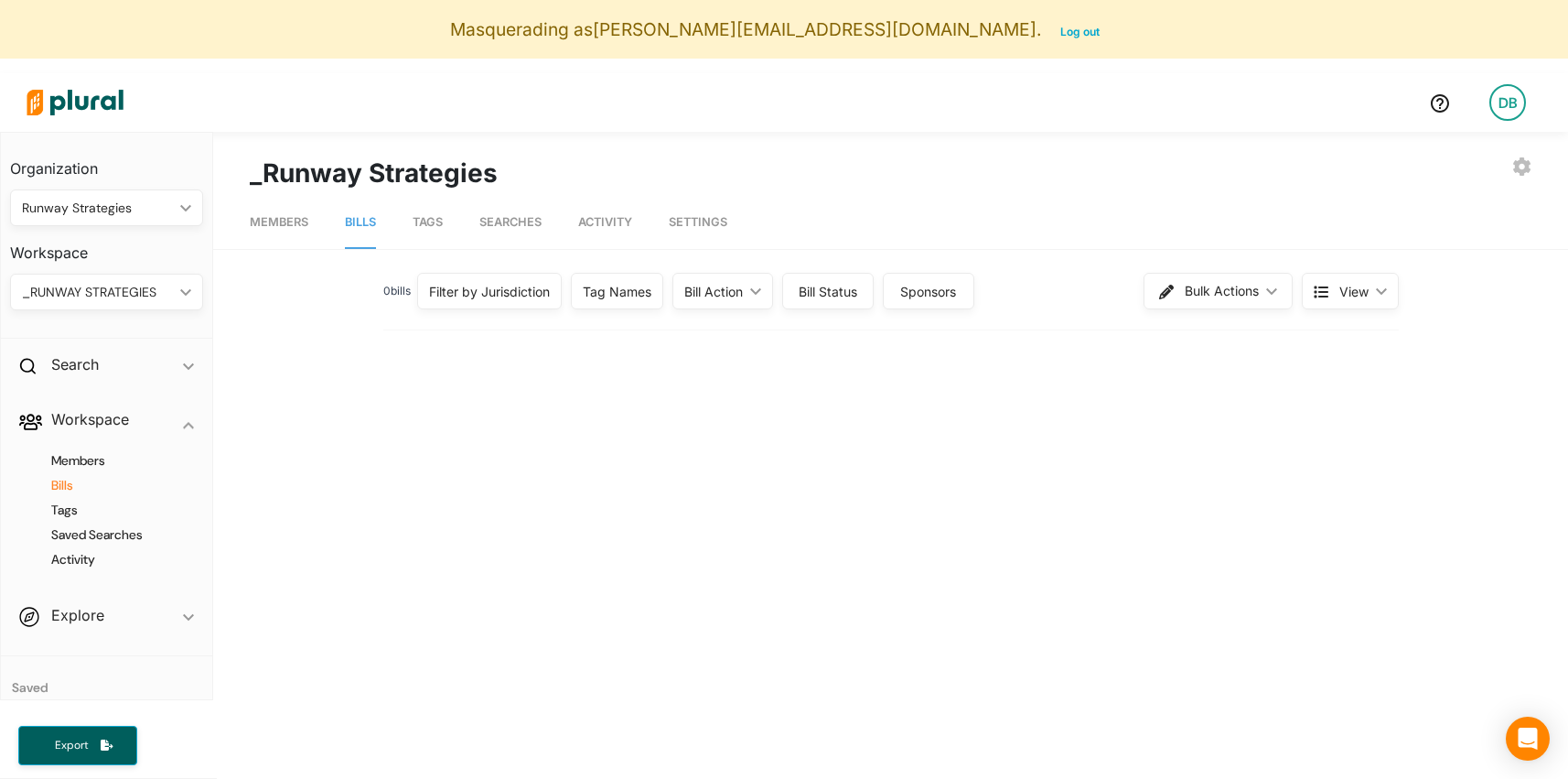
click at [189, 299] on div "_RUNWAY STRATEGIES ic_keyboard_arrow_down" at bounding box center [106, 291] width 193 height 37
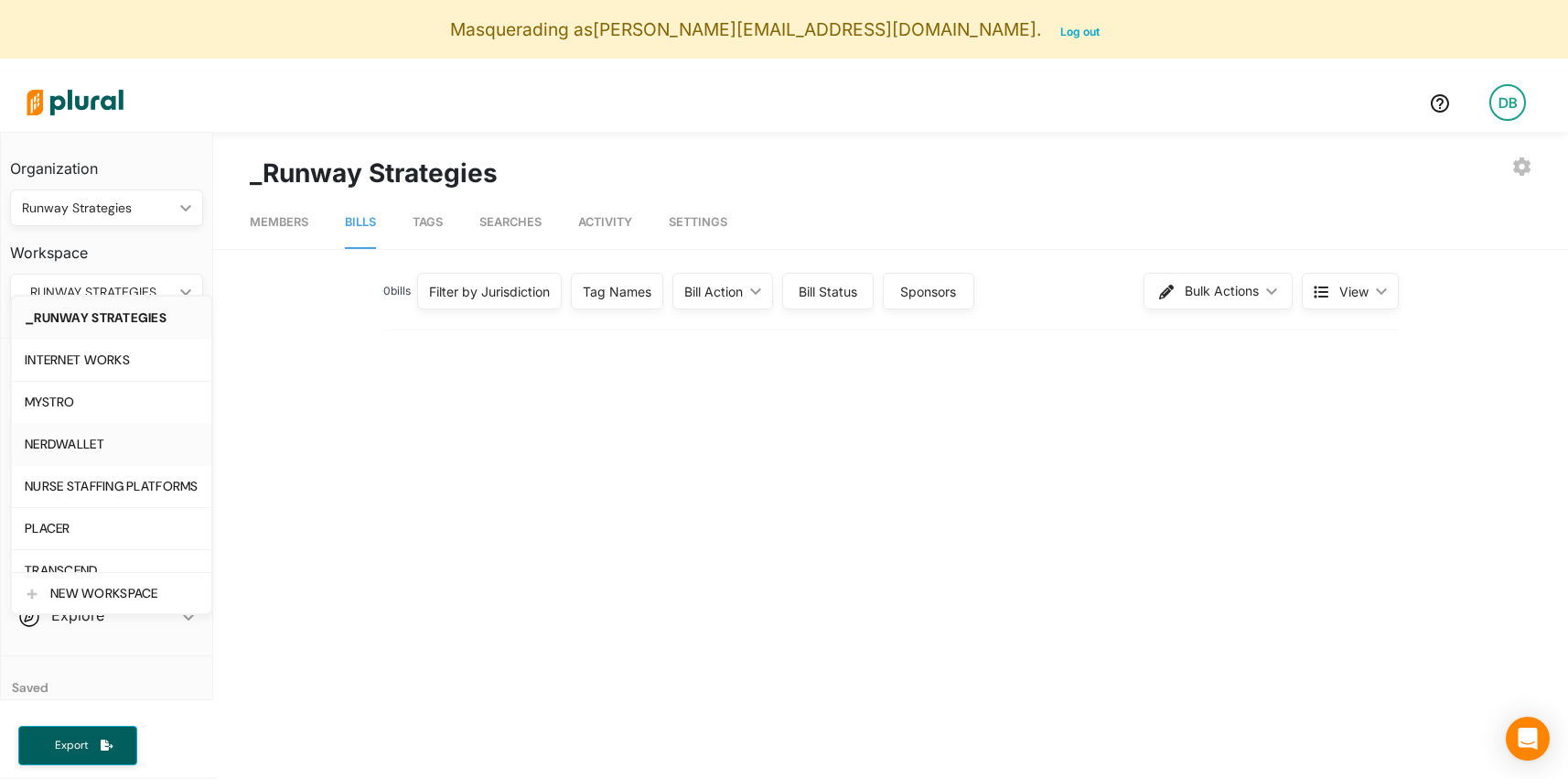
scroll to position [20, 0]
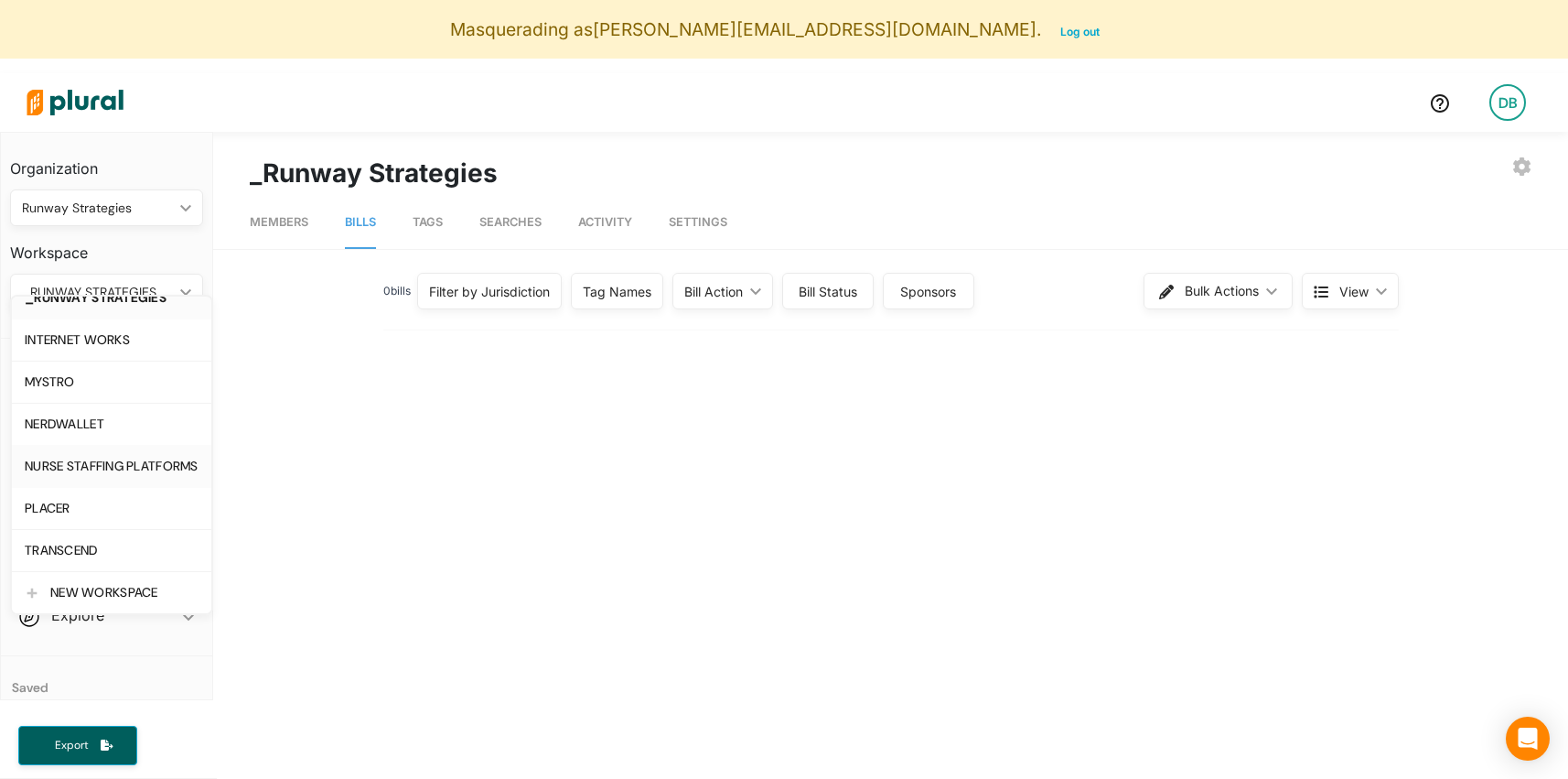
click at [137, 463] on div "NURSE STAFFING PLATFORMS" at bounding box center [111, 466] width 173 height 16
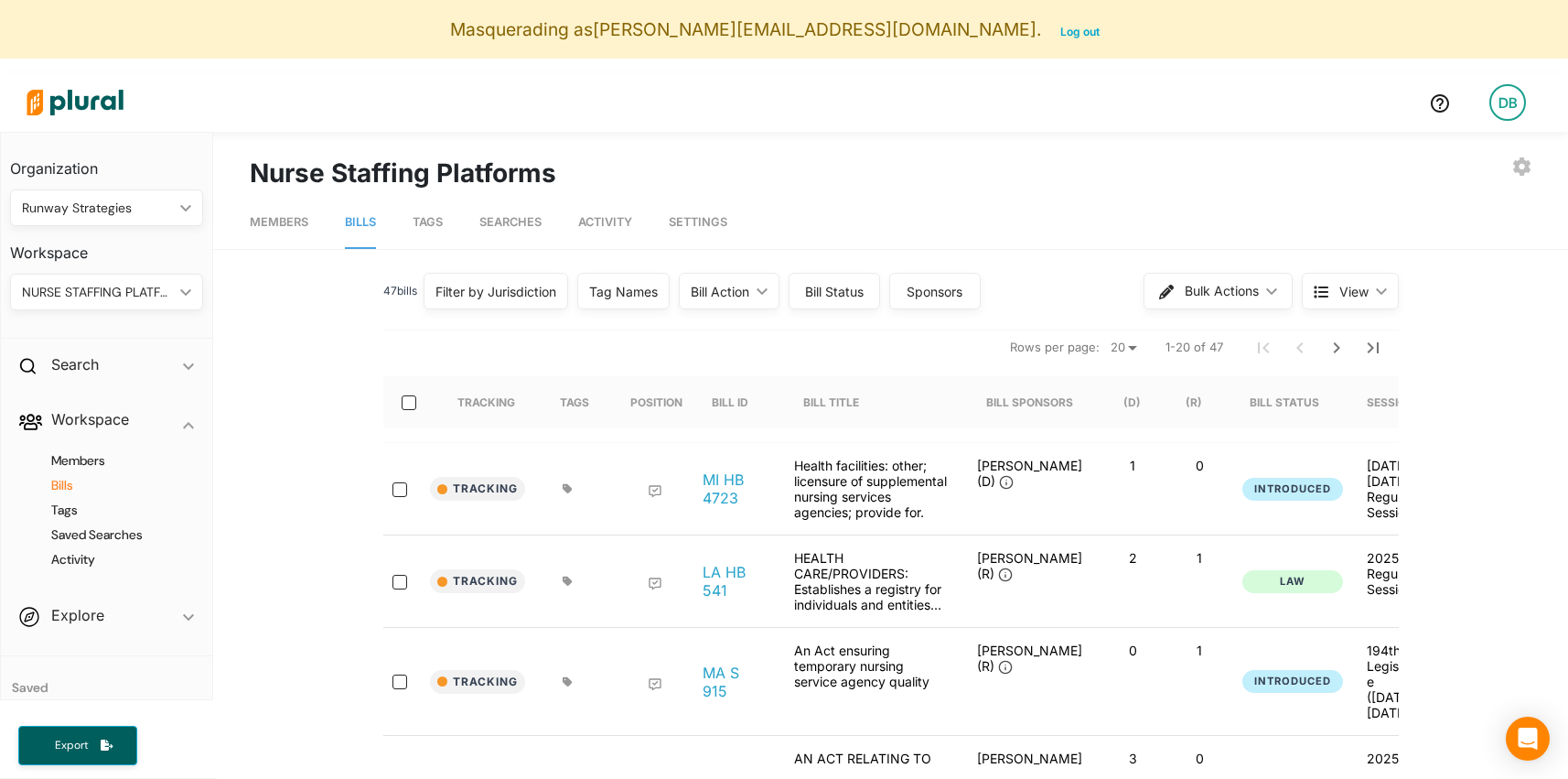
click at [531, 220] on span "Searches" at bounding box center [510, 222] width 62 height 14
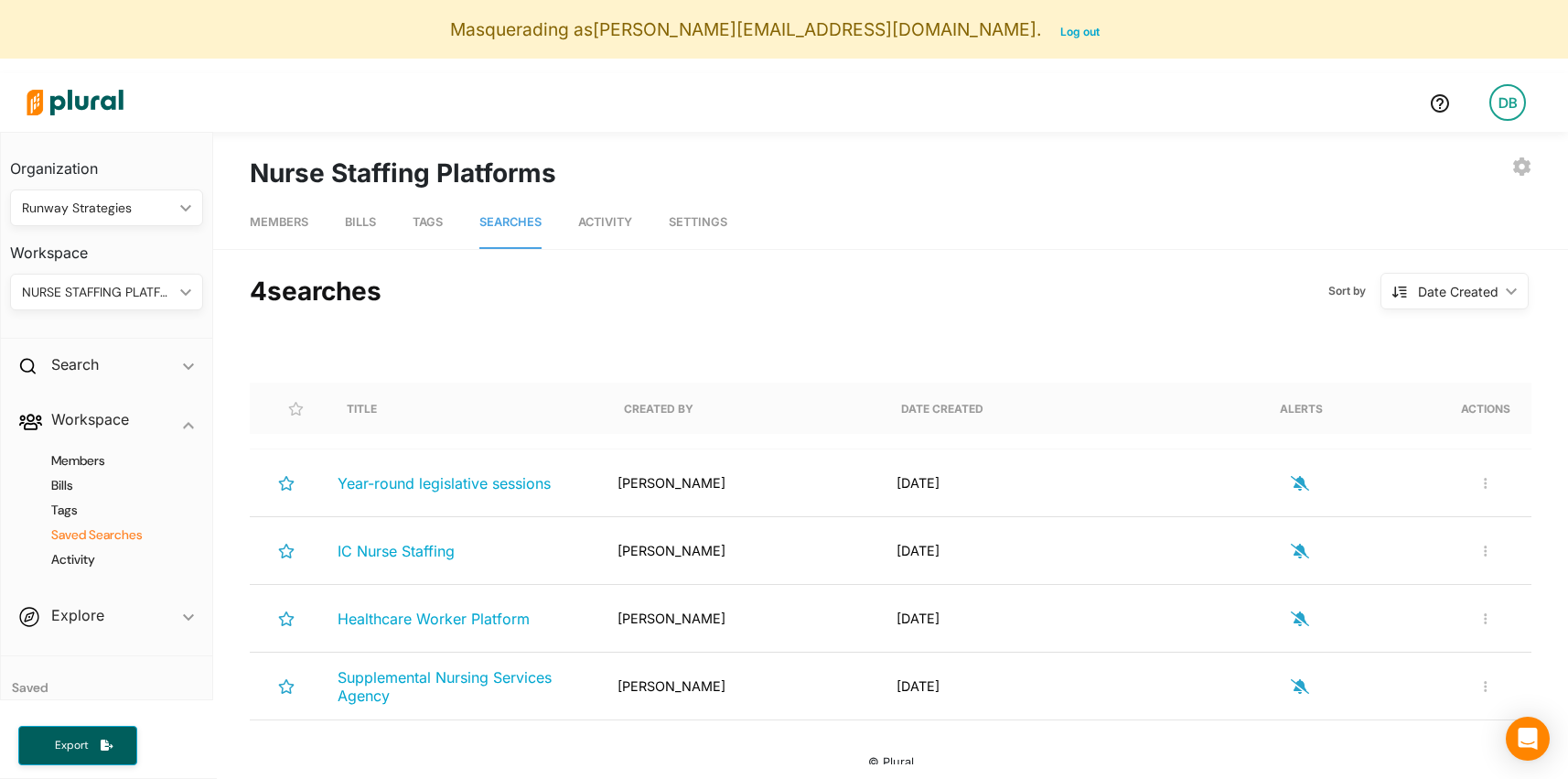
scroll to position [76, 0]
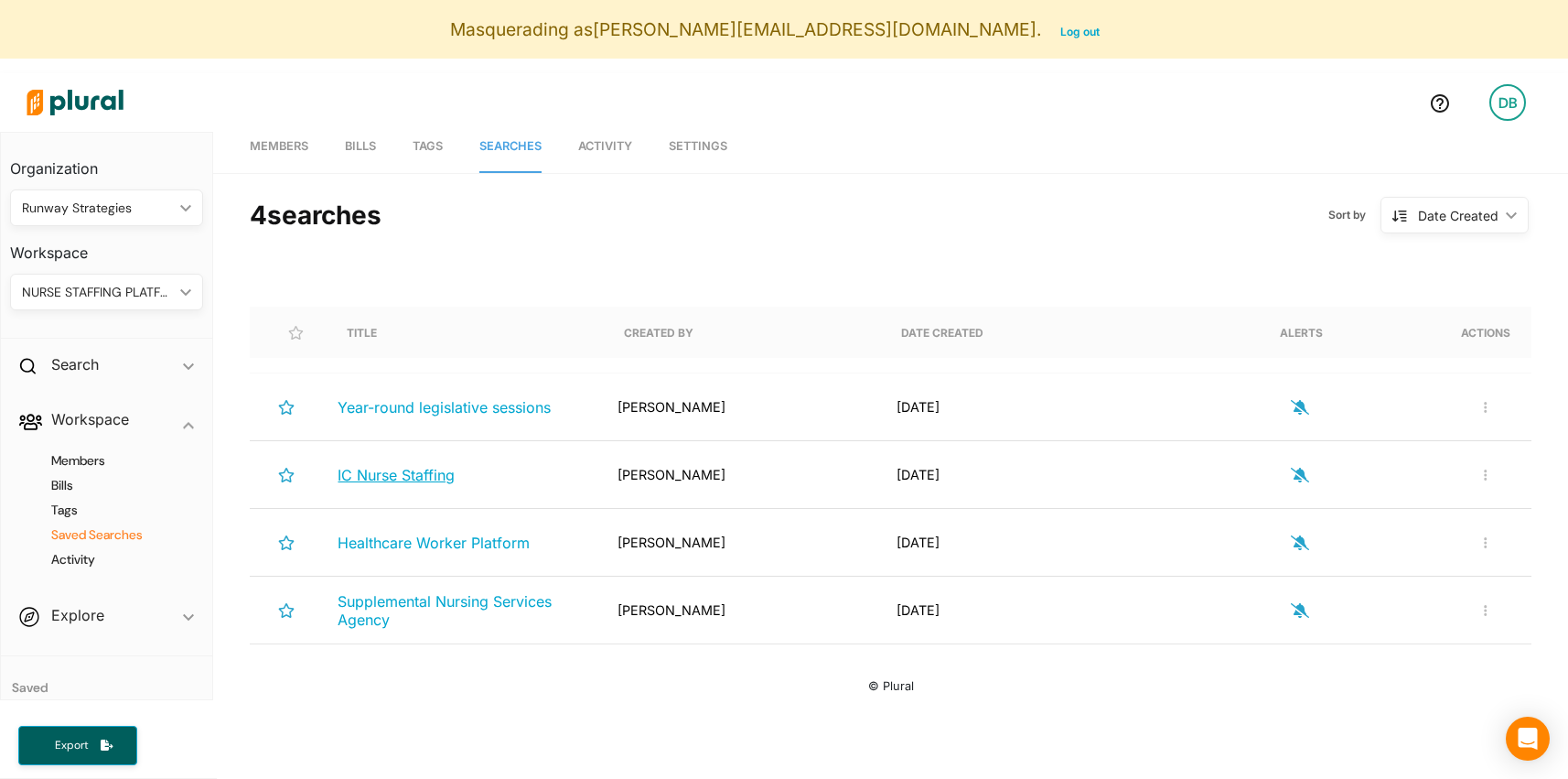
click at [431, 476] on span "IC Nurse Staffing" at bounding box center [396, 475] width 117 height 18
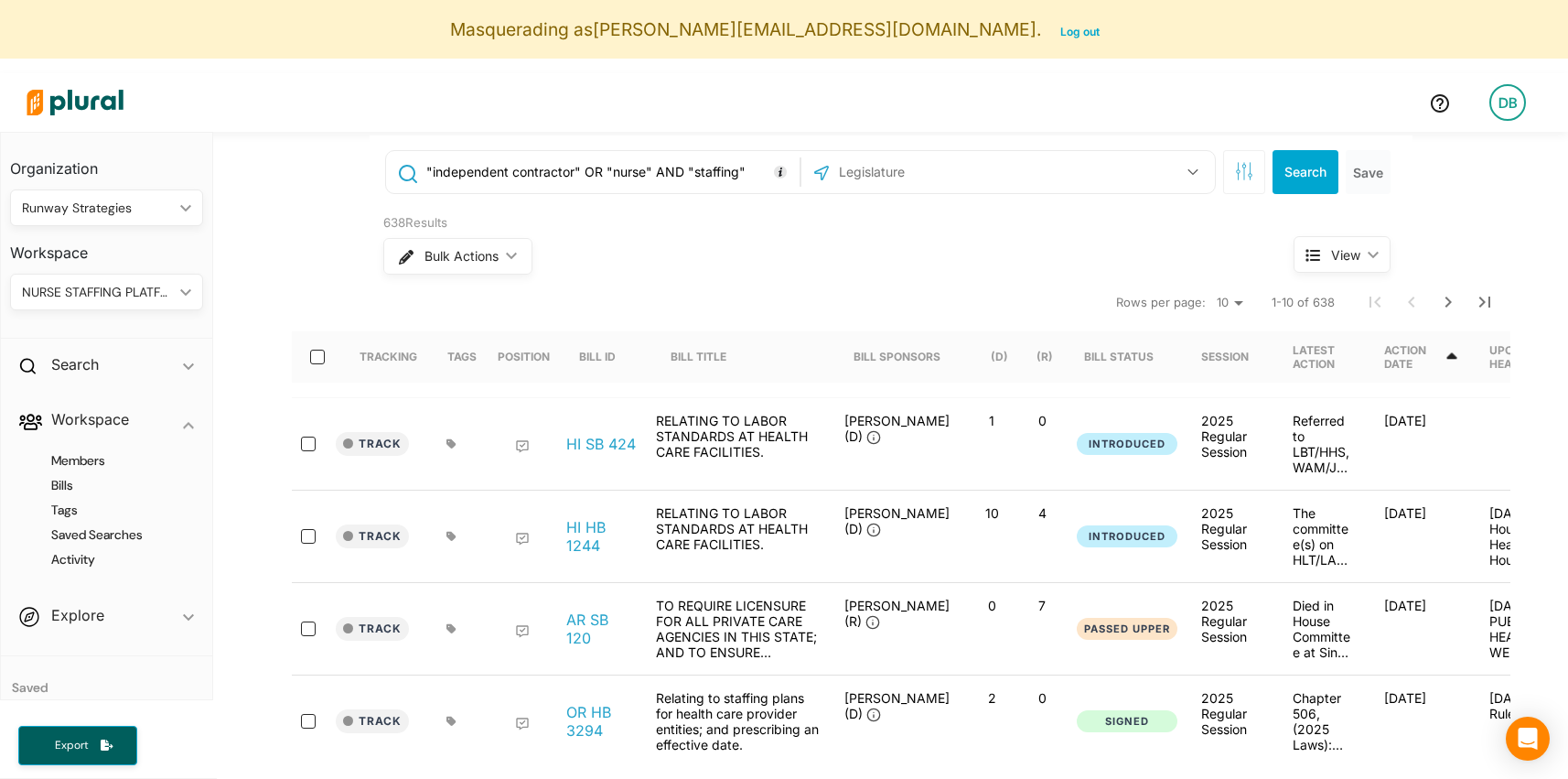
click at [649, 181] on input ""independent contractor" OR "nurse" AND "staffing"" at bounding box center [610, 171] width 371 height 35
click at [639, 181] on input ""independent contractor" OR "nurse" AND "staffing"" at bounding box center [610, 171] width 371 height 35
drag, startPoint x: 627, startPoint y: 181, endPoint x: 681, endPoint y: 181, distance: 54.0
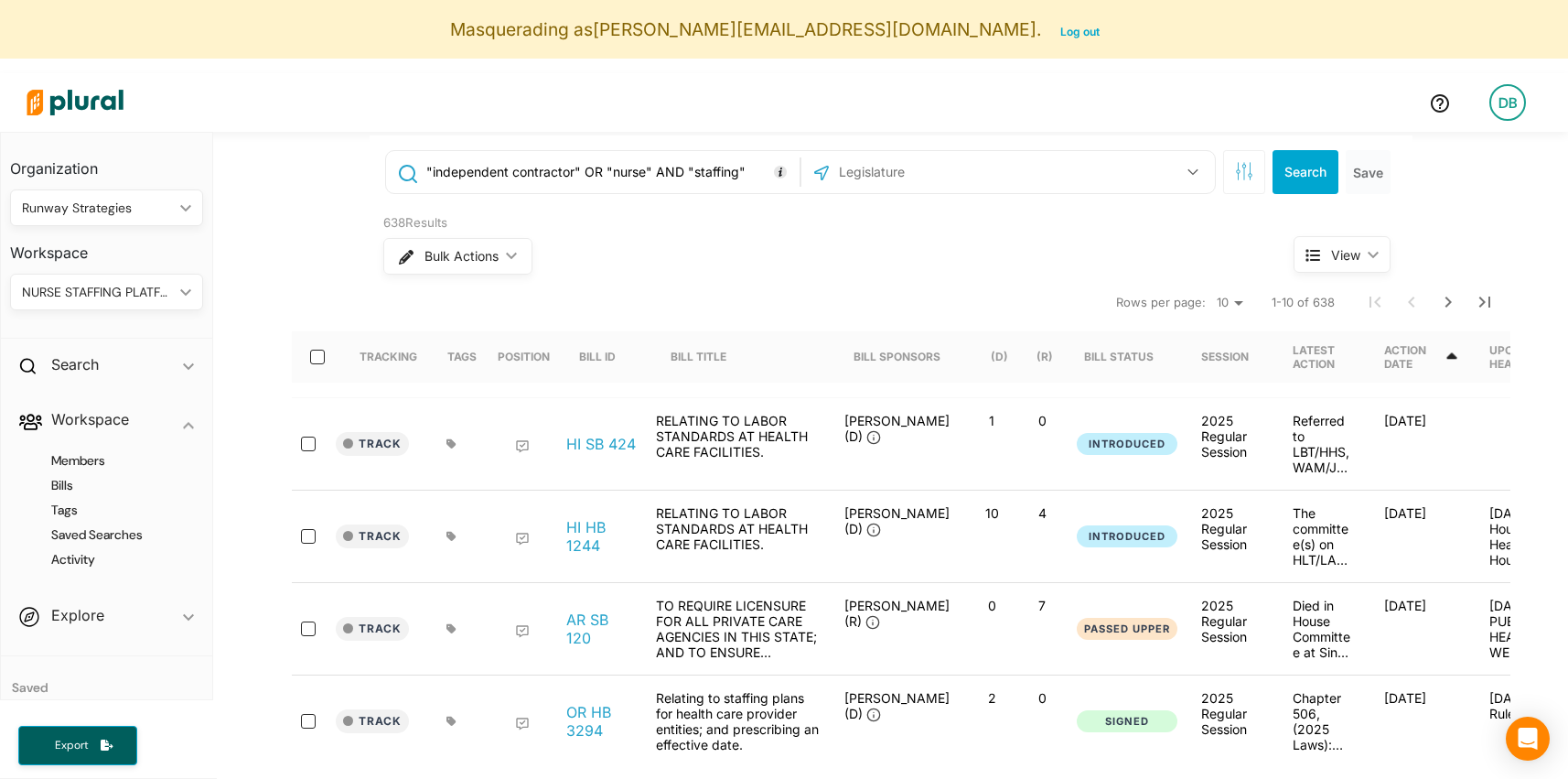
click at [681, 181] on input ""independent contractor" OR "nurse" AND "staffing"" at bounding box center [610, 171] width 371 height 35
click at [678, 181] on input ""independent contractor" OR "nurse" AND "staffing"" at bounding box center [610, 171] width 371 height 35
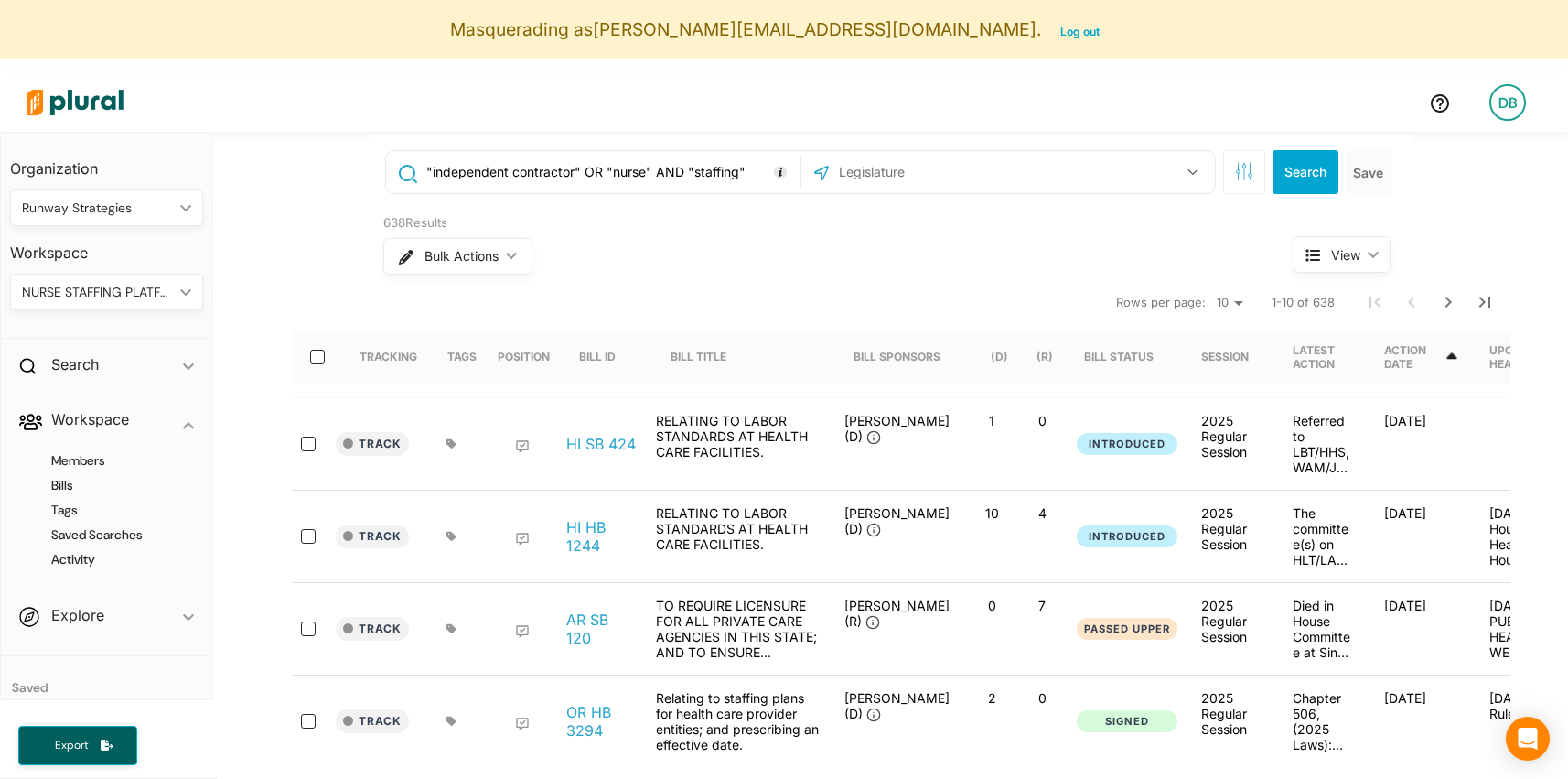
click at [671, 181] on input ""independent contractor" OR "nurse" AND "staffing"" at bounding box center [610, 171] width 371 height 35
click at [692, 256] on div "Bulk Actions ic_keyboard_arrow_down" at bounding box center [804, 256] width 841 height 48
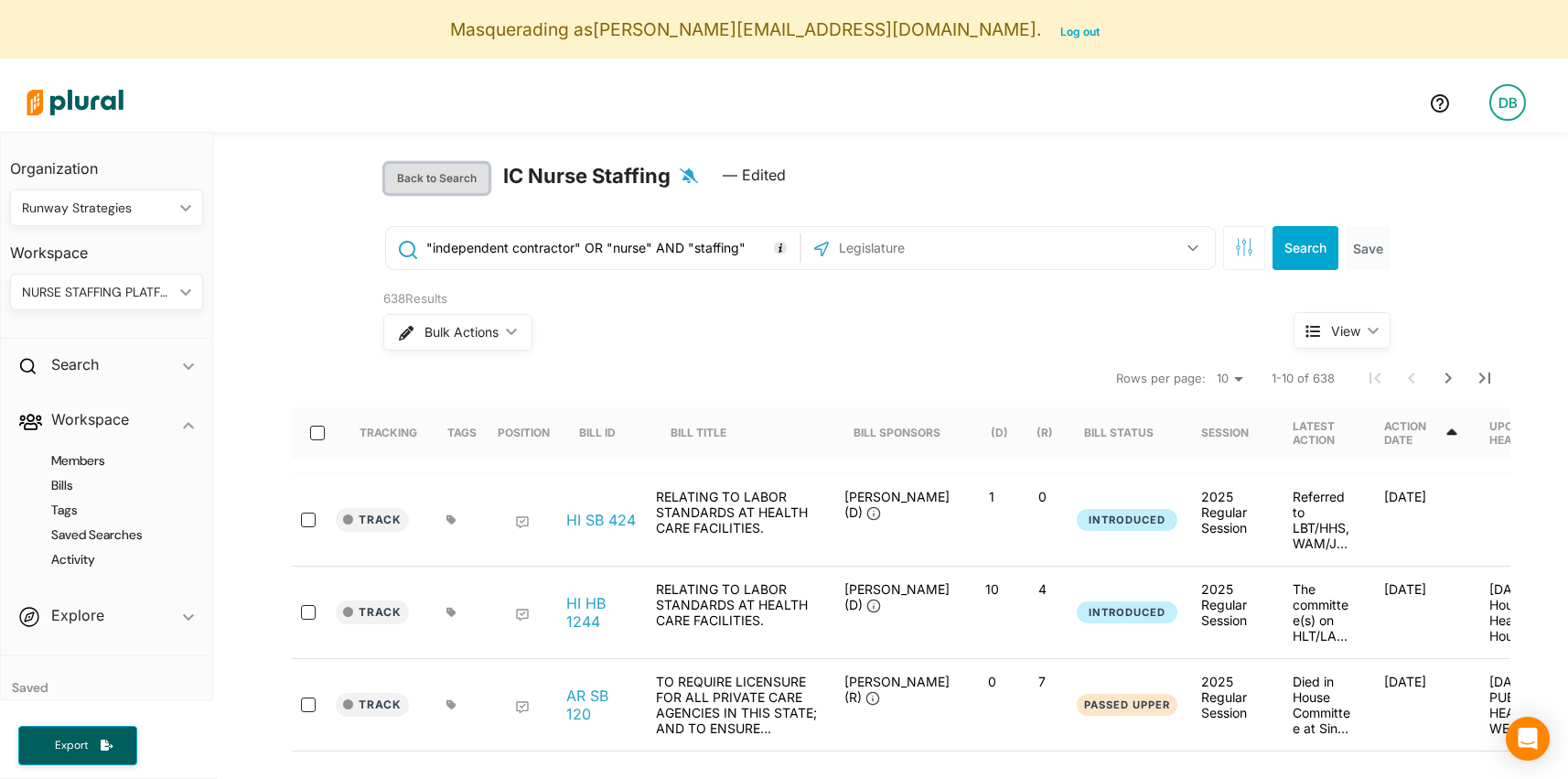
click at [424, 184] on button "Back to Search" at bounding box center [437, 178] width 103 height 30
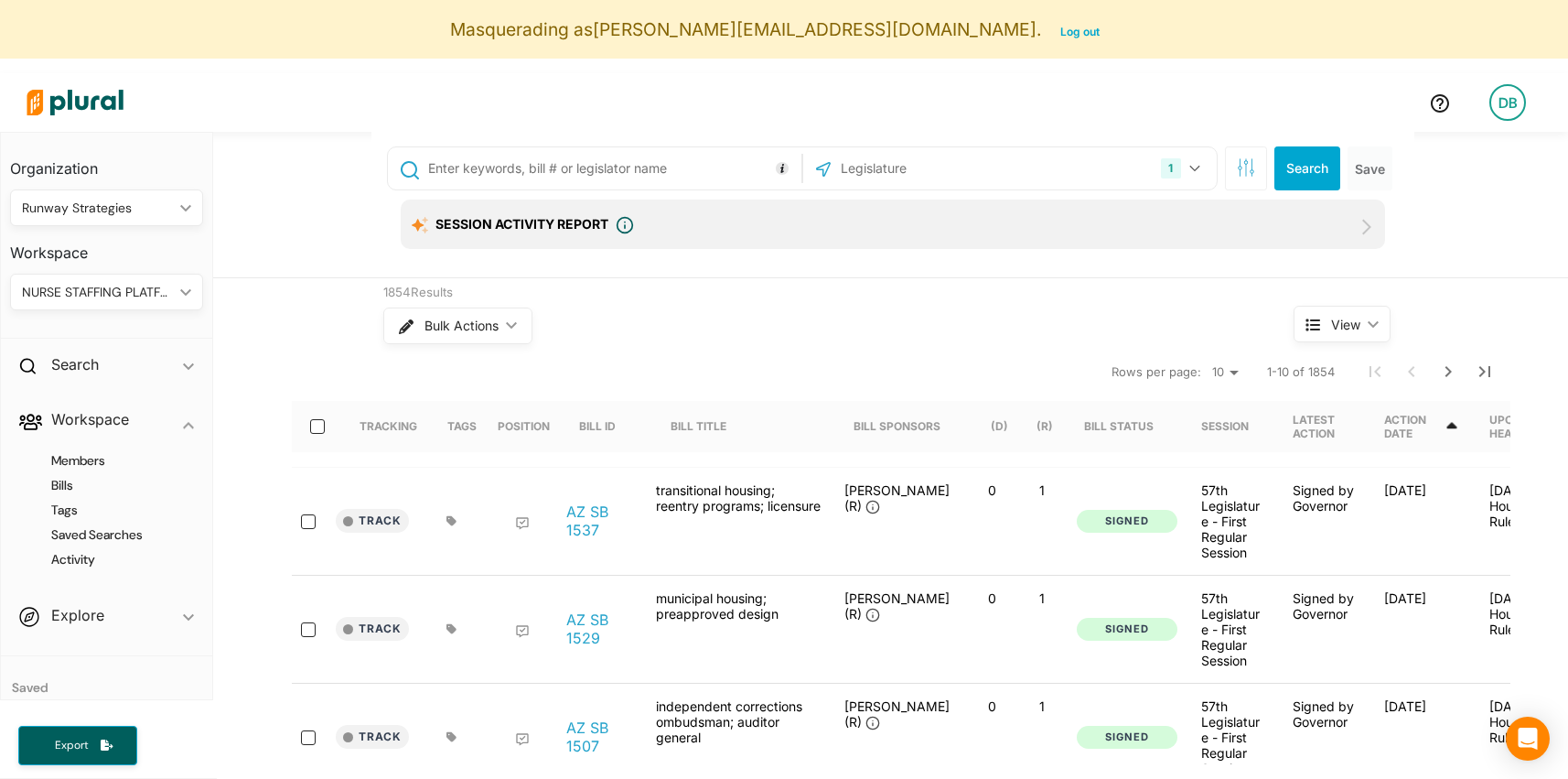
scroll to position [2, 0]
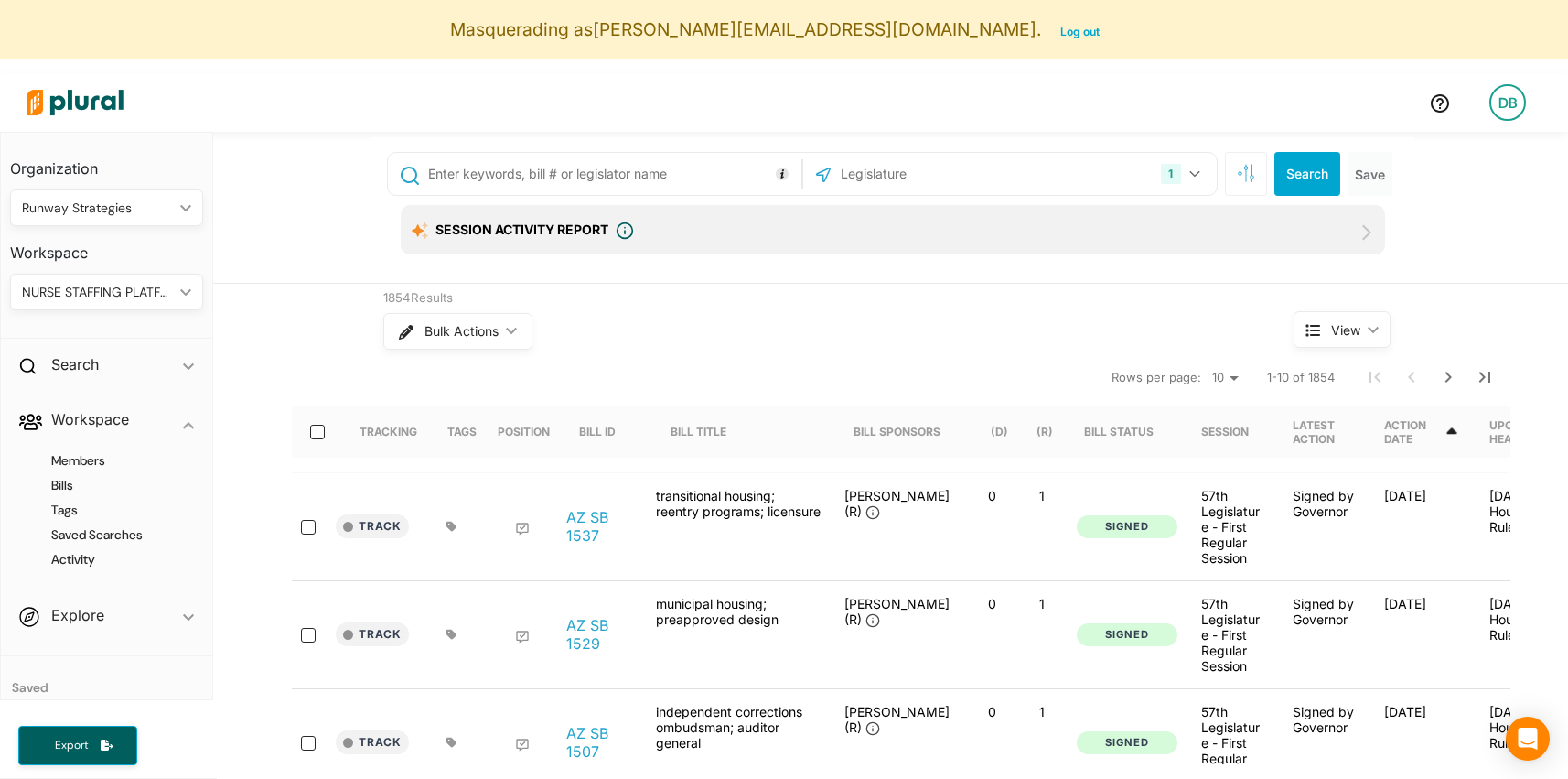
click at [144, 289] on div "NURSE STAFFING PLATFORMS" at bounding box center [97, 291] width 151 height 19
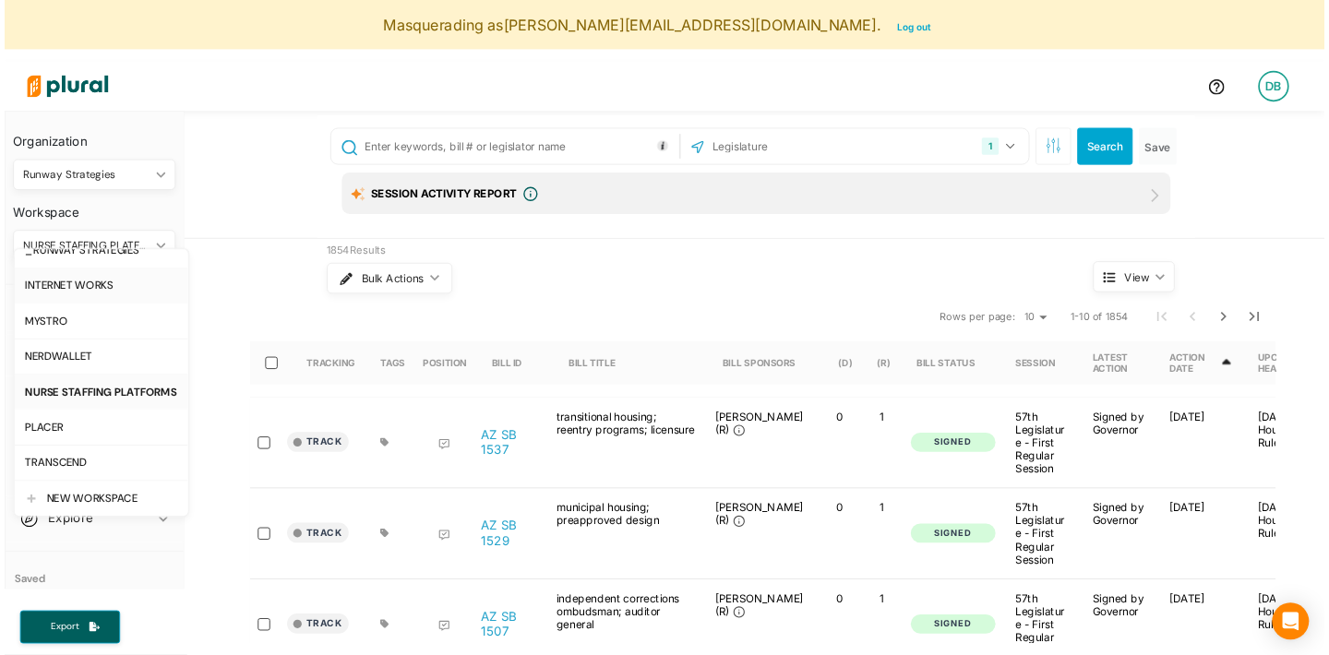
scroll to position [0, 0]
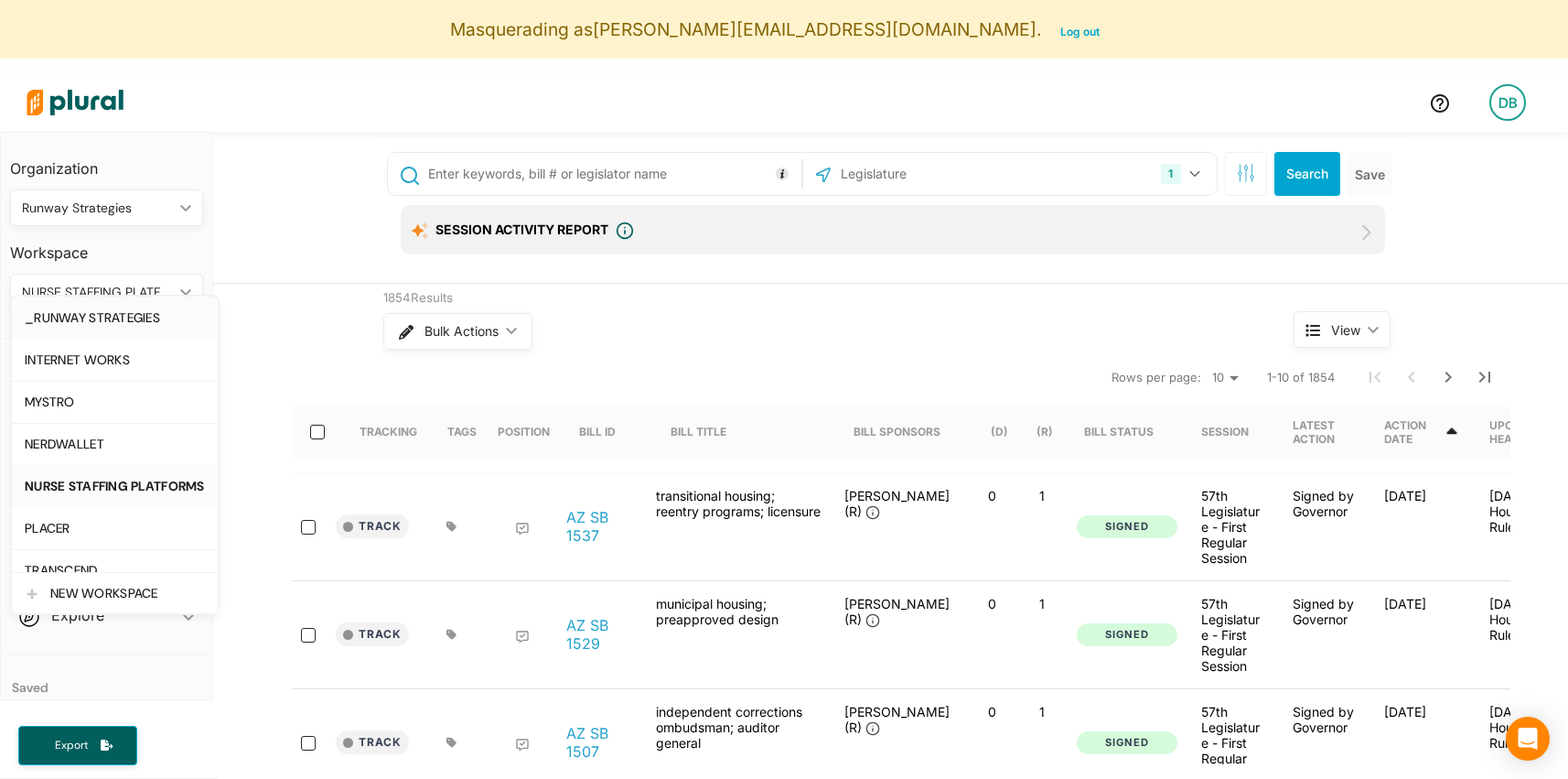
click at [132, 324] on div "_RUNWAY STRATEGIES" at bounding box center [115, 318] width 180 height 16
